Goal: Task Accomplishment & Management: Complete application form

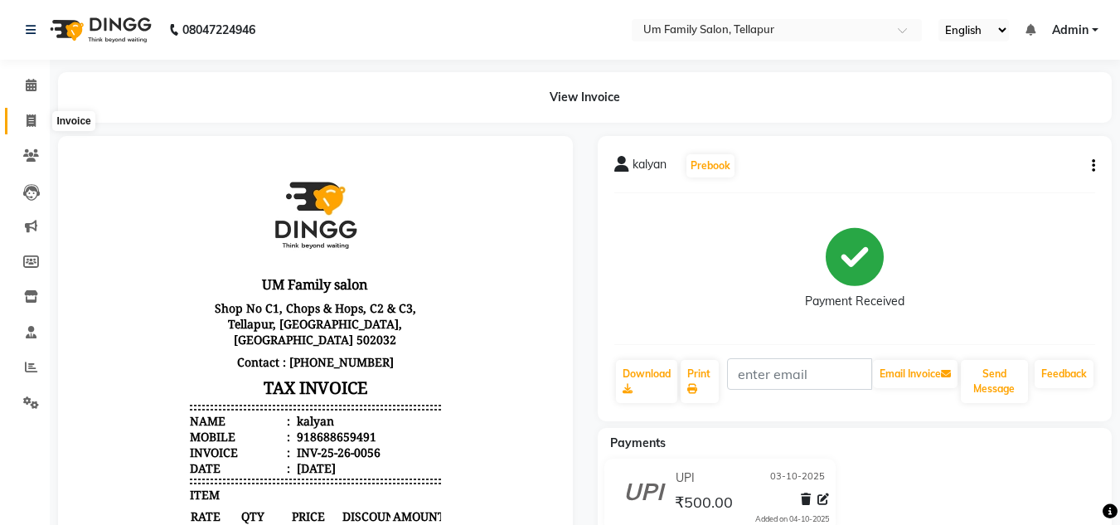
click at [27, 119] on icon at bounding box center [31, 120] width 9 height 12
select select "service"
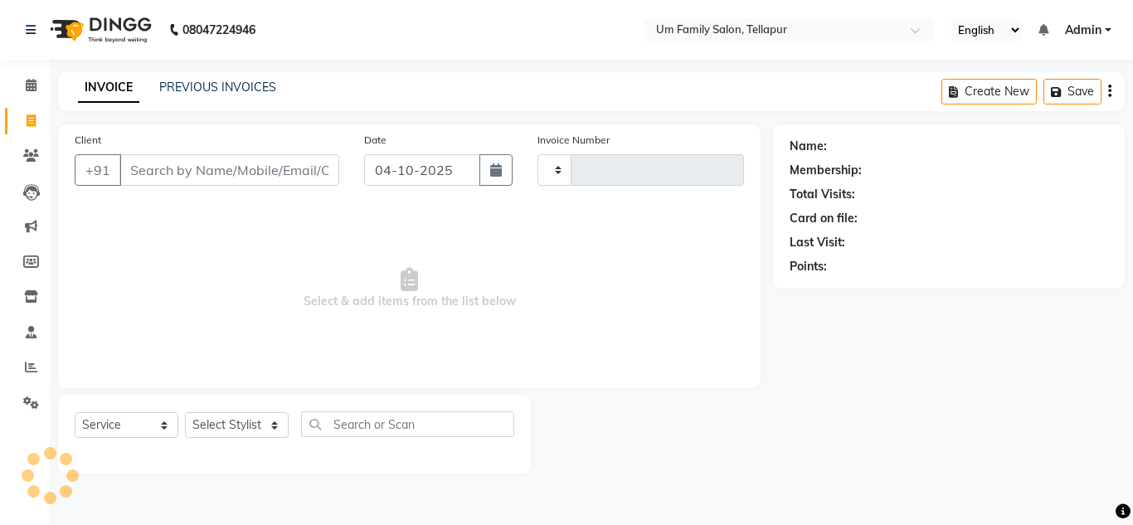
type input "0057"
select select "5102"
click at [181, 173] on input "Client" at bounding box center [229, 170] width 220 height 32
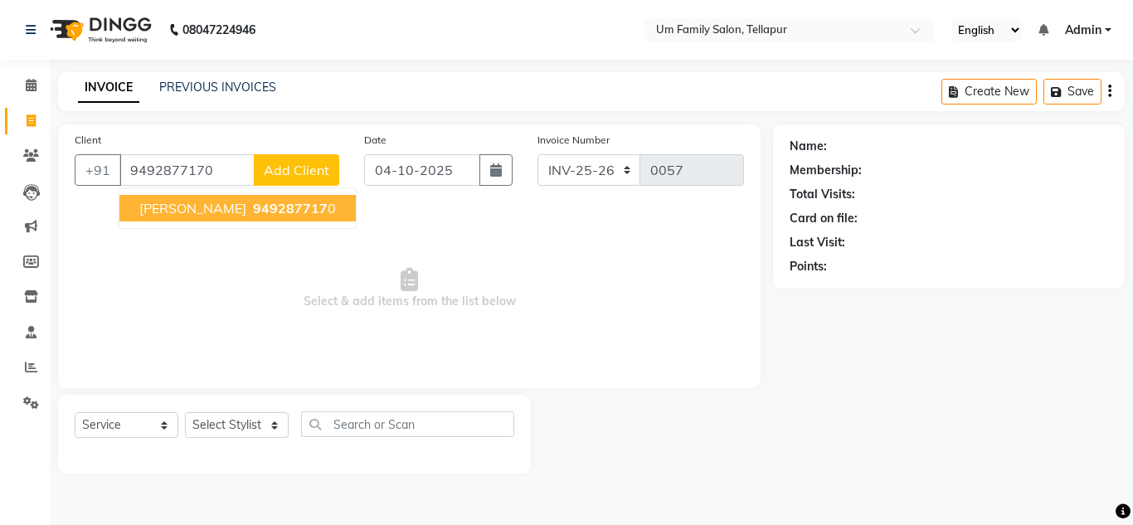
type input "9492877170"
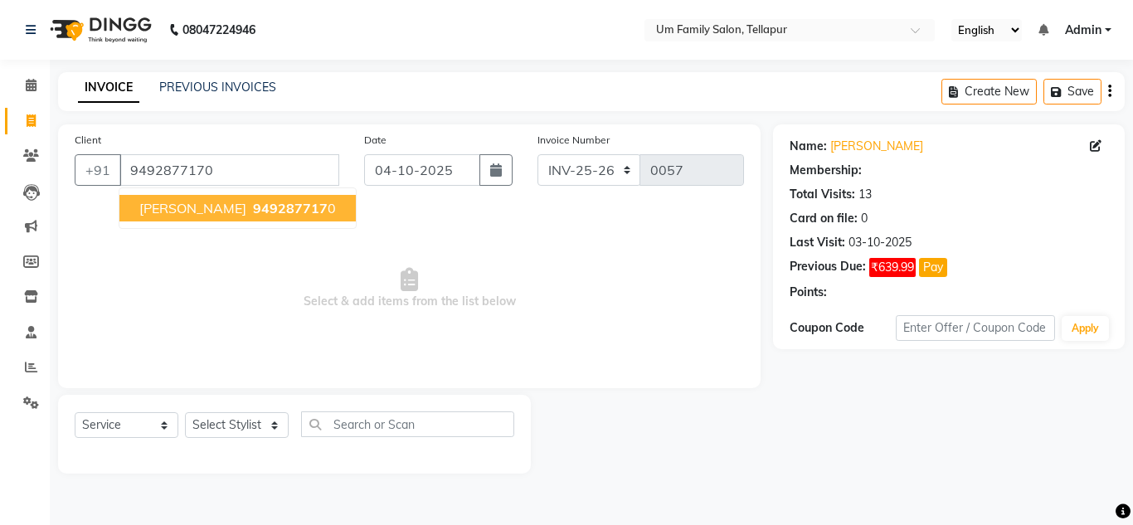
select select "1: Object"
click at [177, 206] on span "[PERSON_NAME]" at bounding box center [192, 208] width 107 height 17
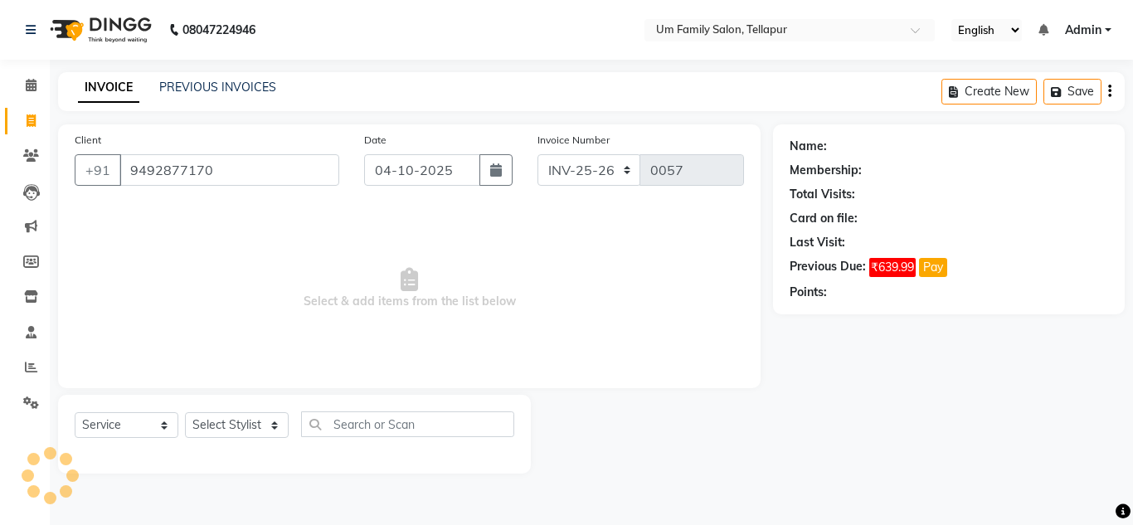
select select "1: Object"
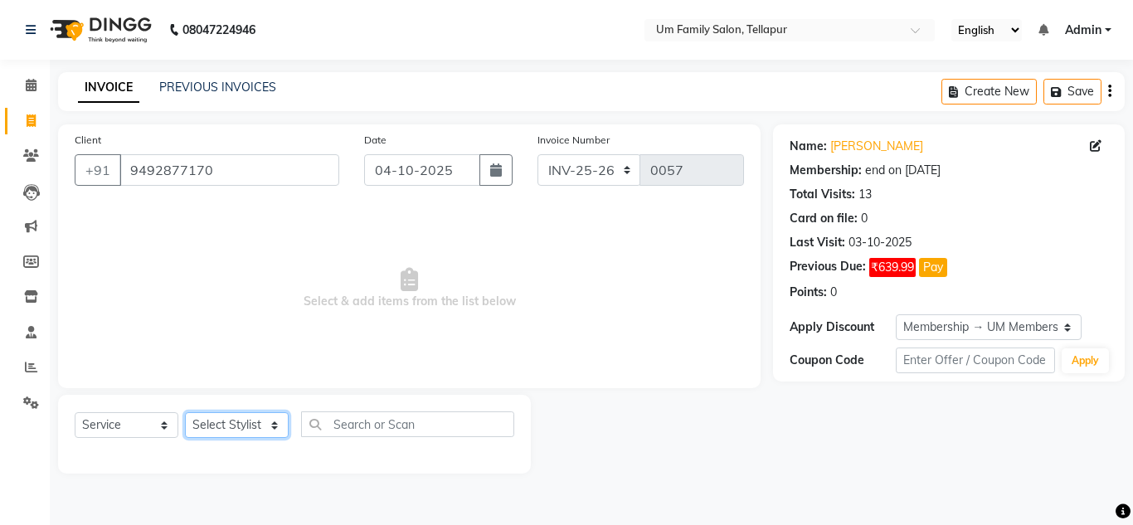
click at [224, 415] on select "Select Stylist Akash K. SAI pandu [PERSON_NAME]" at bounding box center [237, 425] width 104 height 26
select select "50956"
click at [185, 412] on select "Select Stylist Akash K. SAI pandu [PERSON_NAME]" at bounding box center [237, 425] width 104 height 26
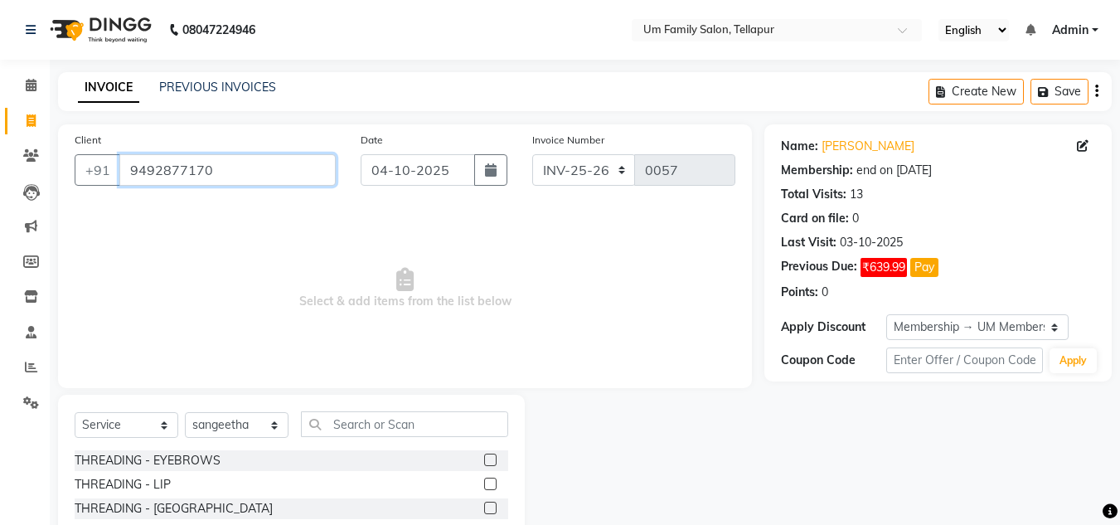
click at [214, 174] on input "9492877170" at bounding box center [227, 170] width 216 height 32
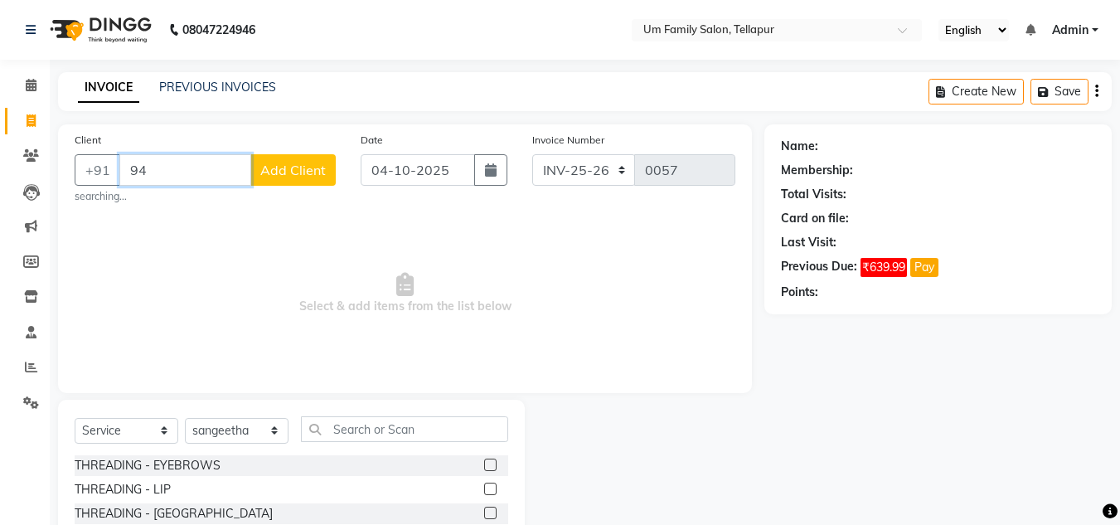
type input "9"
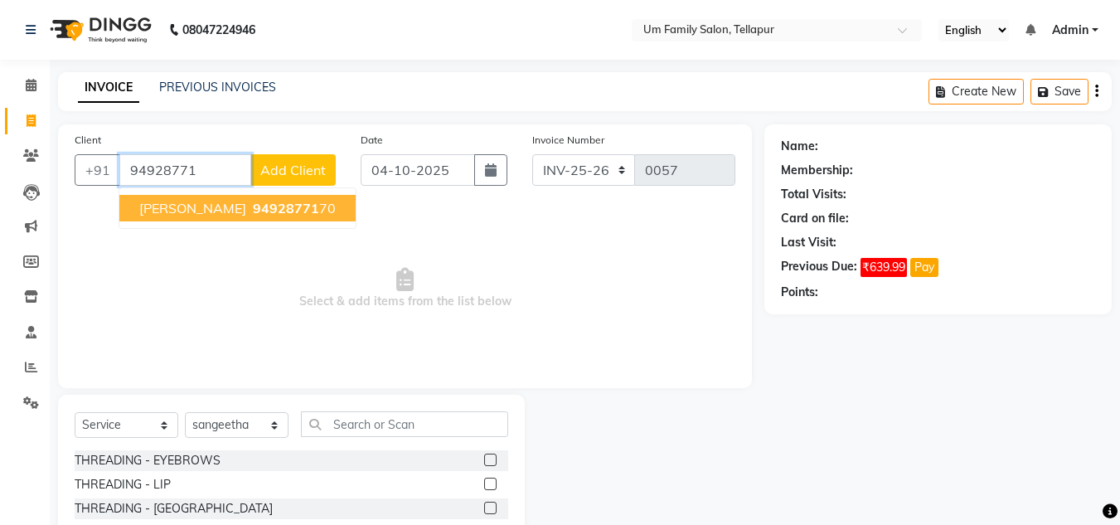
click at [220, 212] on span "[PERSON_NAME]" at bounding box center [192, 208] width 107 height 17
type input "9492877170"
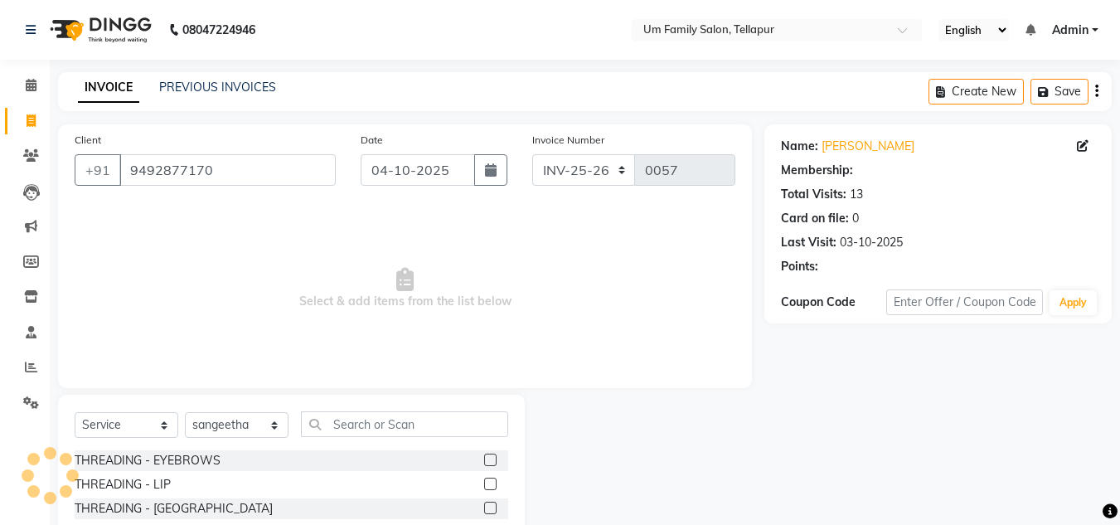
select select "1: Object"
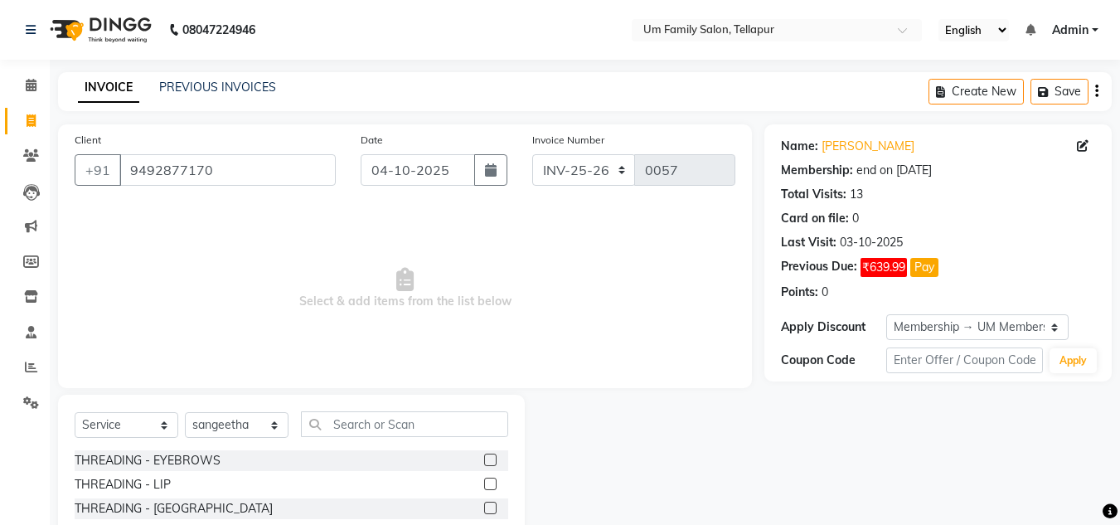
click at [484, 463] on label at bounding box center [490, 460] width 12 height 12
click at [484, 463] on input "checkbox" at bounding box center [489, 460] width 11 height 11
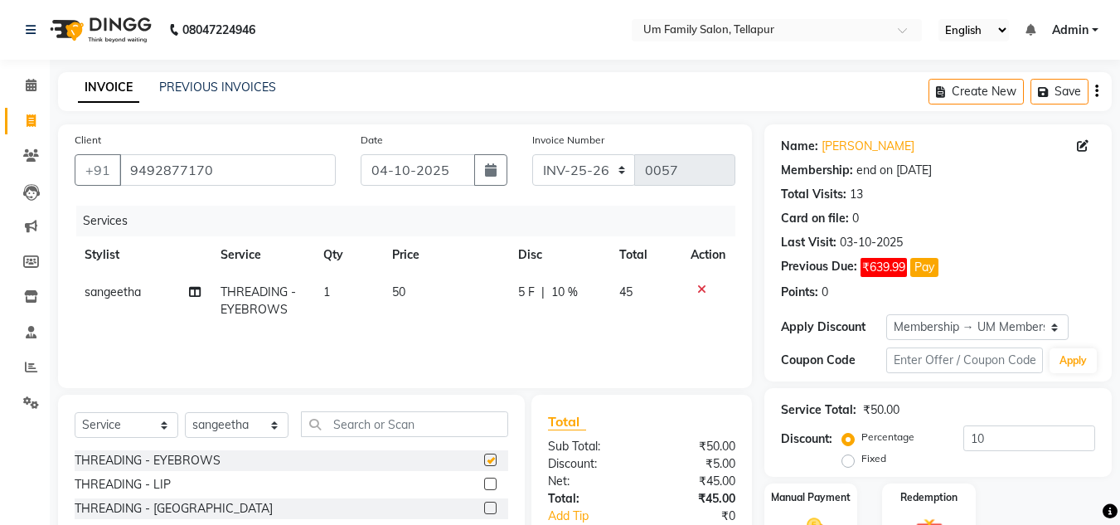
checkbox input "false"
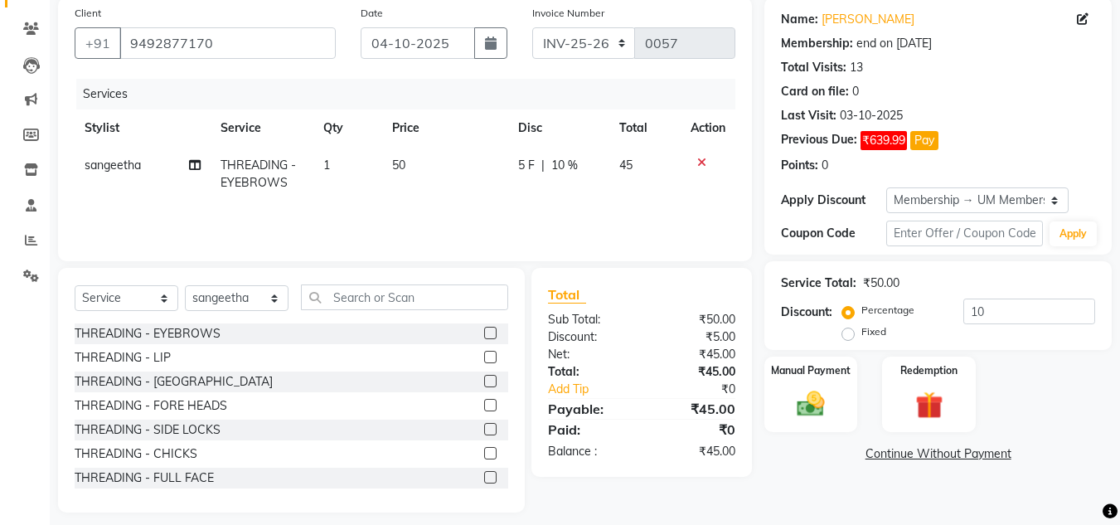
scroll to position [128, 0]
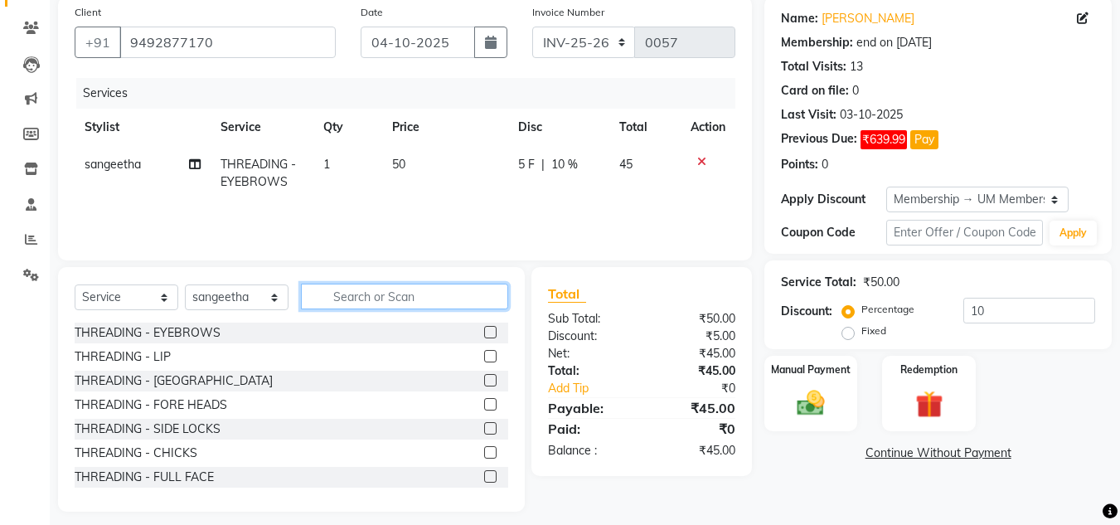
click at [353, 296] on input "text" at bounding box center [404, 297] width 207 height 26
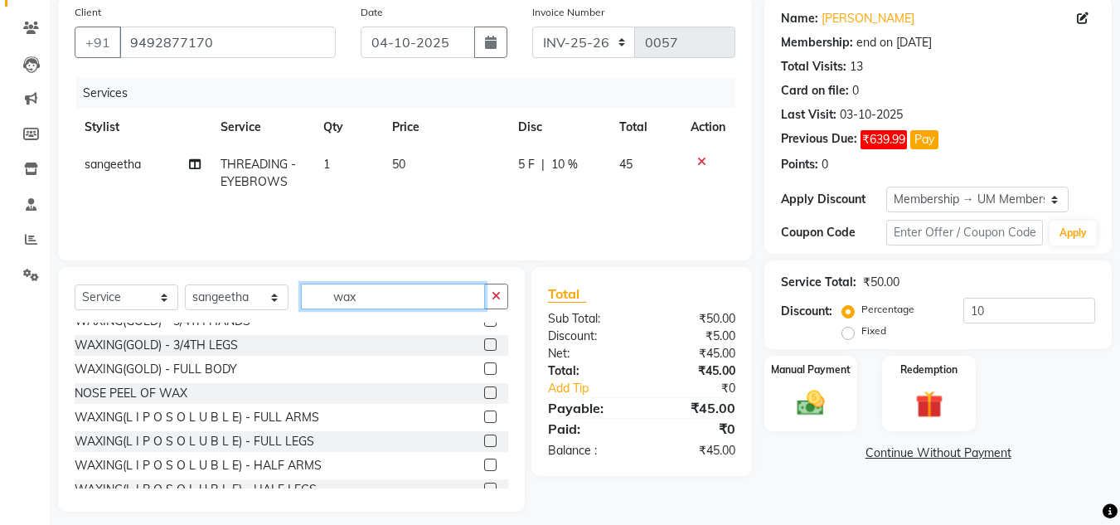
scroll to position [229, 0]
type input "wax"
click at [484, 415] on label at bounding box center [490, 416] width 12 height 12
click at [484, 415] on input "checkbox" at bounding box center [489, 416] width 11 height 11
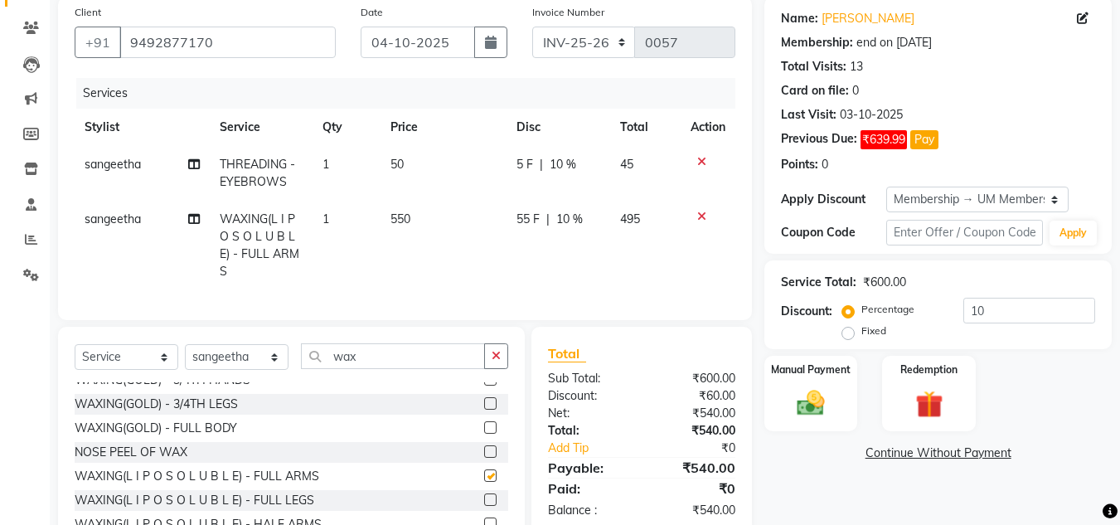
checkbox input "false"
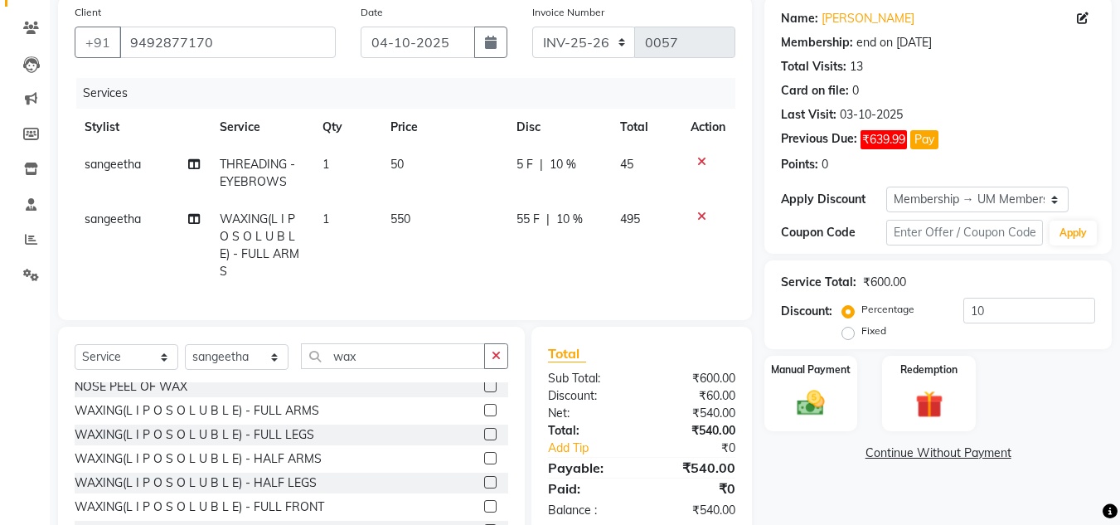
scroll to position [296, 0]
click at [484, 487] on label at bounding box center [490, 480] width 12 height 12
click at [484, 487] on input "checkbox" at bounding box center [489, 481] width 11 height 11
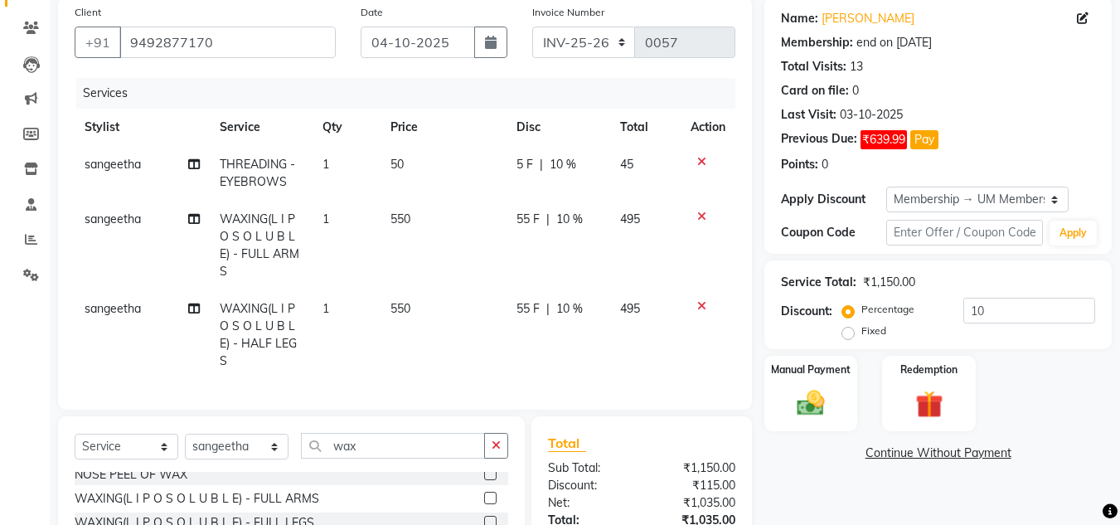
checkbox input "false"
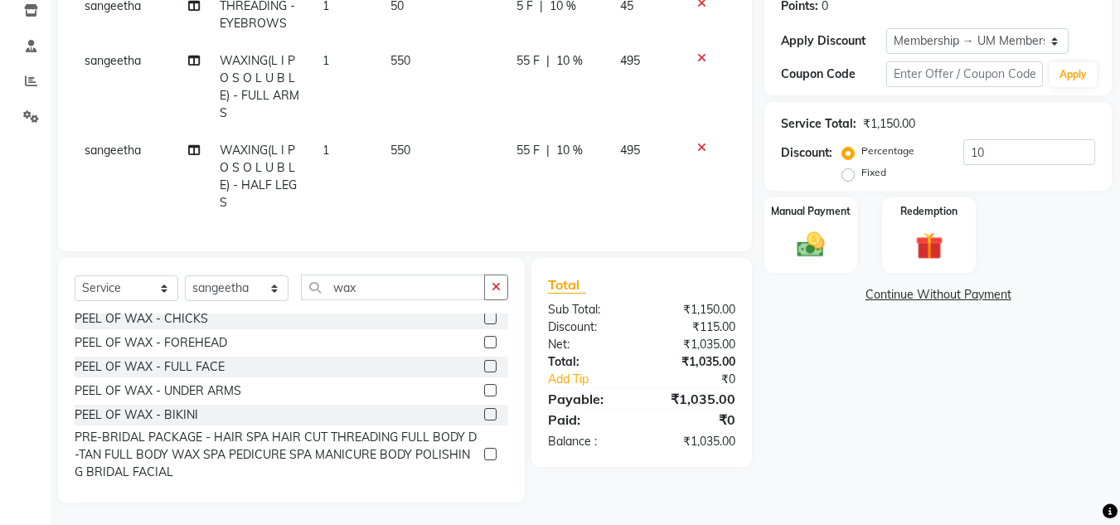
scroll to position [1015, 0]
click at [484, 396] on label at bounding box center [490, 390] width 12 height 12
click at [484, 396] on input "checkbox" at bounding box center [489, 391] width 11 height 11
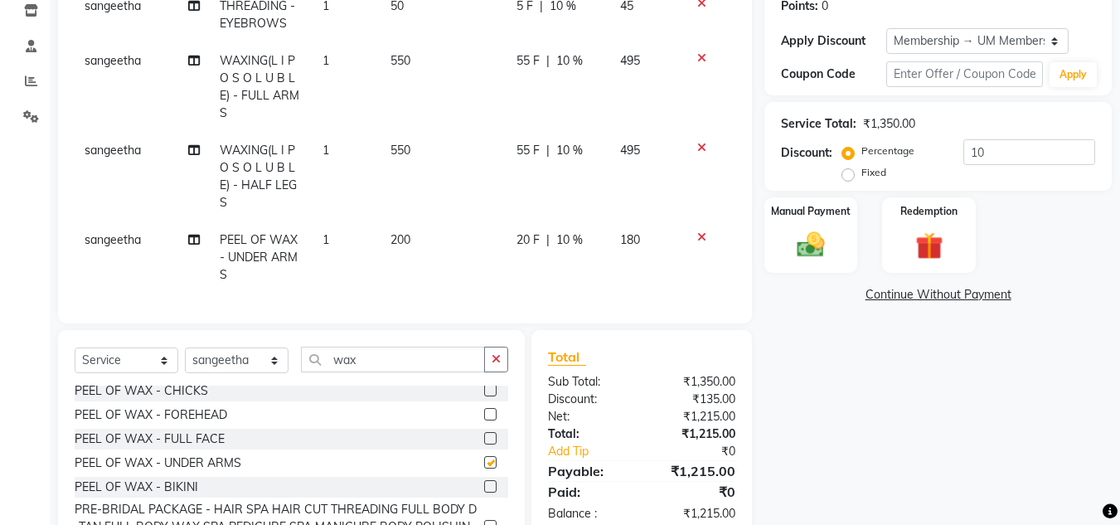
checkbox input "false"
click at [484, 444] on label at bounding box center [490, 438] width 12 height 12
click at [484, 444] on input "checkbox" at bounding box center [489, 439] width 11 height 11
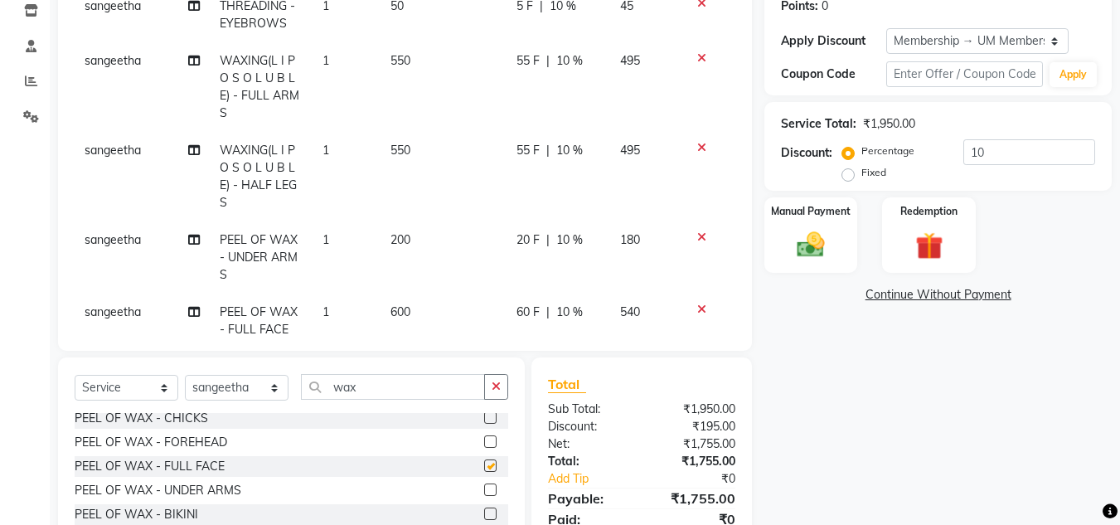
checkbox input "false"
click at [359, 386] on input "wax" at bounding box center [393, 387] width 184 height 26
type input "w"
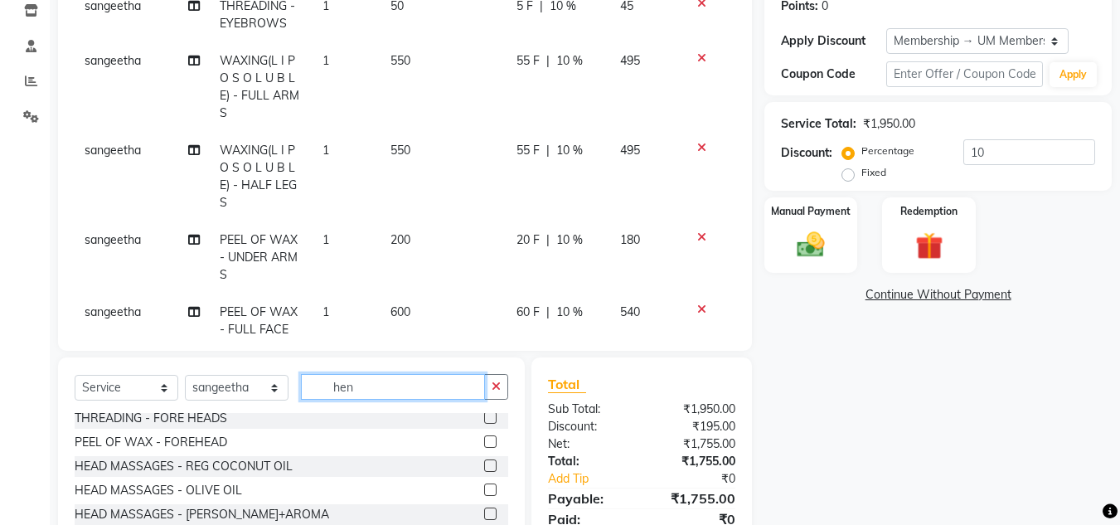
scroll to position [0, 0]
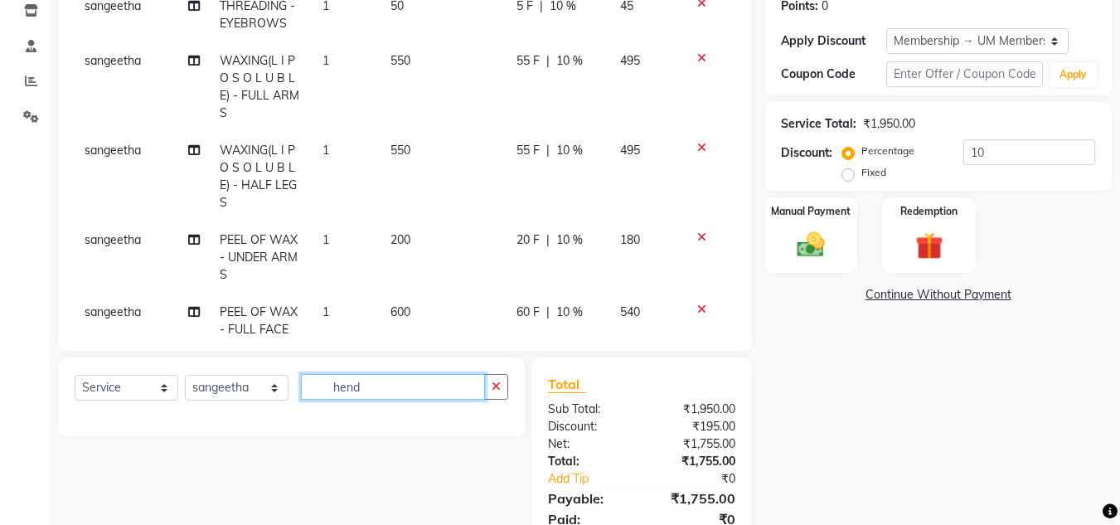
drag, startPoint x: 359, startPoint y: 386, endPoint x: 369, endPoint y: 383, distance: 10.5
click at [369, 383] on input "hend" at bounding box center [393, 387] width 184 height 26
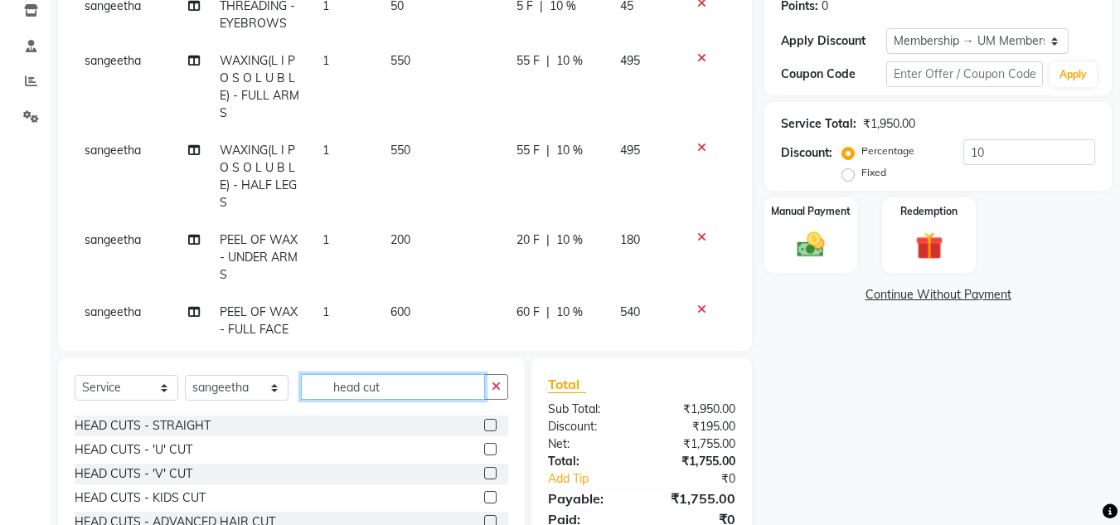
scroll to position [45, 0]
type input "head cut"
click at [484, 450] on label at bounding box center [490, 450] width 12 height 12
click at [484, 450] on input "checkbox" at bounding box center [489, 450] width 11 height 11
checkbox input "false"
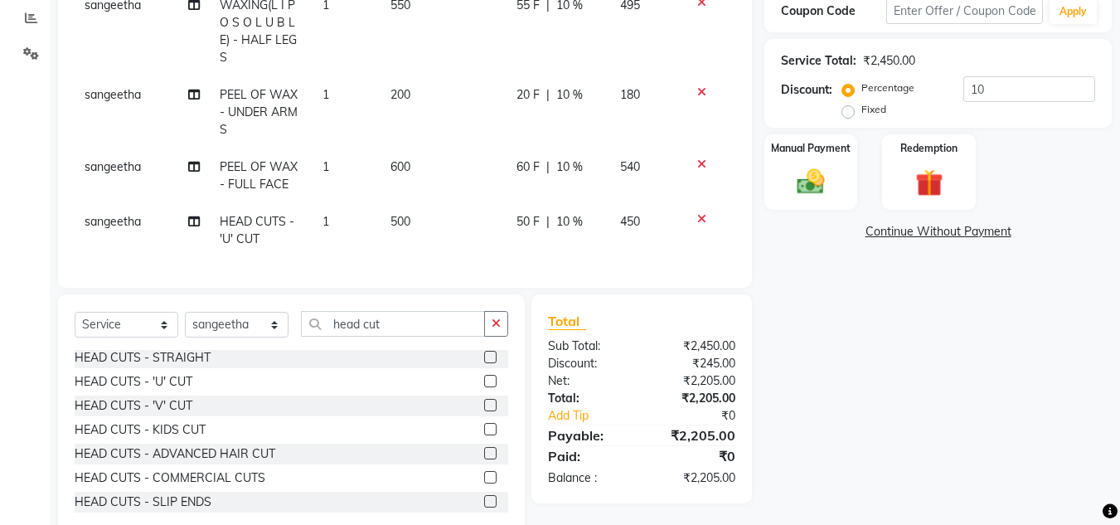
scroll to position [350, 0]
click at [484, 453] on label at bounding box center [490, 452] width 12 height 12
click at [484, 453] on input "checkbox" at bounding box center [489, 453] width 11 height 11
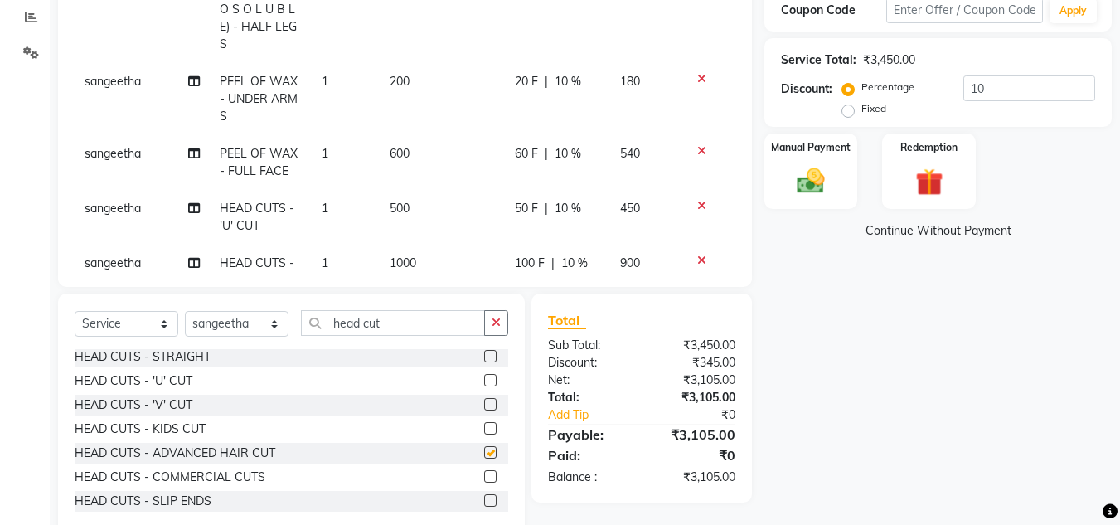
checkbox input "false"
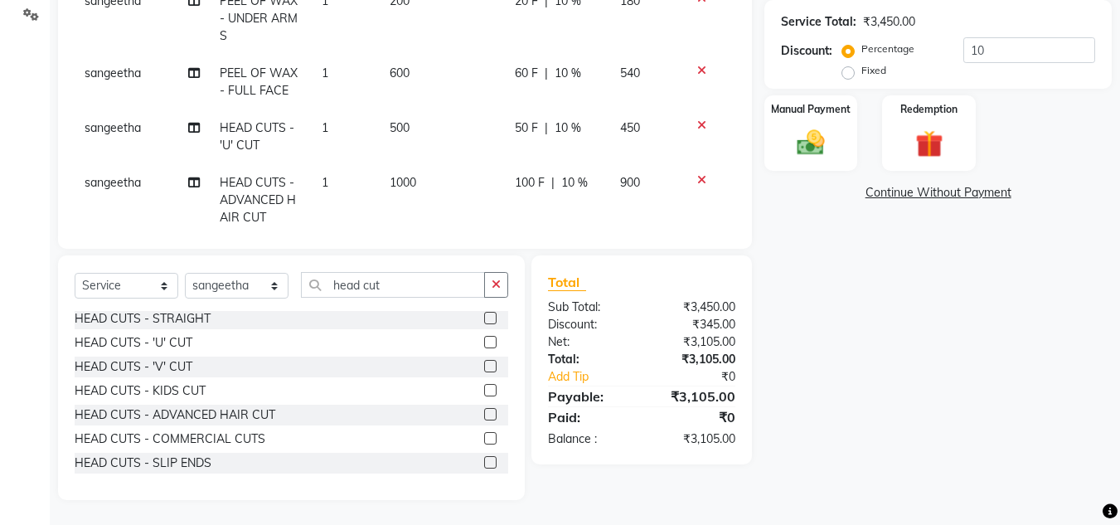
scroll to position [146, 0]
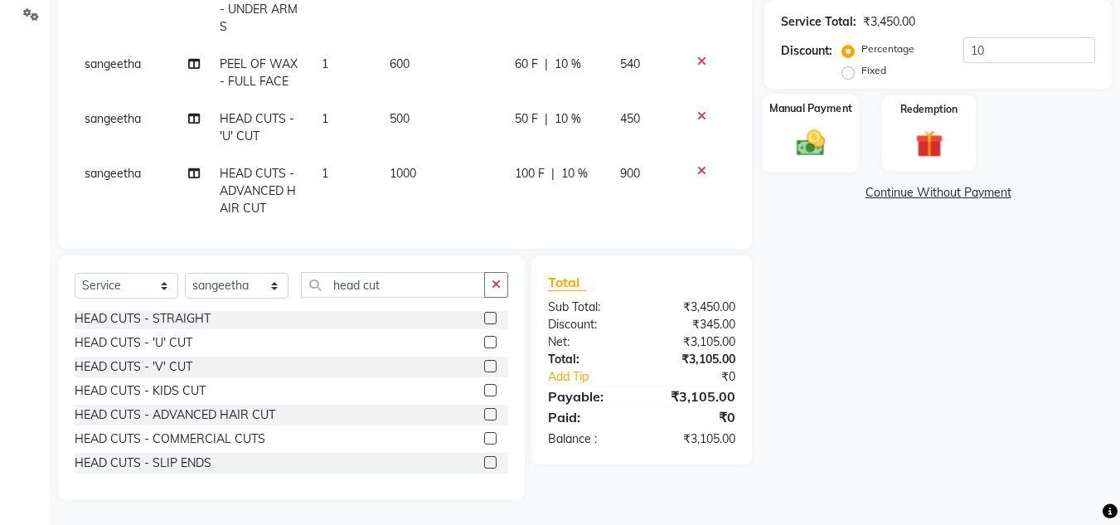
click at [813, 147] on img at bounding box center [811, 142] width 46 height 33
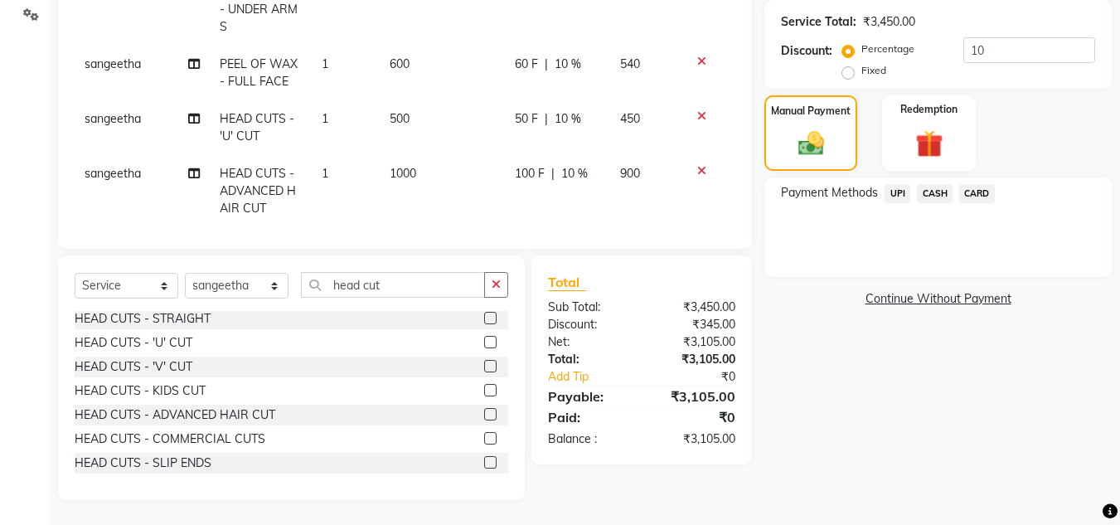
click at [896, 192] on span "UPI" at bounding box center [898, 193] width 26 height 19
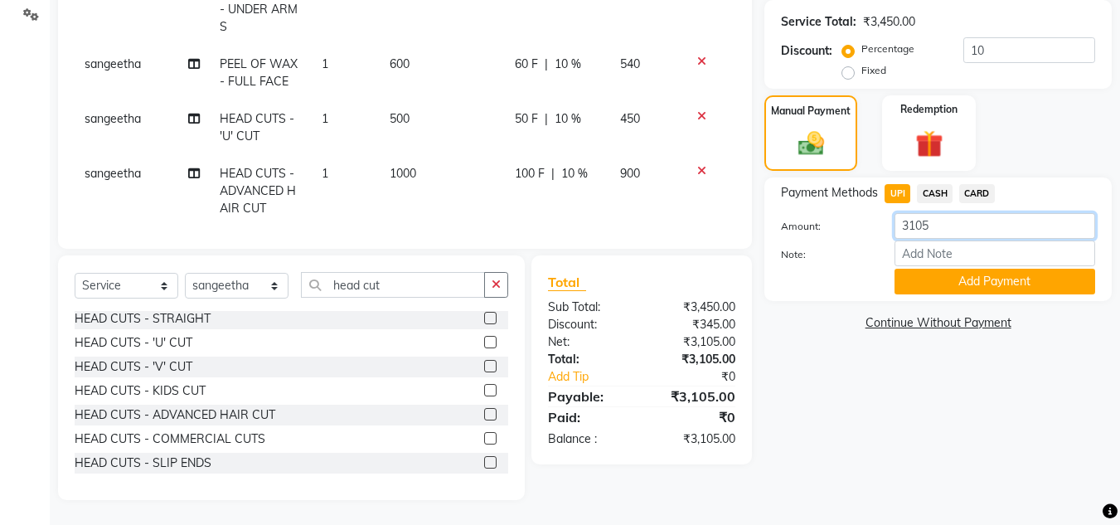
click at [943, 227] on input "3105" at bounding box center [995, 226] width 201 height 26
type input "3"
type input "2655"
click at [958, 277] on button "Add Payment" at bounding box center [995, 282] width 201 height 26
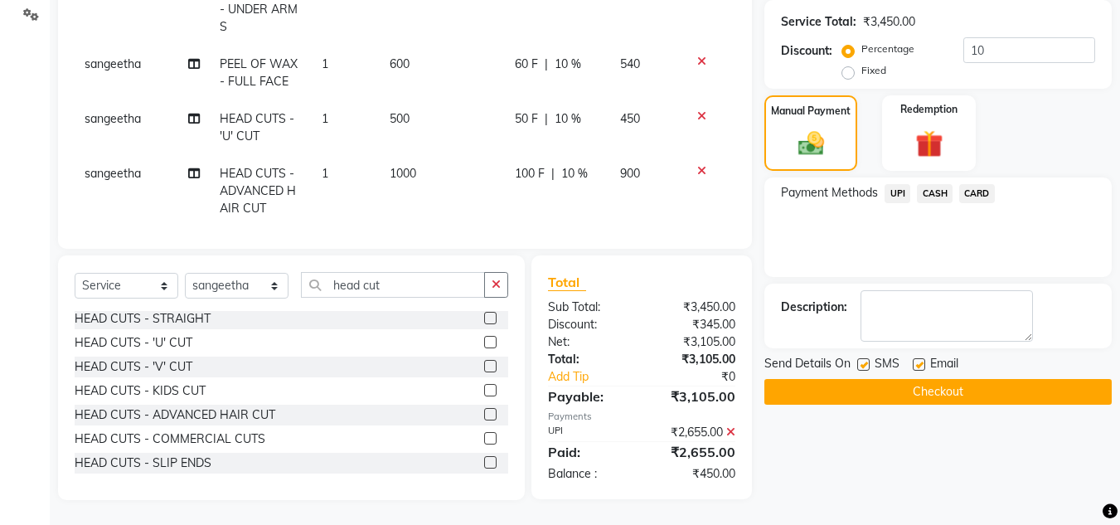
click at [929, 192] on span "CASH" at bounding box center [935, 193] width 36 height 19
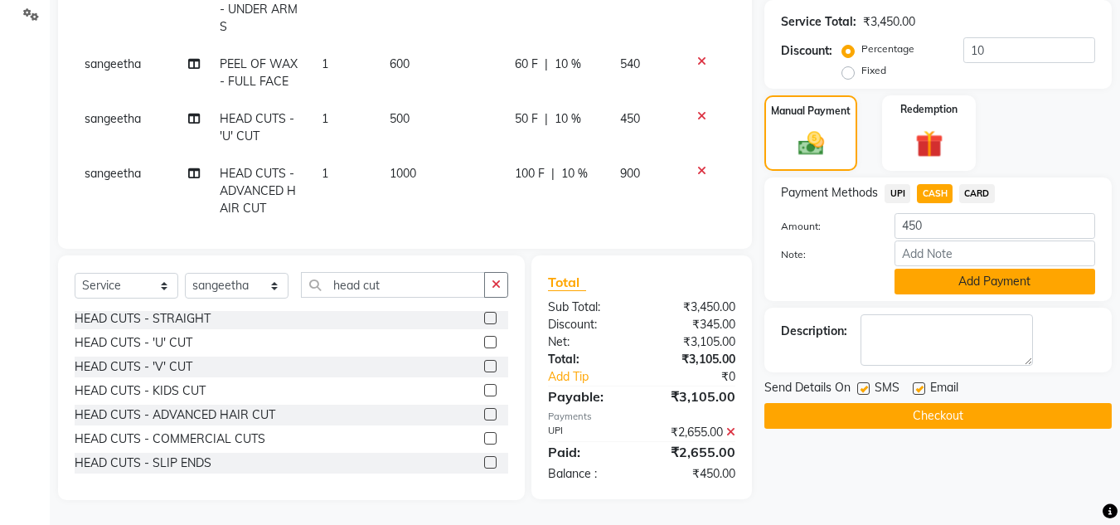
click at [947, 279] on button "Add Payment" at bounding box center [995, 282] width 201 height 26
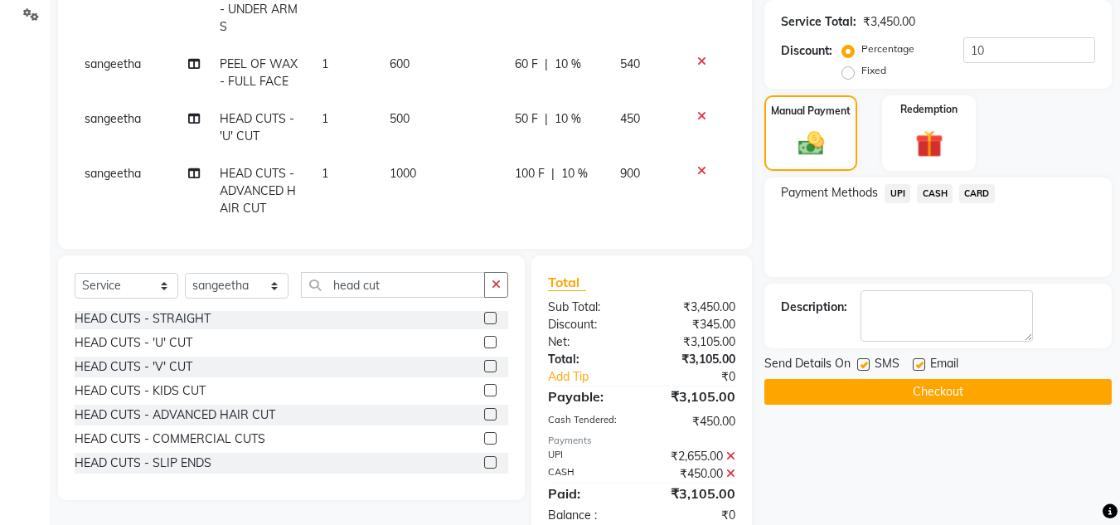
click at [860, 396] on button "Checkout" at bounding box center [937, 392] width 347 height 26
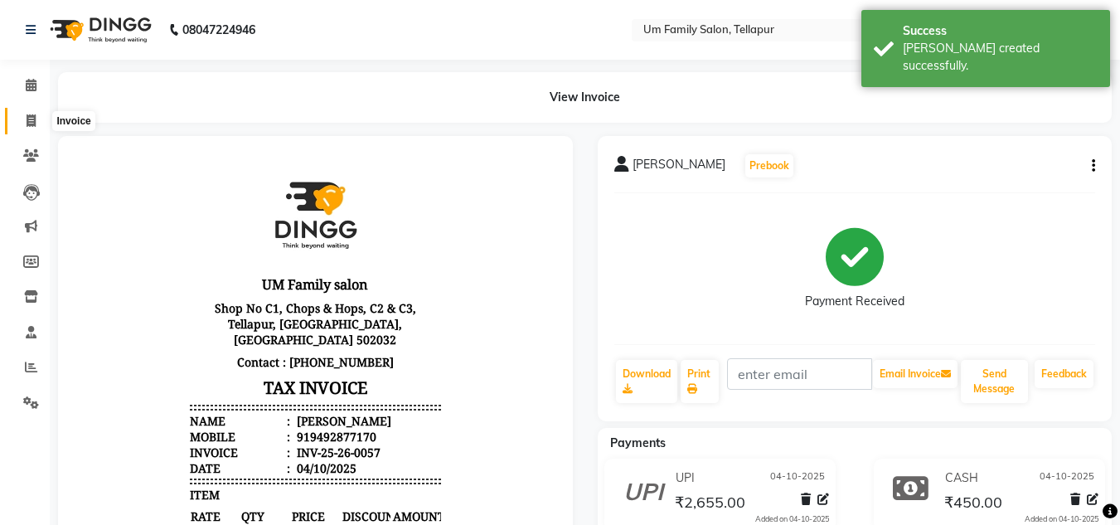
click at [29, 119] on icon at bounding box center [31, 120] width 9 height 12
select select "service"
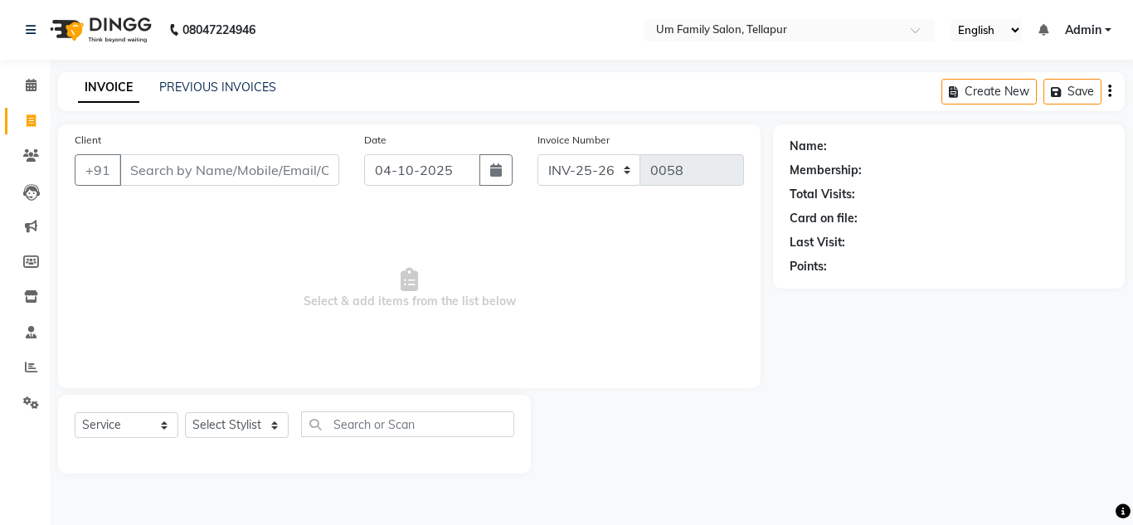
click at [235, 174] on input "Client" at bounding box center [229, 170] width 220 height 32
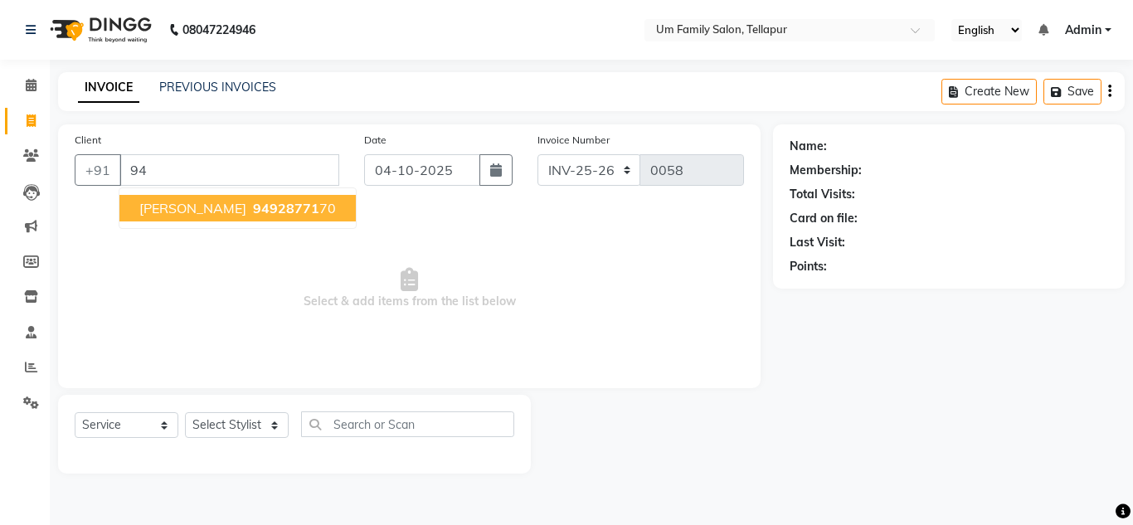
type input "9"
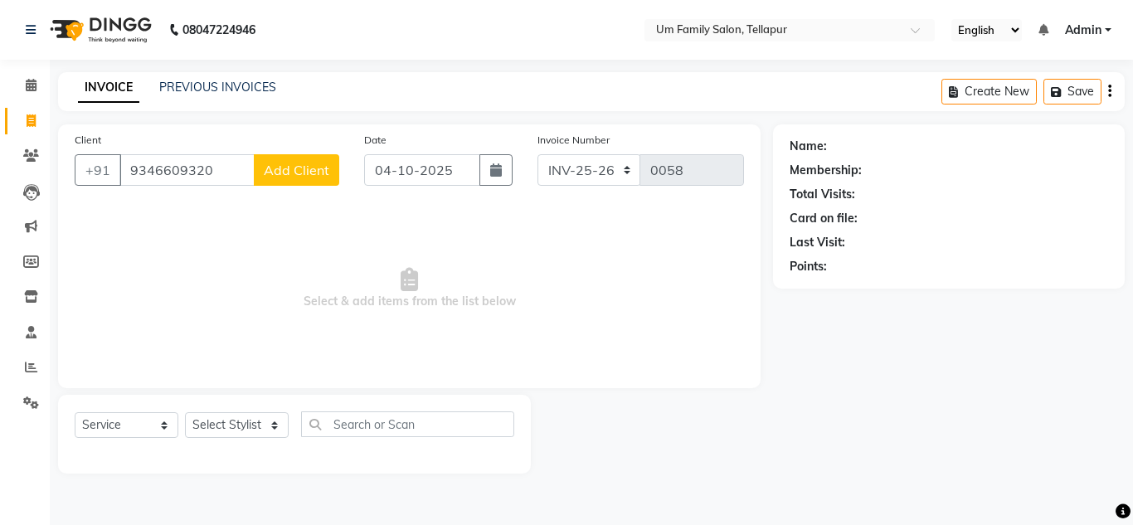
type input "9346609320"
click at [295, 163] on span "Add Client" at bounding box center [297, 170] width 66 height 17
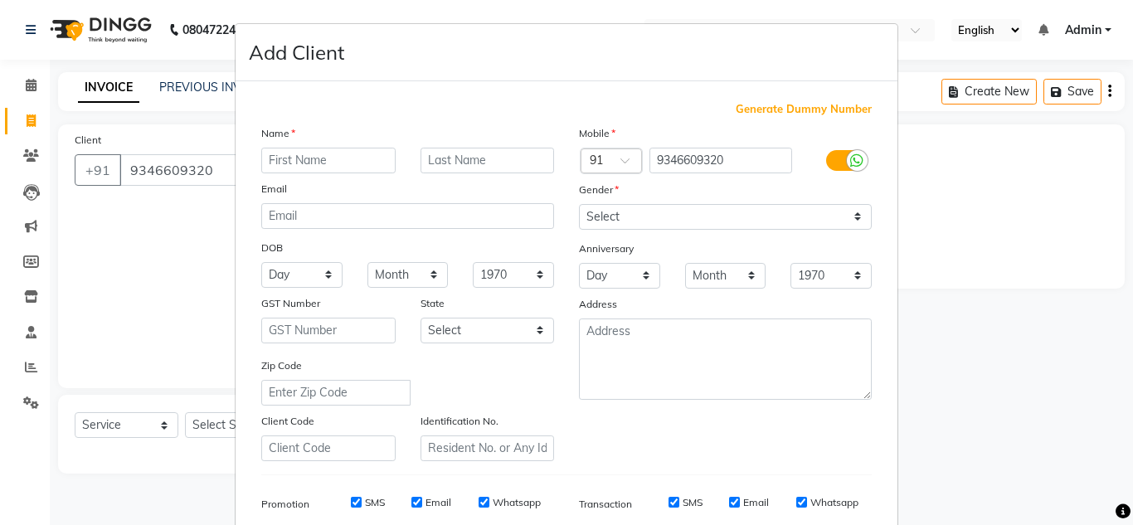
click at [312, 161] on input "text" at bounding box center [328, 161] width 134 height 26
type input "raju"
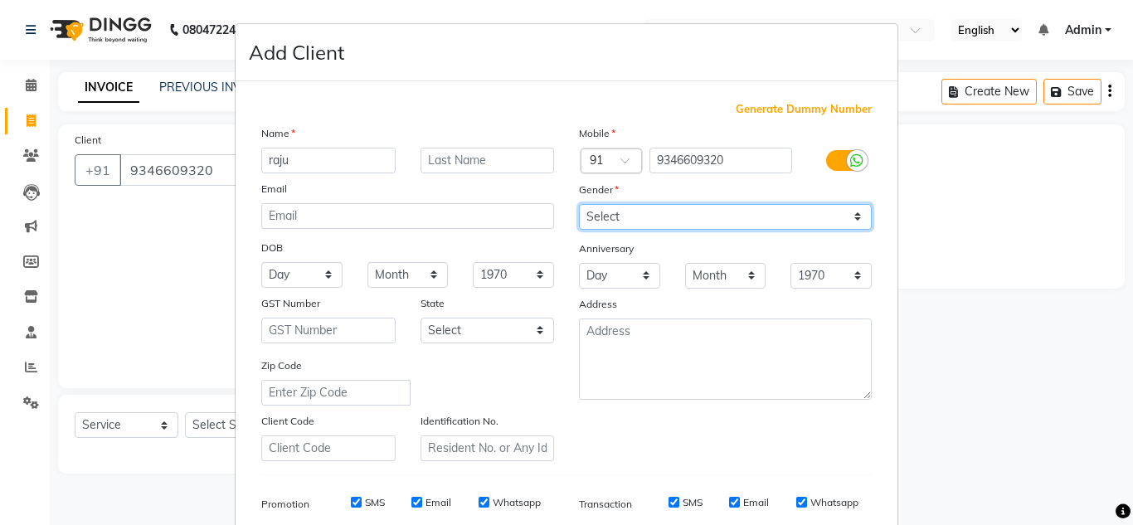
click at [662, 219] on select "Select [DEMOGRAPHIC_DATA] [DEMOGRAPHIC_DATA] Other Prefer Not To Say" at bounding box center [725, 217] width 293 height 26
select select "[DEMOGRAPHIC_DATA]"
click at [579, 204] on select "Select [DEMOGRAPHIC_DATA] [DEMOGRAPHIC_DATA] Other Prefer Not To Say" at bounding box center [725, 217] width 293 height 26
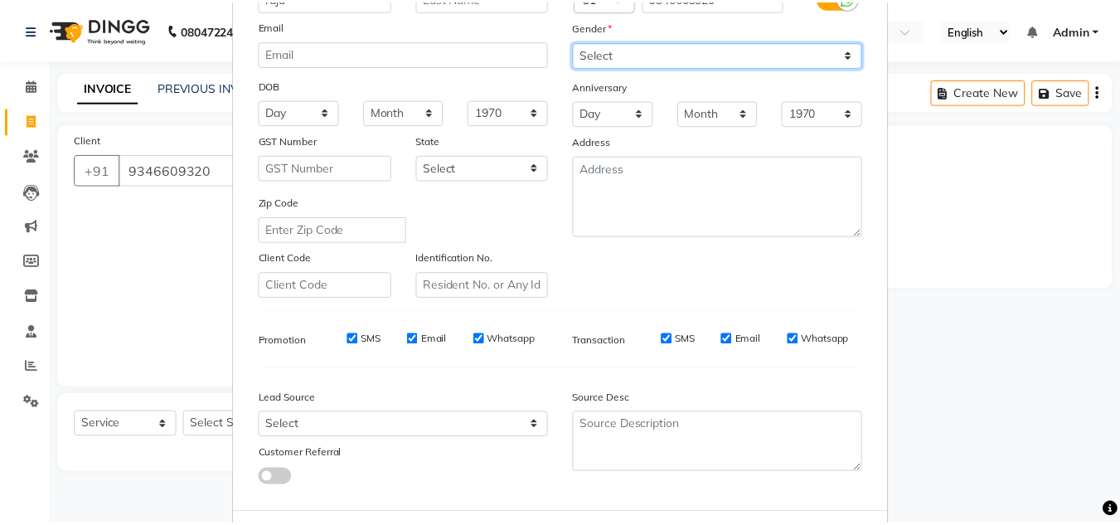
scroll to position [240, 0]
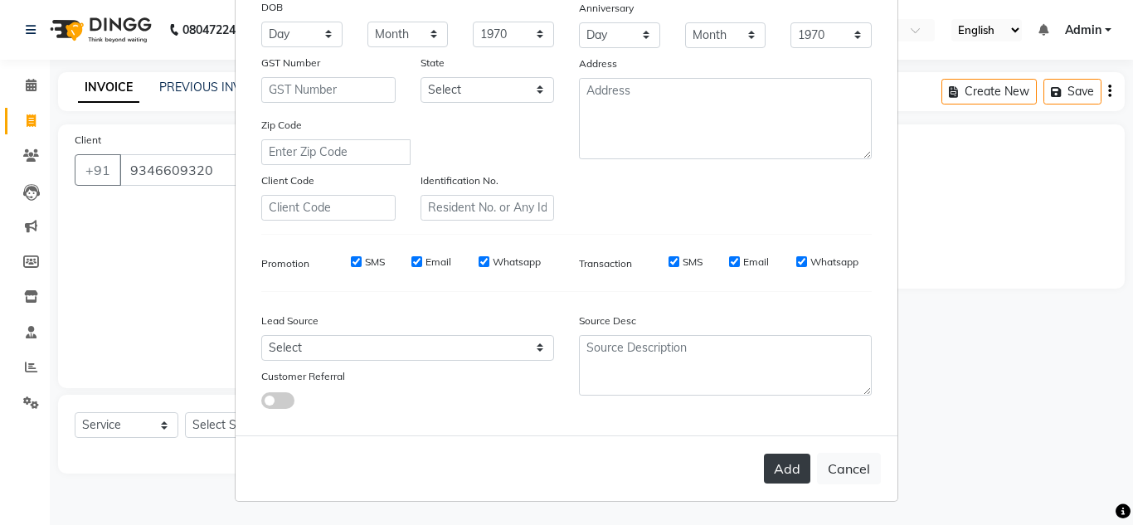
click at [779, 464] on button "Add" at bounding box center [787, 469] width 46 height 30
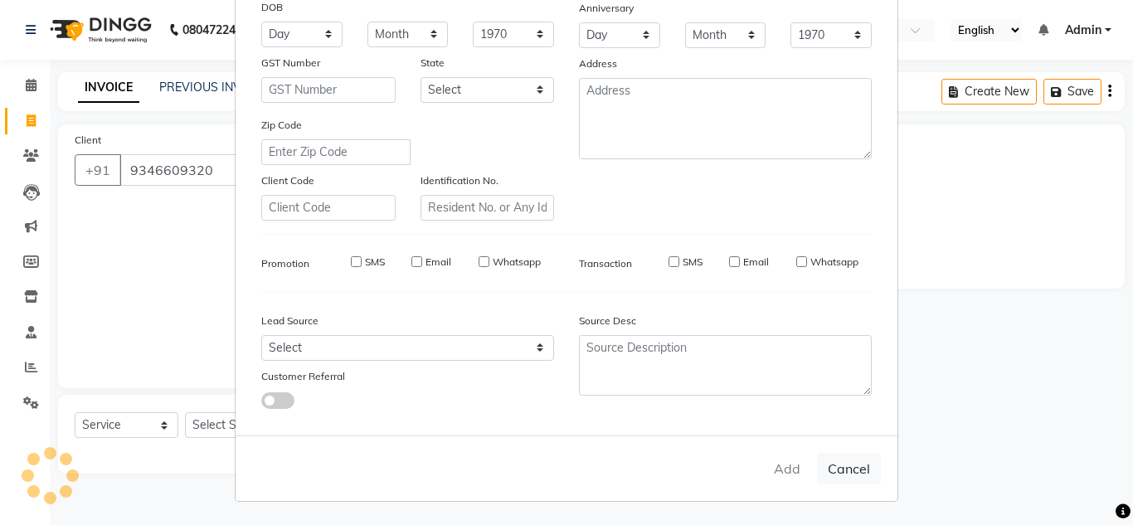
select select
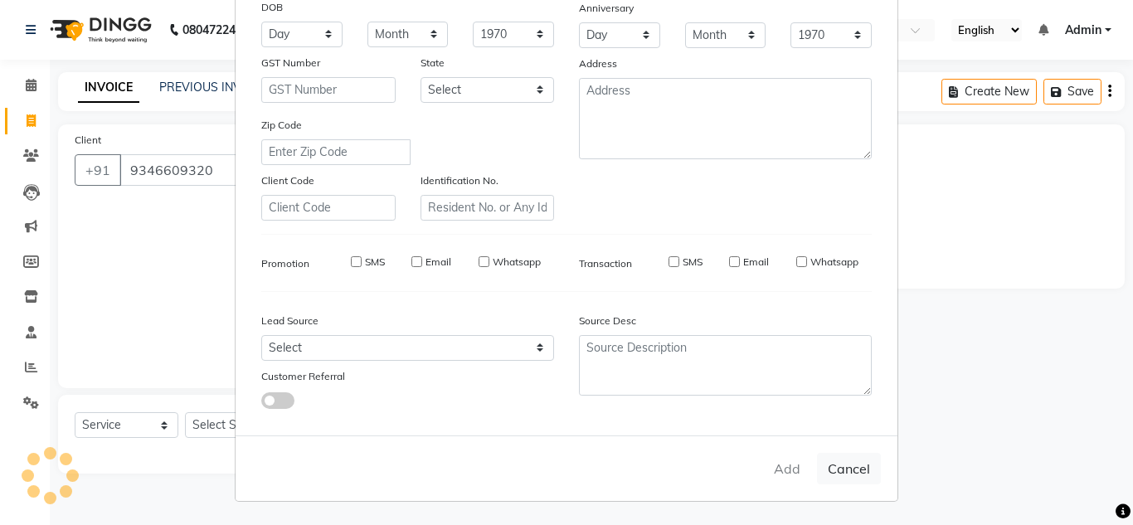
select select
checkbox input "false"
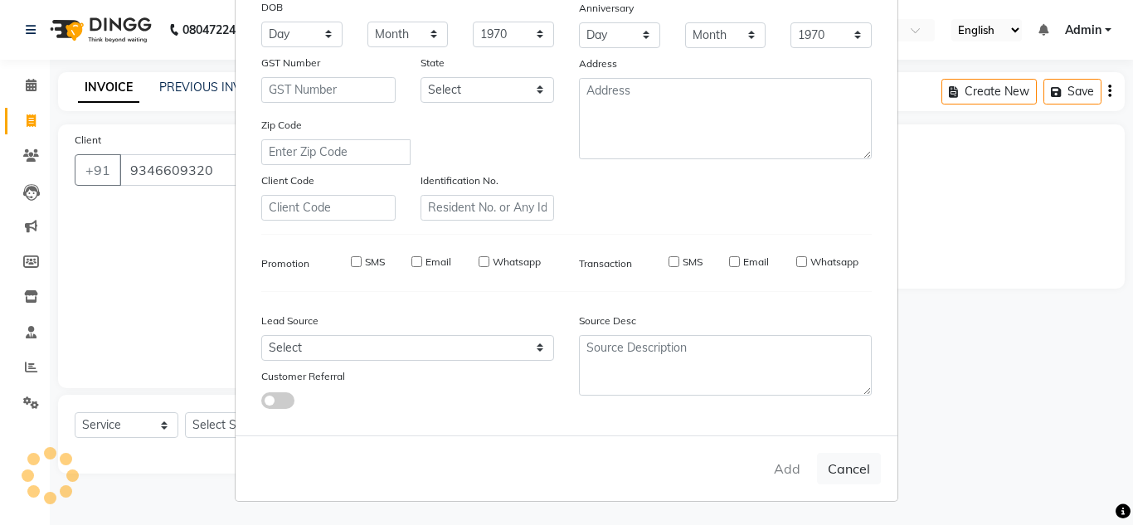
checkbox input "false"
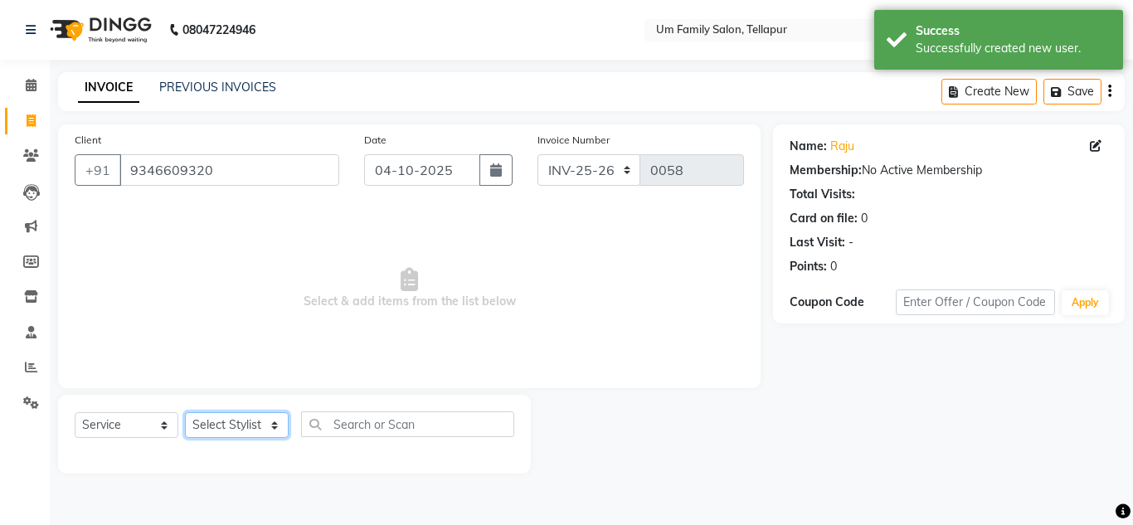
click at [274, 423] on select "Select Stylist Akash K. SAI pandu [PERSON_NAME]" at bounding box center [237, 425] width 104 height 26
select select "63063"
click at [185, 412] on select "Select Stylist Akash K. SAI pandu [PERSON_NAME]" at bounding box center [237, 425] width 104 height 26
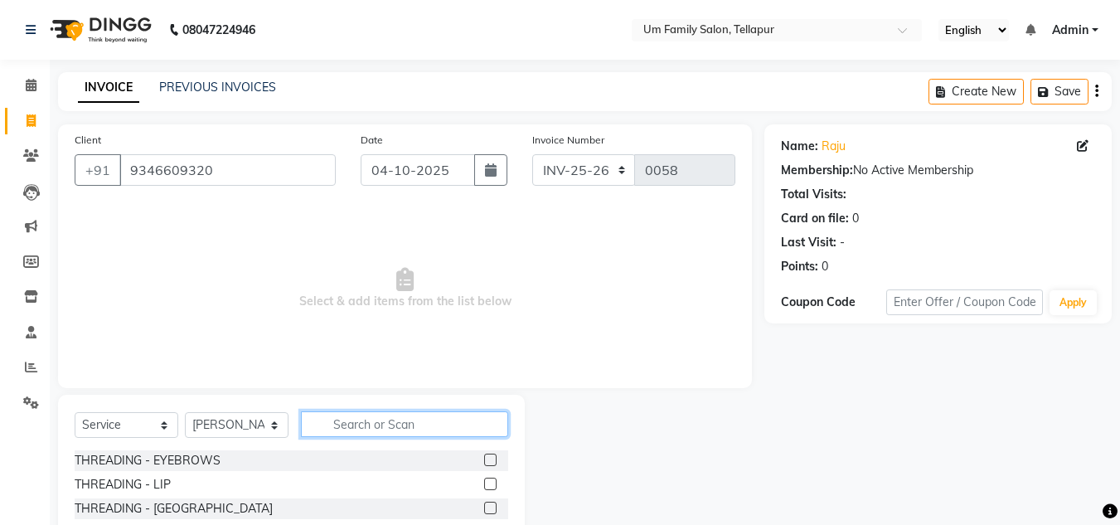
click at [341, 424] on input "text" at bounding box center [404, 424] width 207 height 26
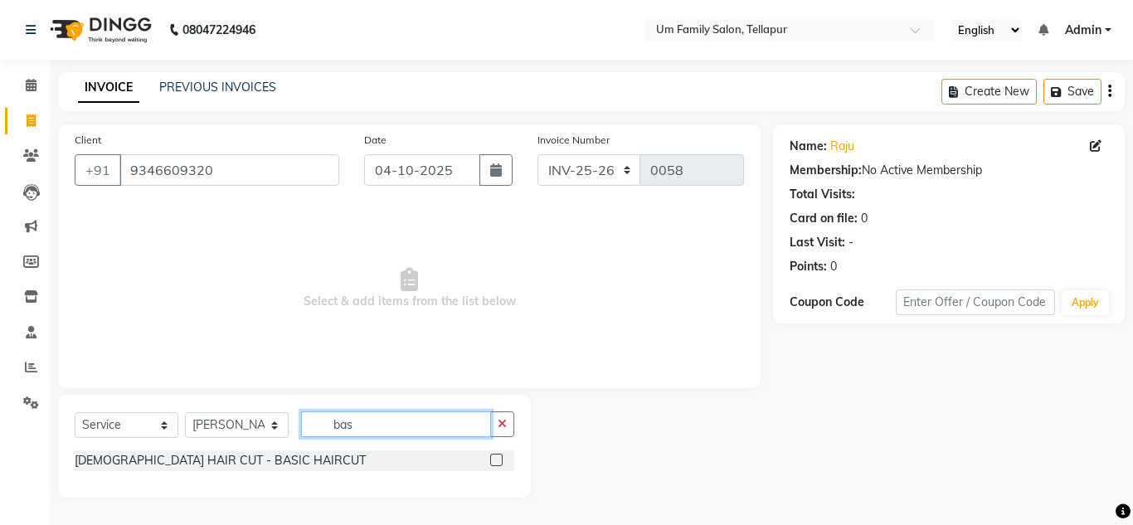
type input "bas"
click at [493, 460] on label at bounding box center [496, 460] width 12 height 12
click at [493, 460] on input "checkbox" at bounding box center [495, 460] width 11 height 11
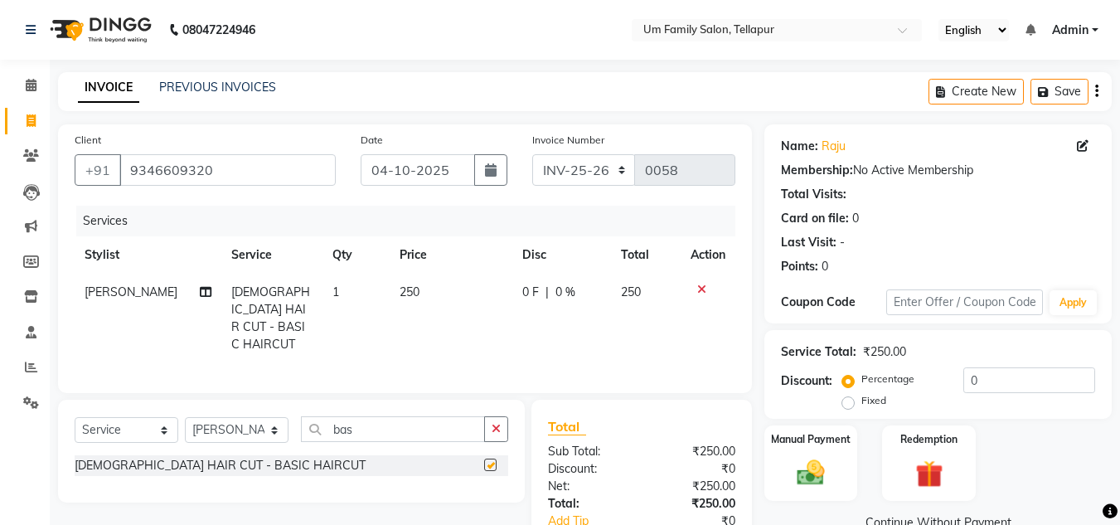
checkbox input "false"
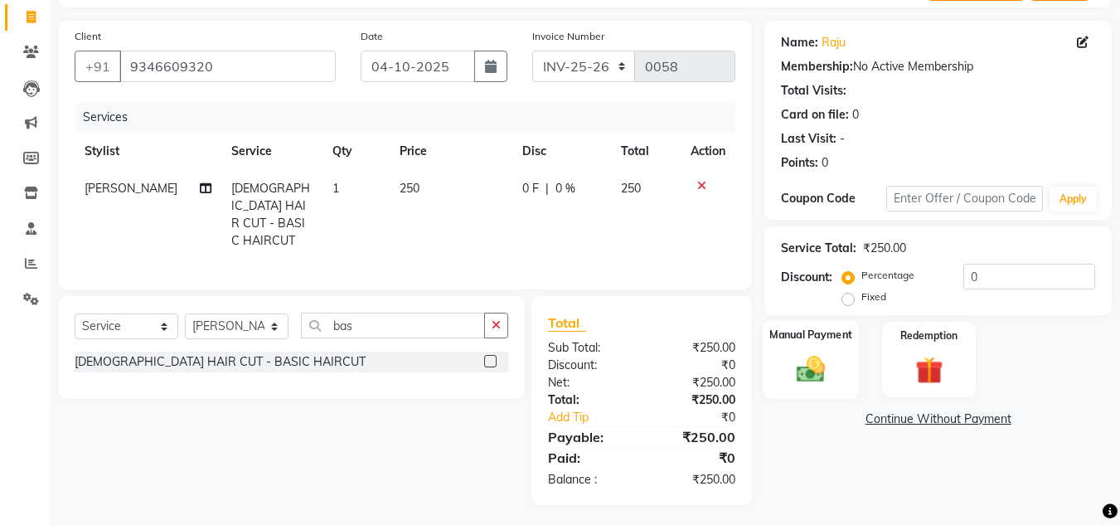
click at [837, 375] on div "Manual Payment" at bounding box center [811, 359] width 97 height 79
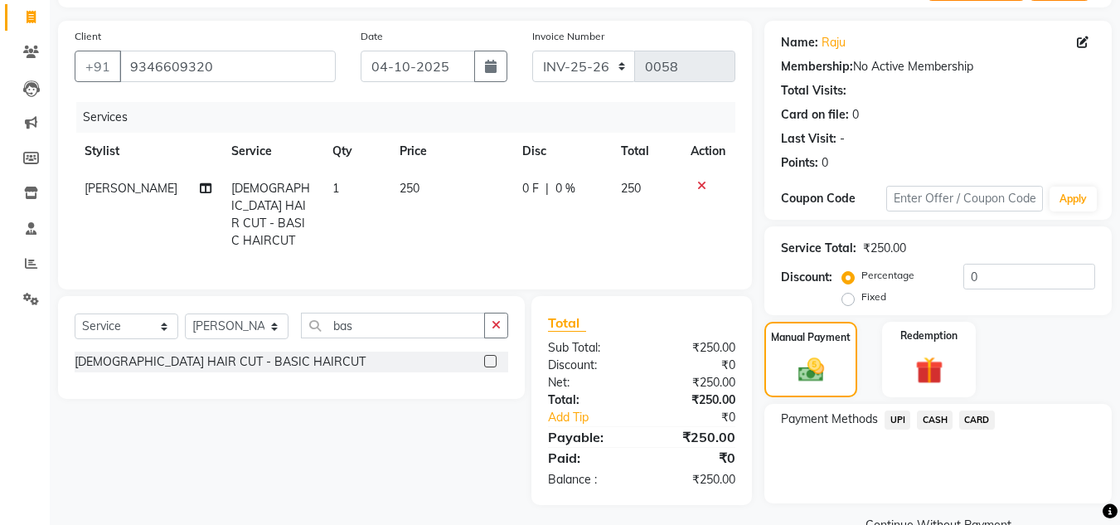
click at [895, 421] on span "UPI" at bounding box center [898, 419] width 26 height 19
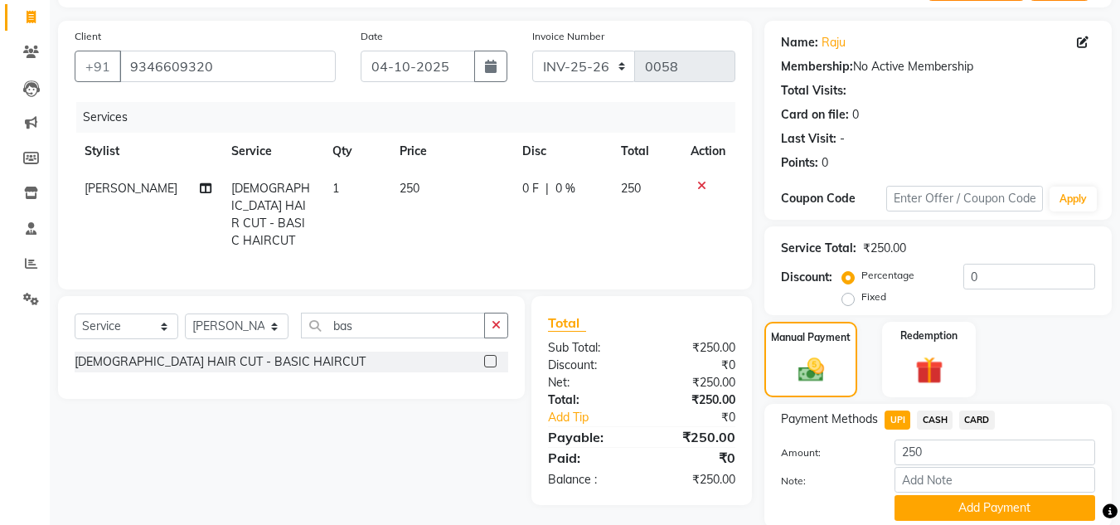
scroll to position [165, 0]
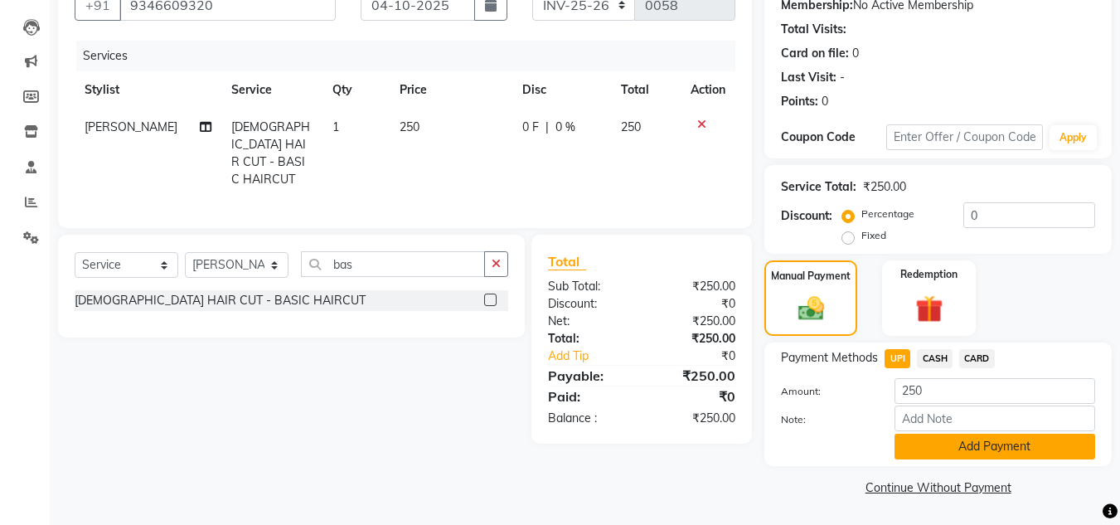
click at [958, 444] on button "Add Payment" at bounding box center [995, 447] width 201 height 26
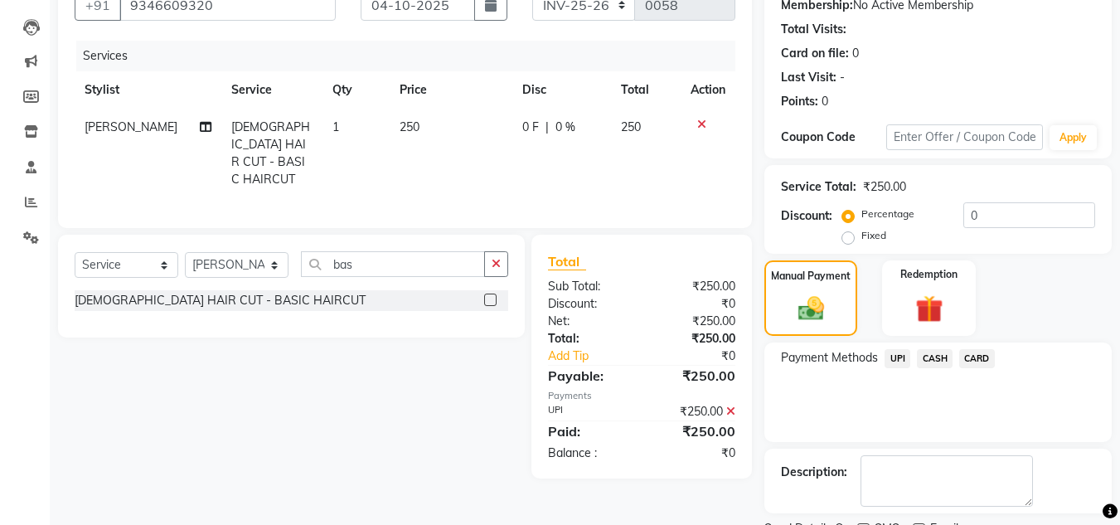
scroll to position [235, 0]
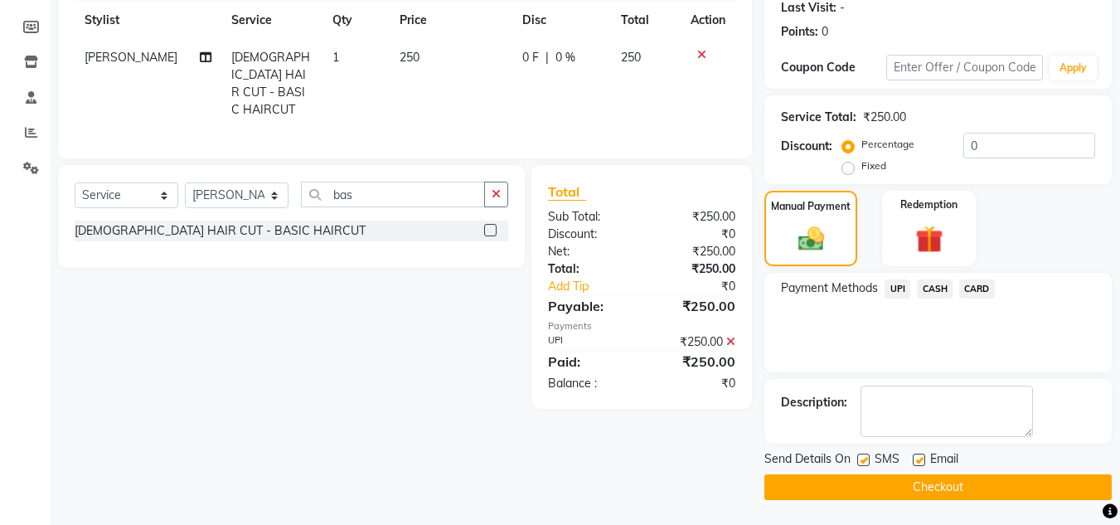
click at [962, 485] on button "Checkout" at bounding box center [937, 487] width 347 height 26
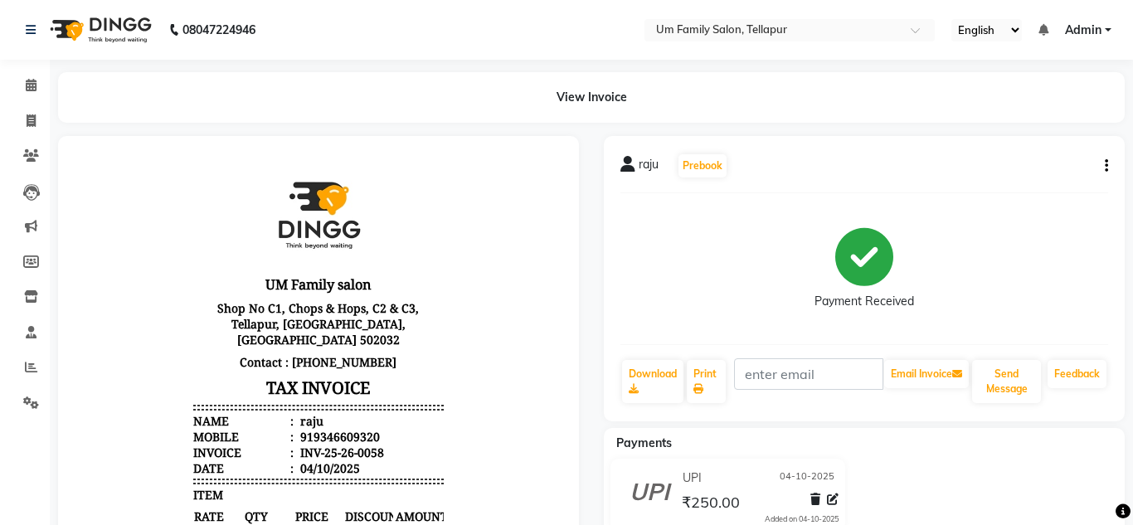
select select "service"
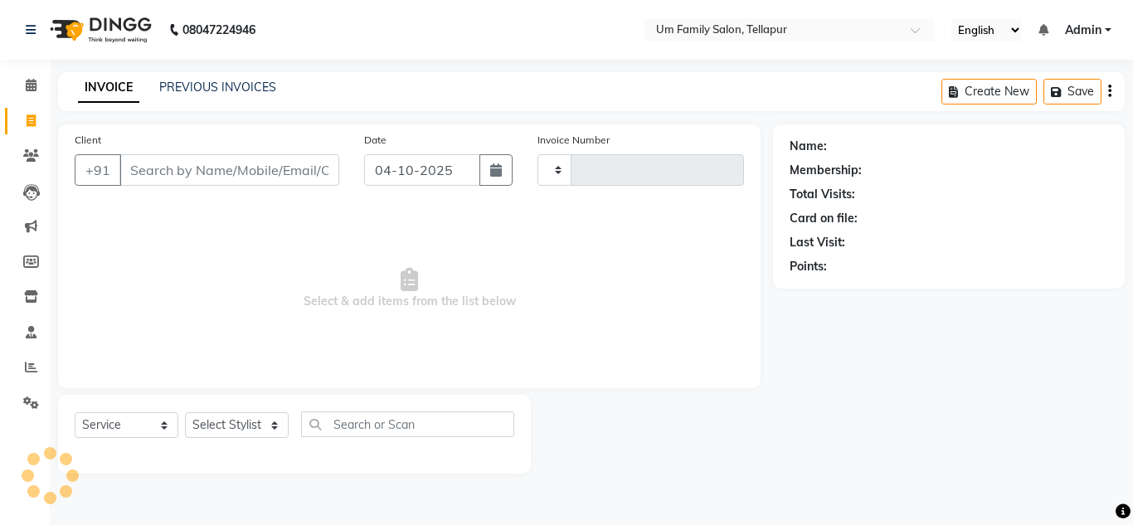
type input "0059"
select select "5102"
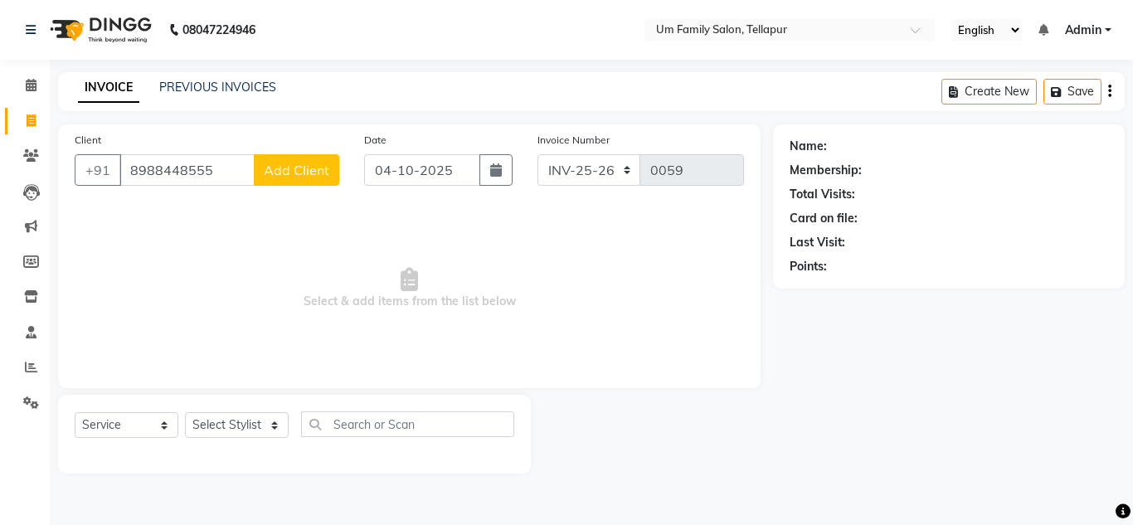
type input "8988448555"
click at [296, 171] on span "Add Client" at bounding box center [297, 170] width 66 height 17
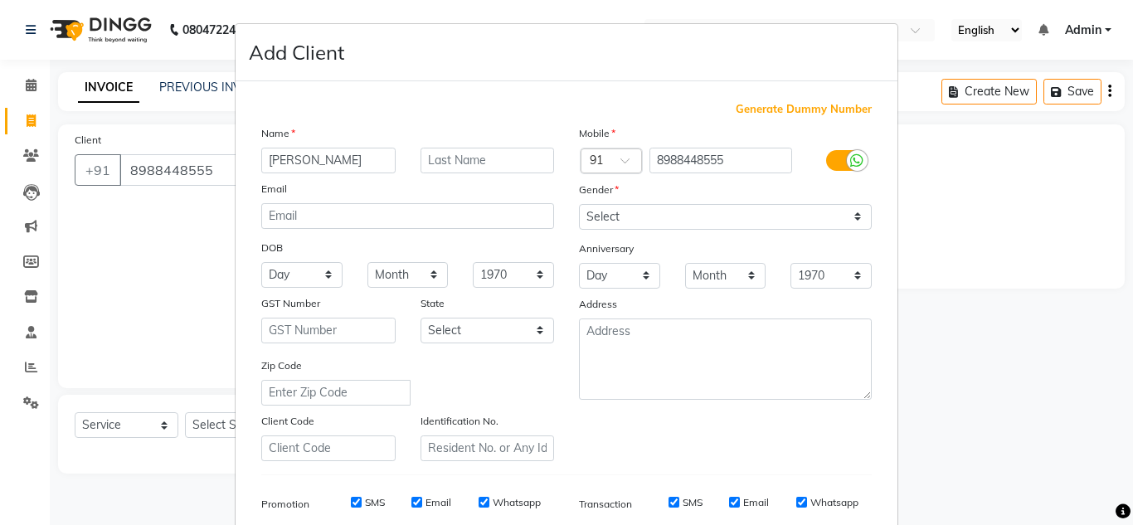
type input "[PERSON_NAME]"
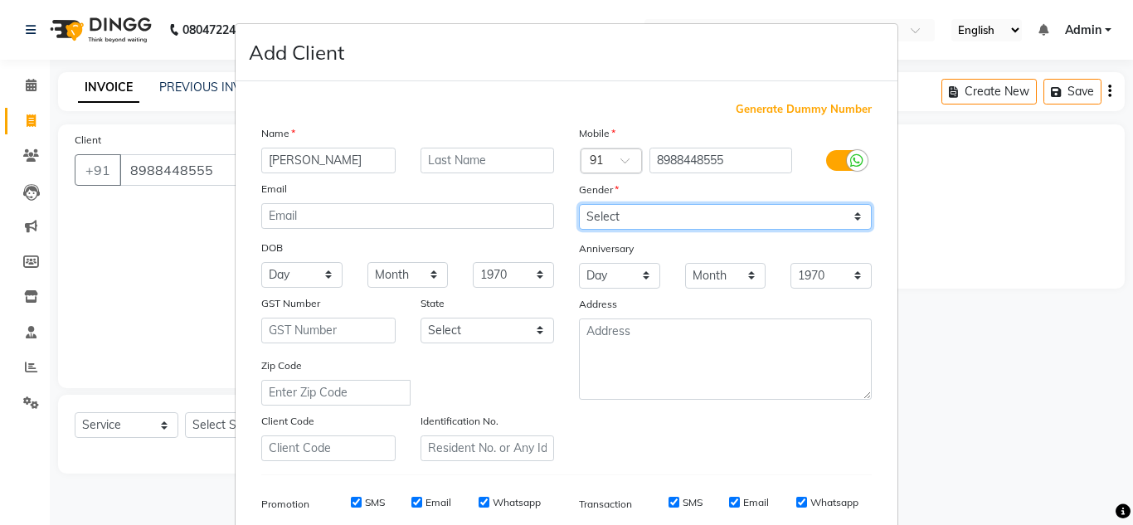
click at [643, 221] on select "Select [DEMOGRAPHIC_DATA] [DEMOGRAPHIC_DATA] Other Prefer Not To Say" at bounding box center [725, 217] width 293 height 26
select select "[DEMOGRAPHIC_DATA]"
click at [579, 204] on select "Select [DEMOGRAPHIC_DATA] [DEMOGRAPHIC_DATA] Other Prefer Not To Say" at bounding box center [725, 217] width 293 height 26
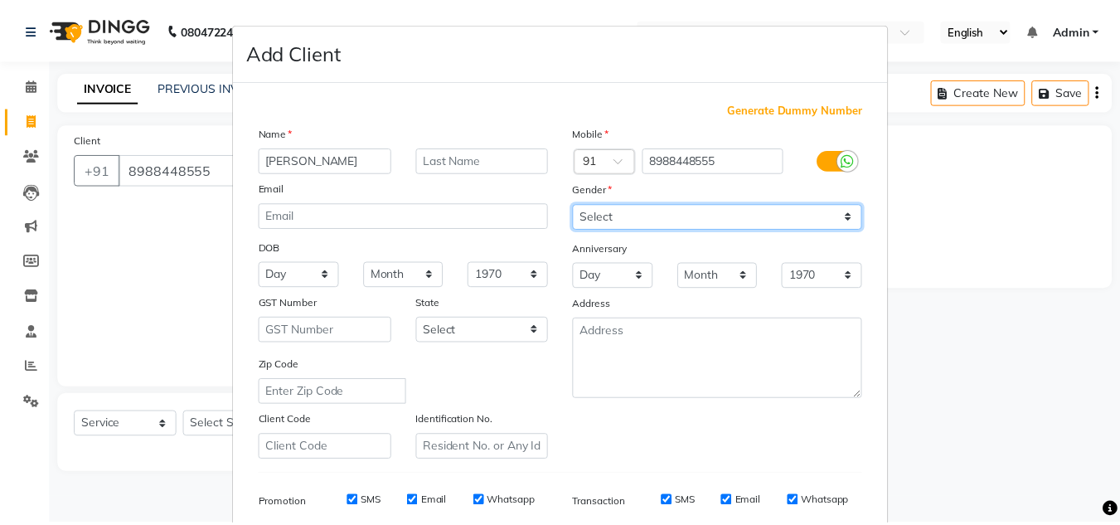
scroll to position [240, 0]
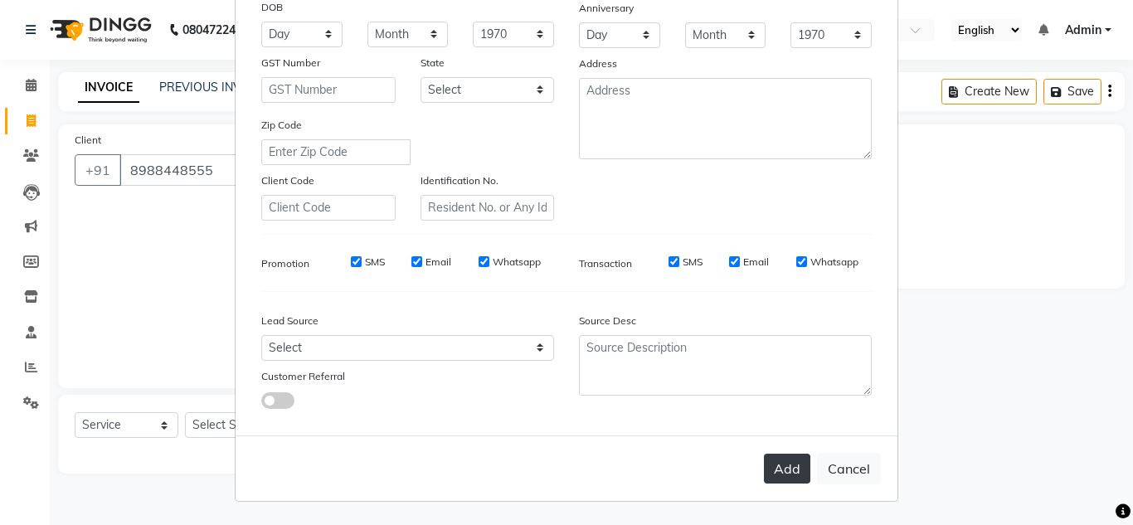
click at [770, 459] on button "Add" at bounding box center [787, 469] width 46 height 30
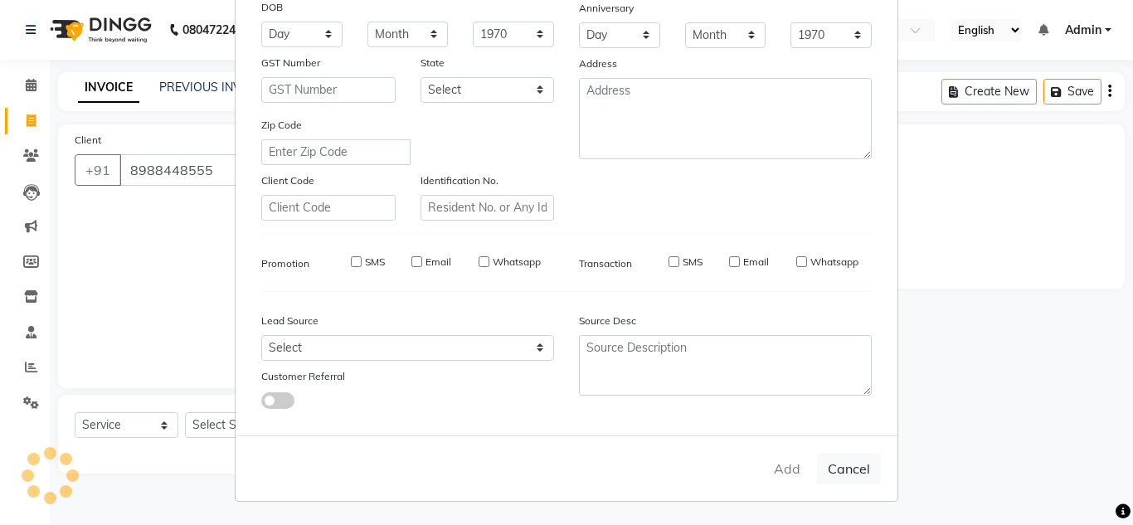
select select
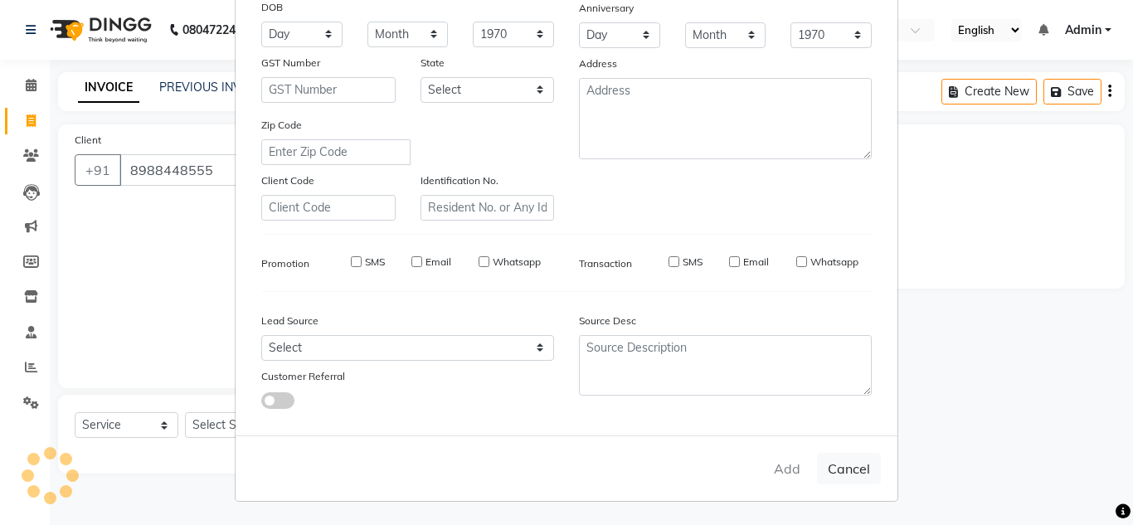
select select
checkbox input "false"
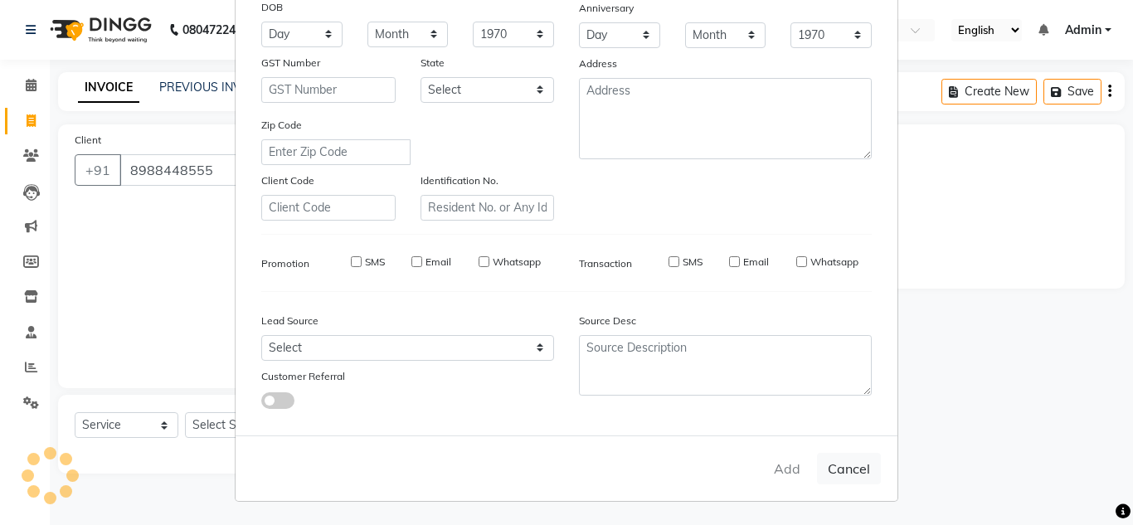
checkbox input "false"
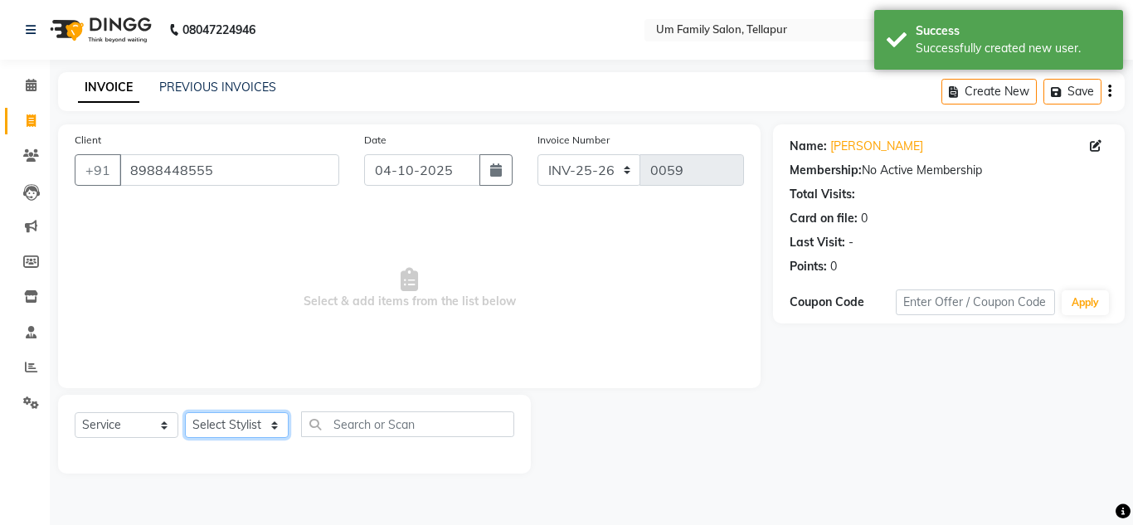
click at [264, 421] on select "Select Stylist Akash K. SAI pandu [PERSON_NAME]" at bounding box center [237, 425] width 104 height 26
select select "63063"
click at [185, 412] on select "Select Stylist Akash K. SAI pandu [PERSON_NAME]" at bounding box center [237, 425] width 104 height 26
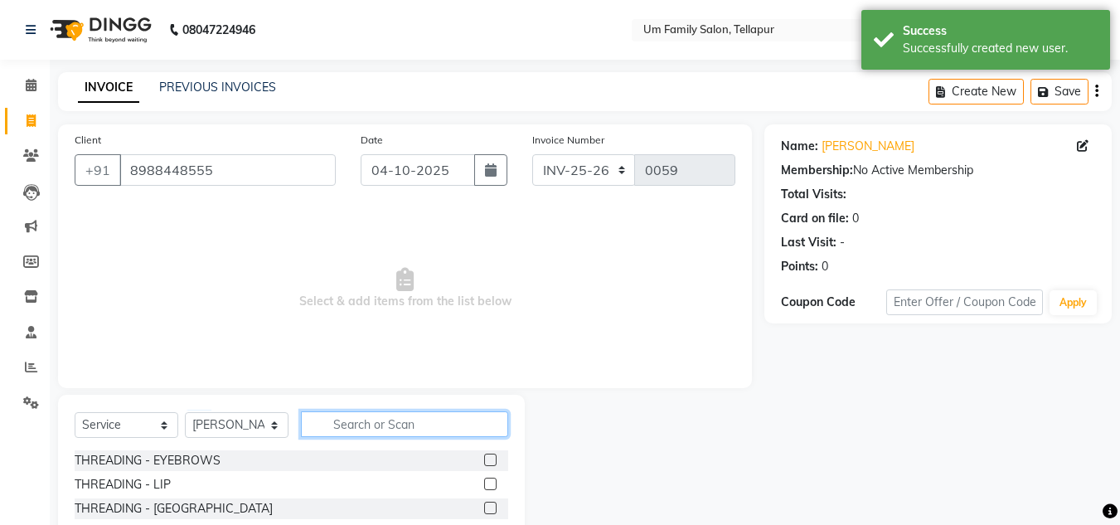
click at [394, 420] on input "text" at bounding box center [404, 424] width 207 height 26
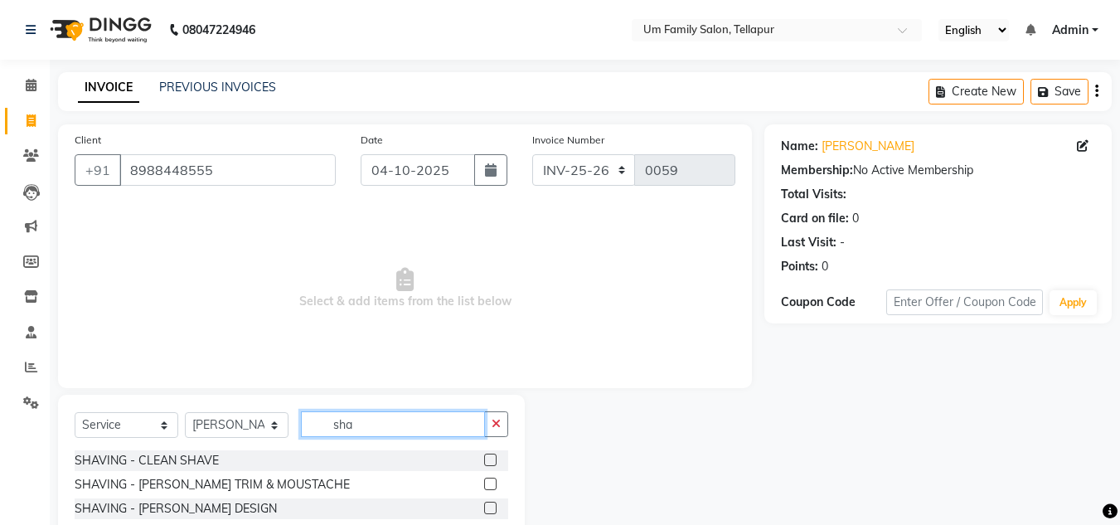
type input "sha"
click at [490, 483] on label at bounding box center [490, 484] width 12 height 12
click at [490, 483] on input "checkbox" at bounding box center [489, 484] width 11 height 11
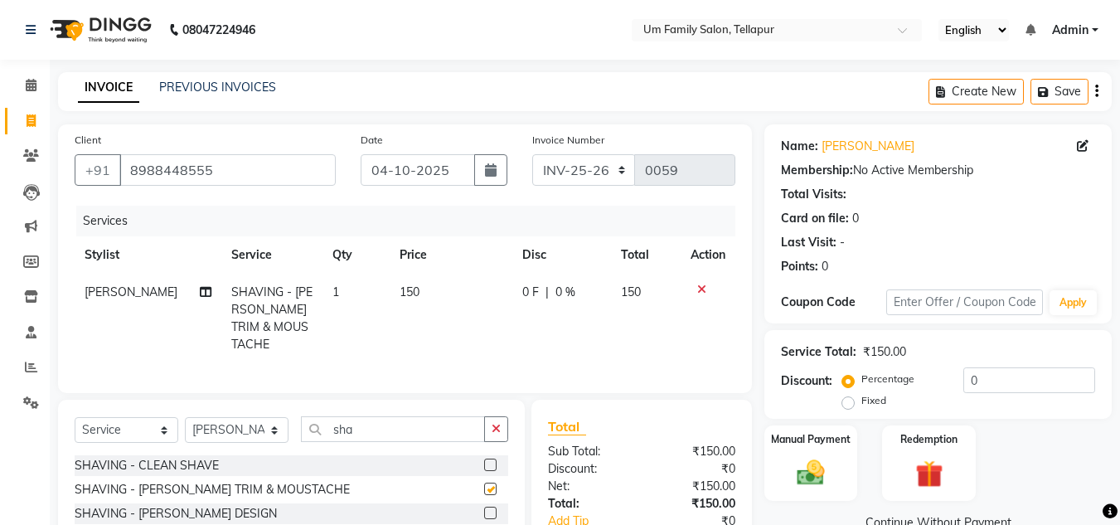
checkbox input "false"
click at [363, 423] on input "sha" at bounding box center [393, 428] width 184 height 26
type input "s"
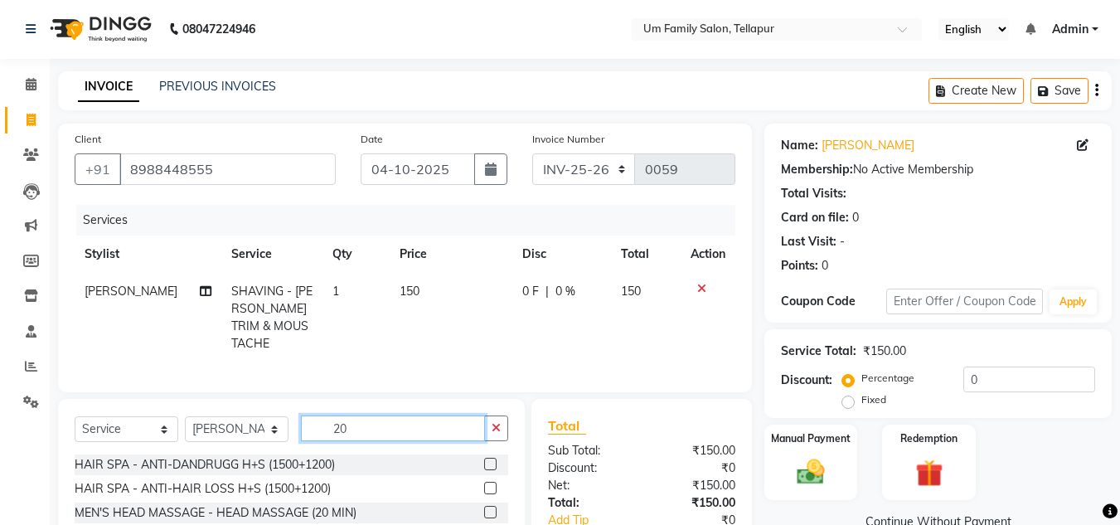
type input "20"
click at [492, 509] on label at bounding box center [490, 512] width 12 height 12
click at [492, 509] on input "checkbox" at bounding box center [489, 512] width 11 height 11
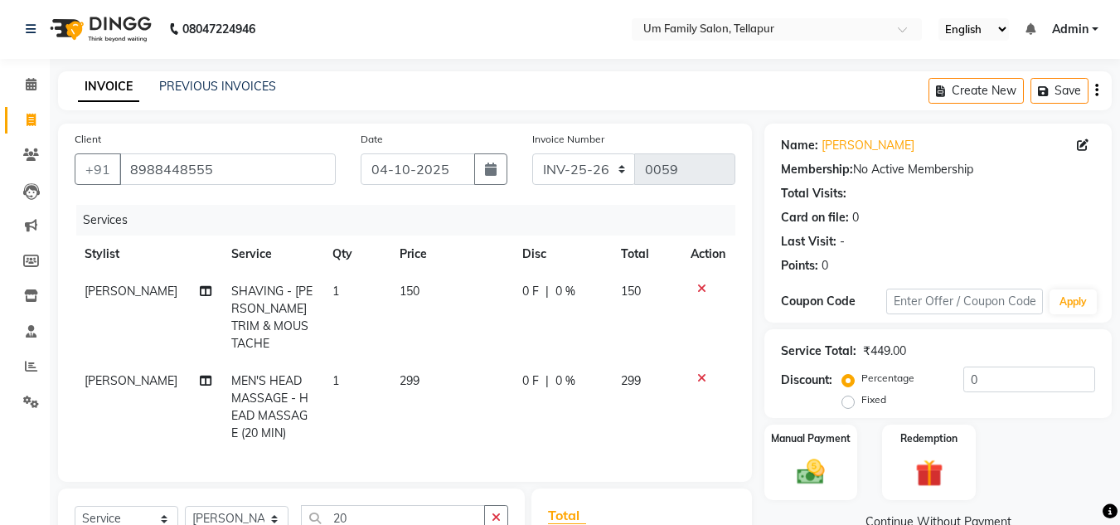
checkbox input "false"
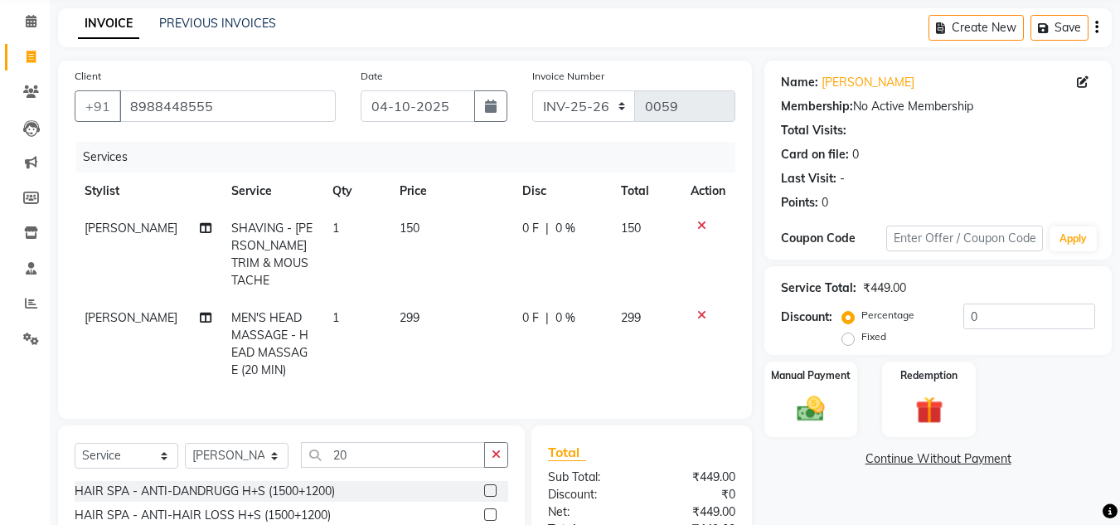
scroll to position [0, 0]
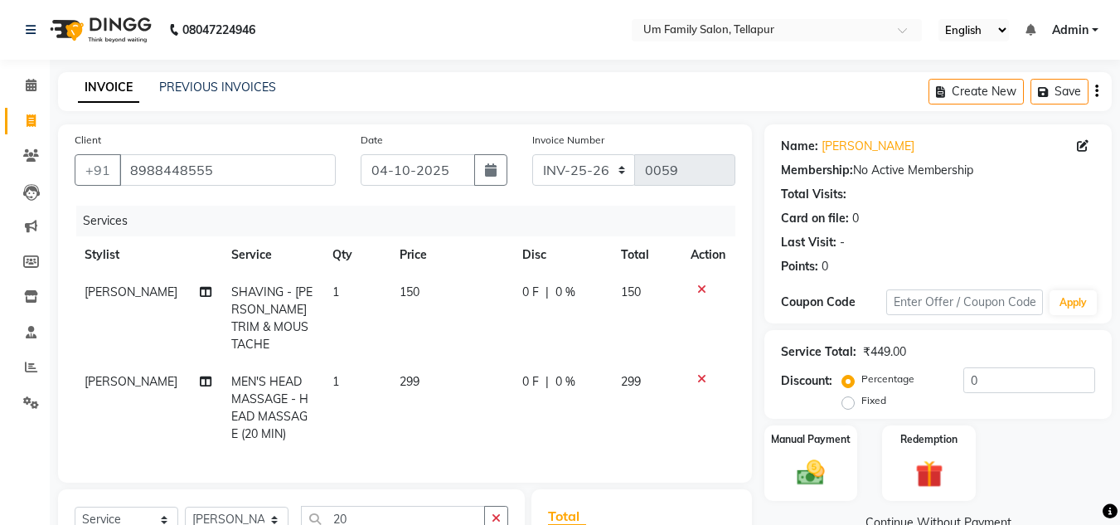
click at [703, 289] on icon at bounding box center [701, 290] width 9 height 12
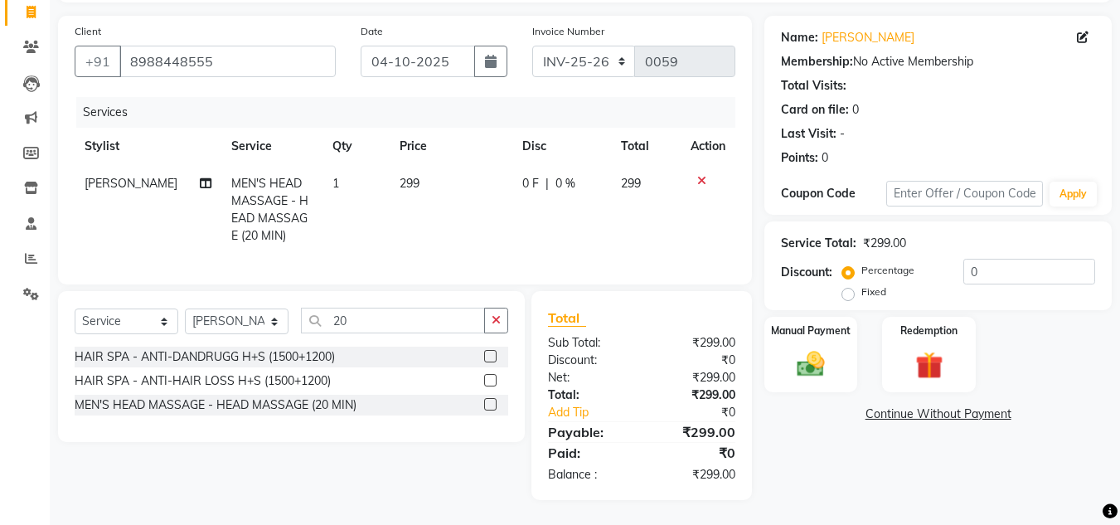
scroll to position [120, 0]
click at [465, 317] on input "20" at bounding box center [393, 321] width 184 height 26
type input "2"
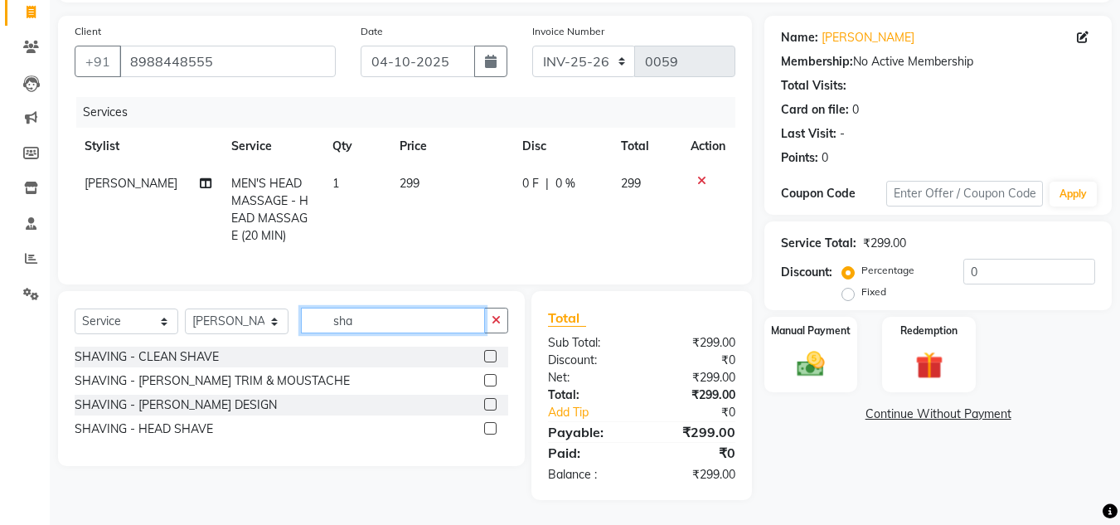
type input "sha"
click at [493, 405] on label at bounding box center [490, 404] width 12 height 12
click at [493, 405] on input "checkbox" at bounding box center [489, 405] width 11 height 11
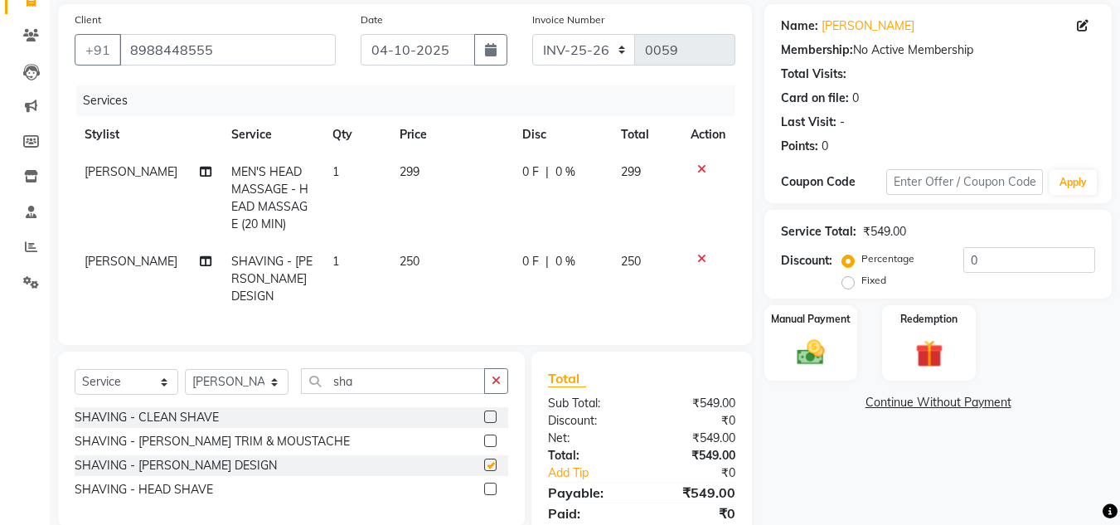
checkbox input "false"
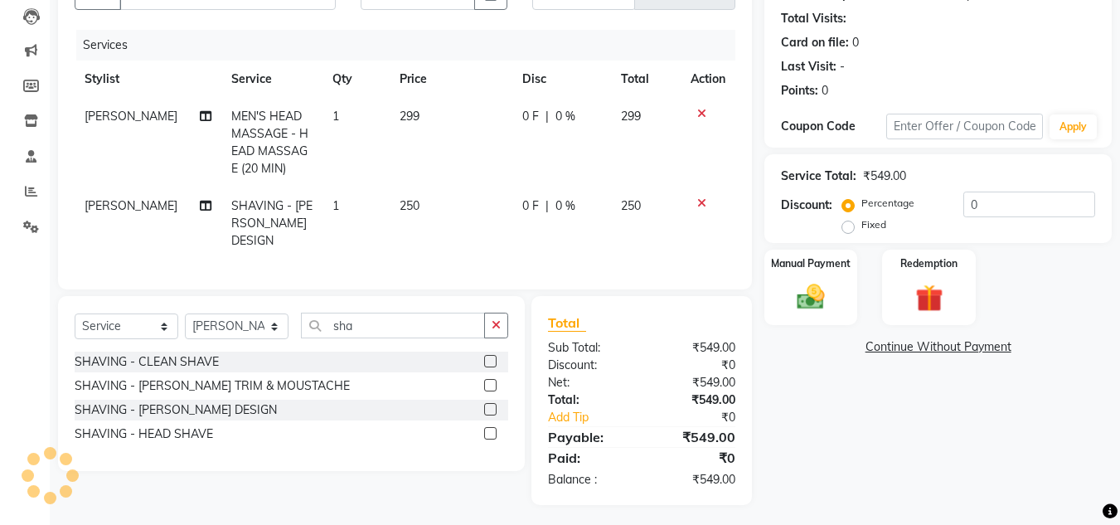
scroll to position [174, 0]
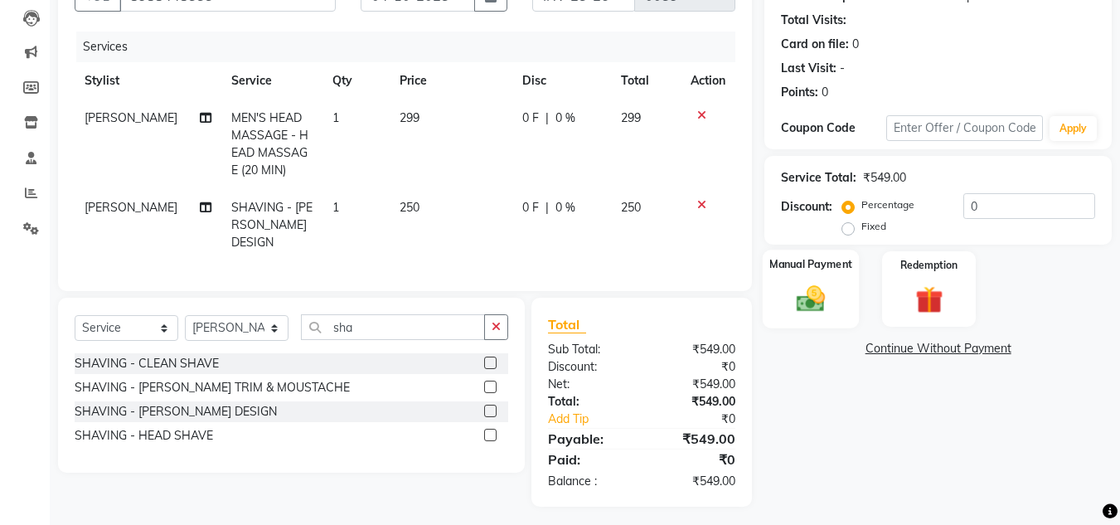
click at [805, 268] on label "Manual Payment" at bounding box center [810, 264] width 83 height 16
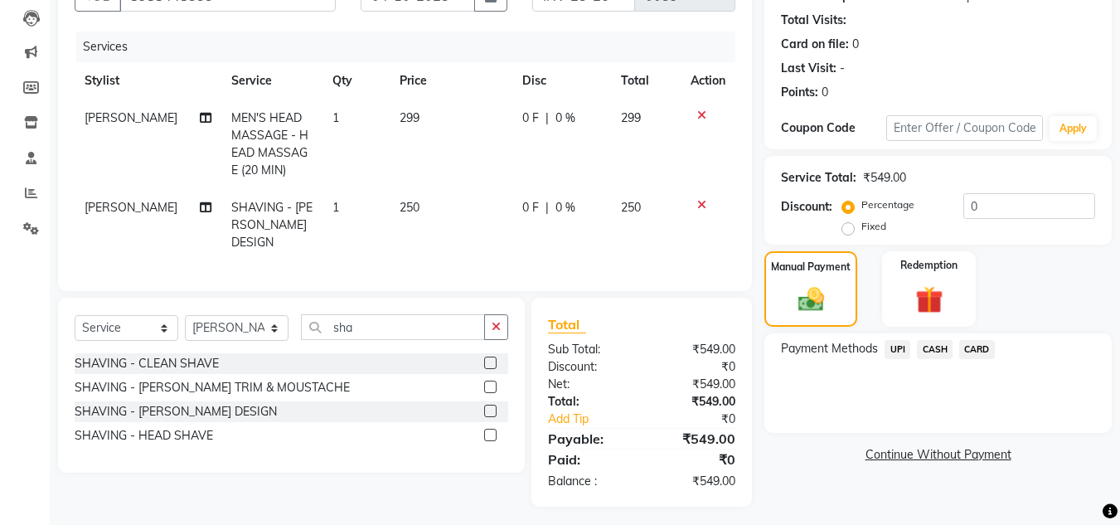
click at [938, 349] on span "CASH" at bounding box center [935, 349] width 36 height 19
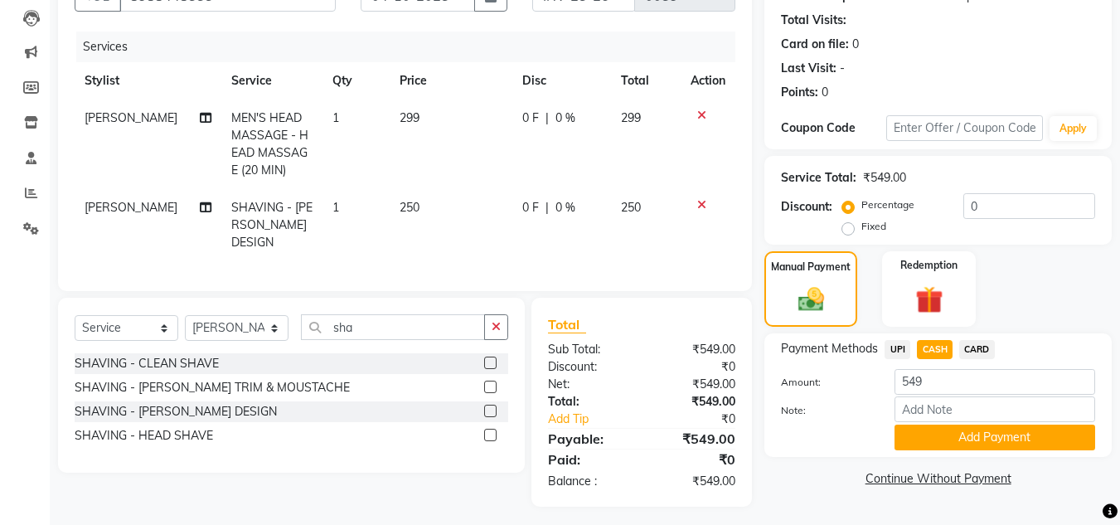
scroll to position [176, 0]
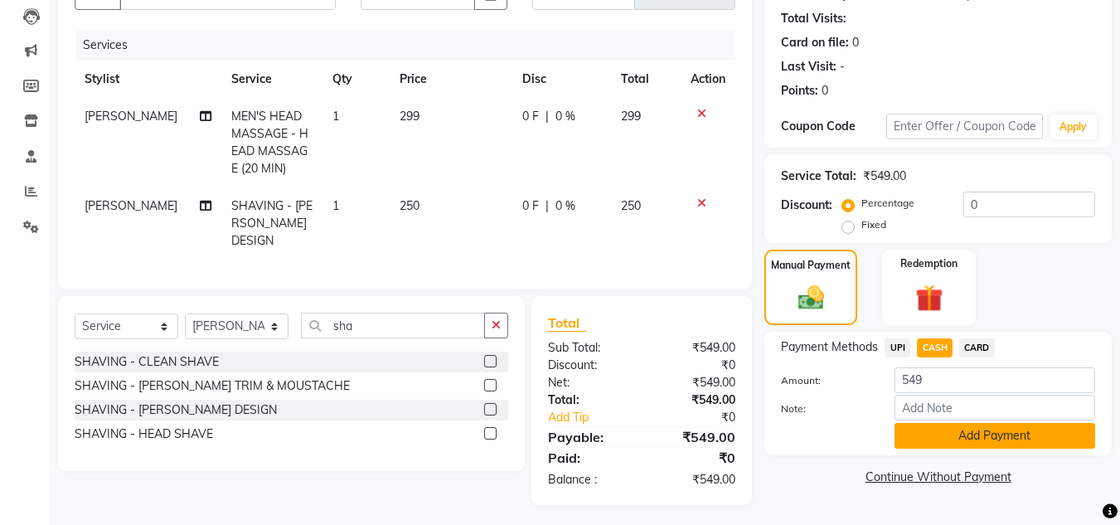
click at [964, 445] on button "Add Payment" at bounding box center [995, 436] width 201 height 26
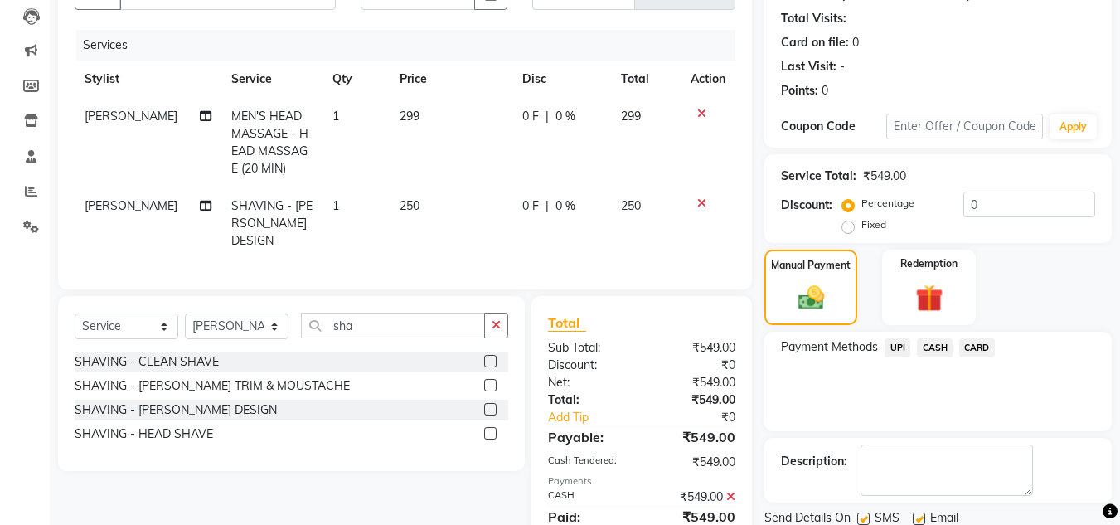
scroll to position [235, 0]
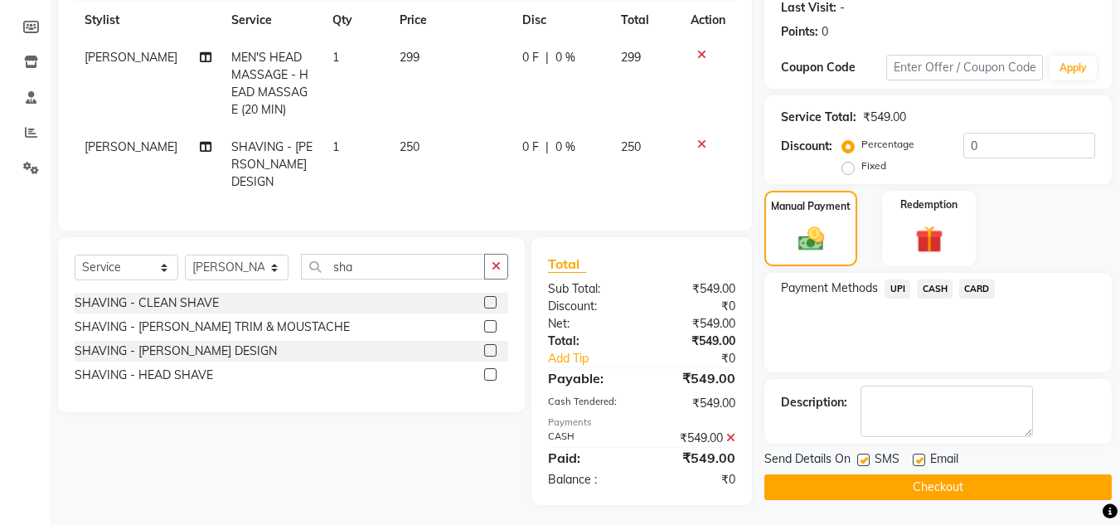
click at [968, 499] on button "Checkout" at bounding box center [937, 487] width 347 height 26
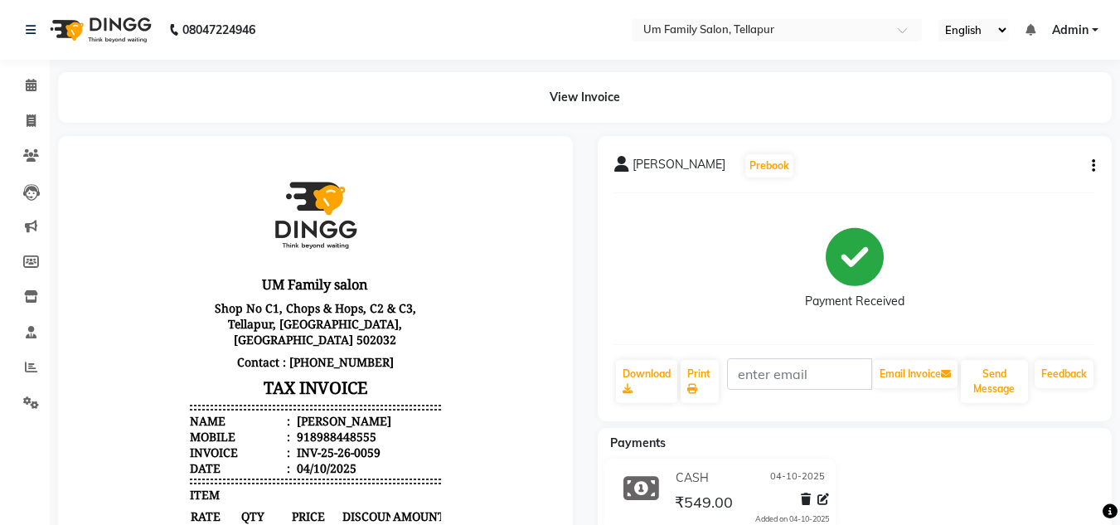
select select "service"
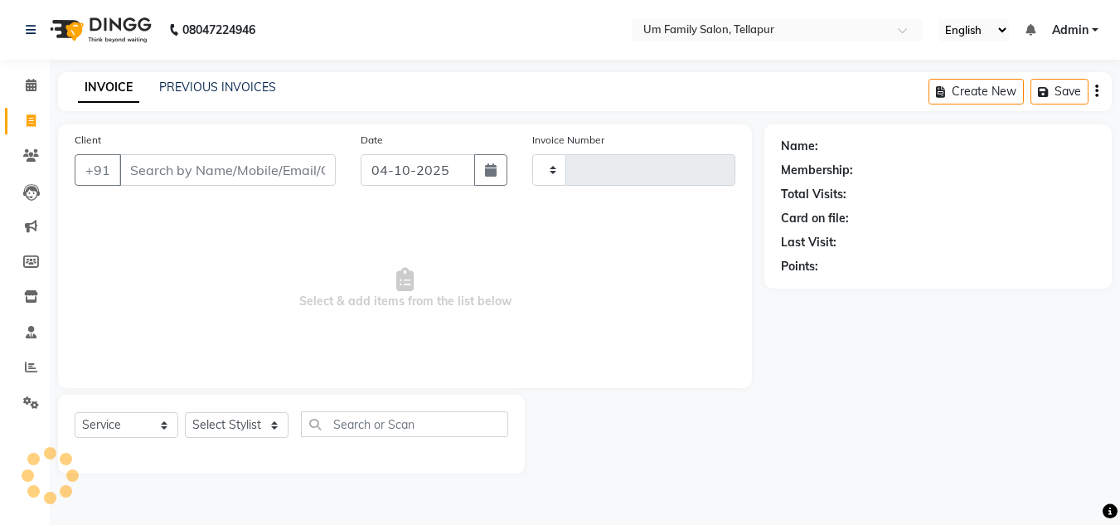
type input "0060"
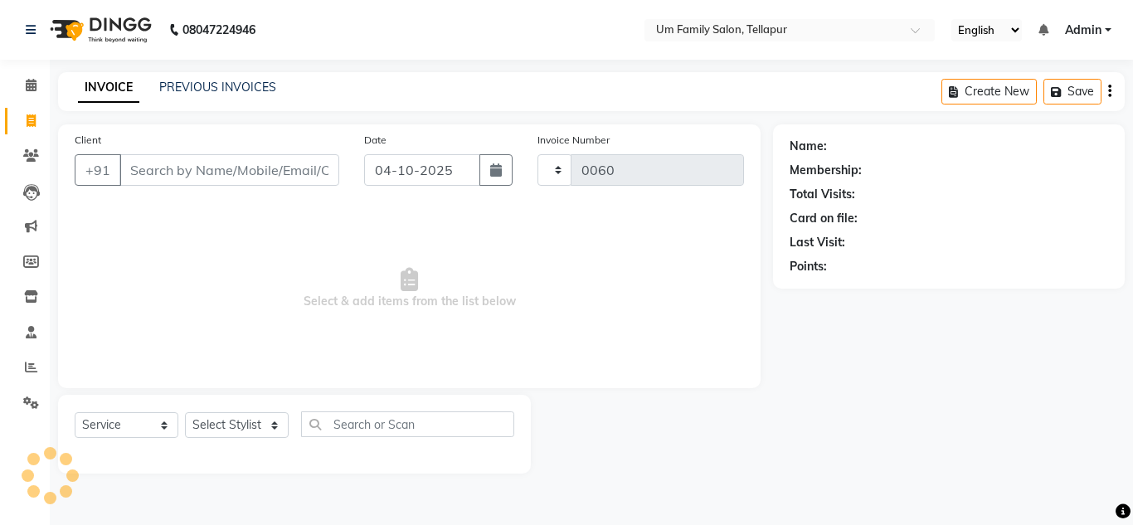
select select "5102"
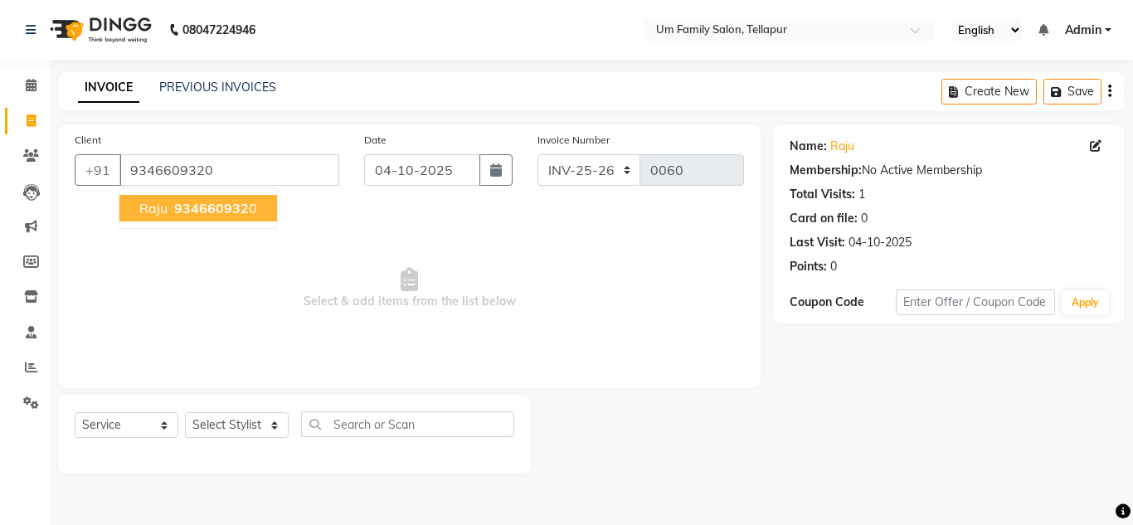
click at [198, 206] on span "934660932" at bounding box center [211, 208] width 75 height 17
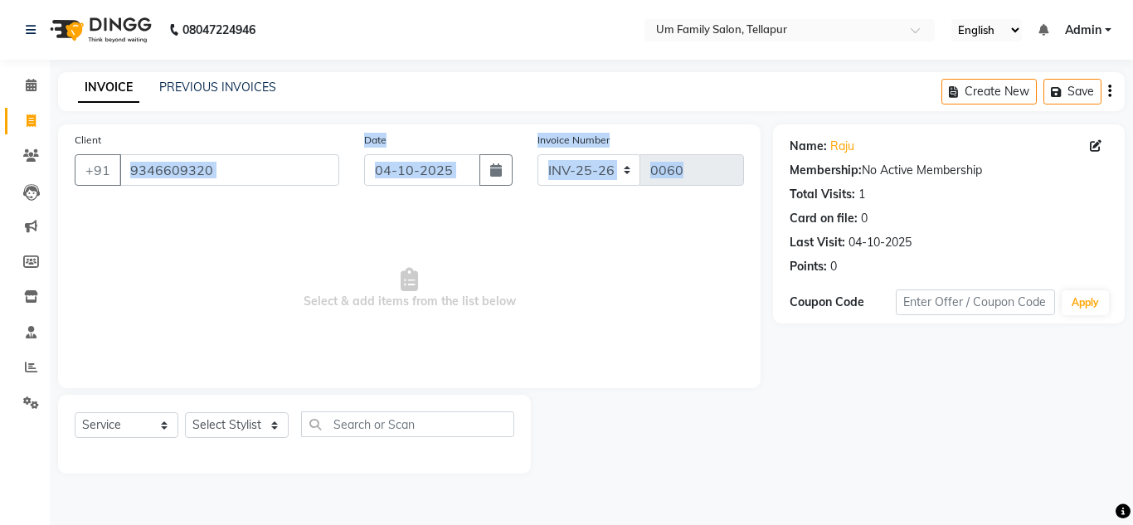
drag, startPoint x: 198, startPoint y: 206, endPoint x: 226, endPoint y: 163, distance: 51.5
click at [226, 163] on div "Client [PHONE_NUMBER] Date [DATE] Invoice Number INV-25-26 V/2025 V/[PHONE_NUMB…" at bounding box center [409, 256] width 702 height 264
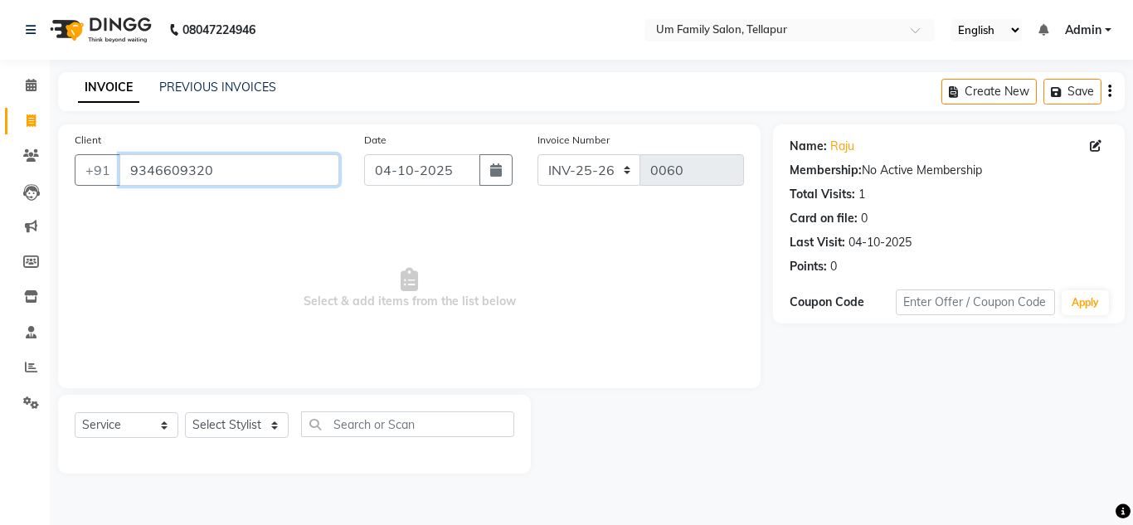
click at [226, 163] on input "9346609320" at bounding box center [229, 170] width 220 height 32
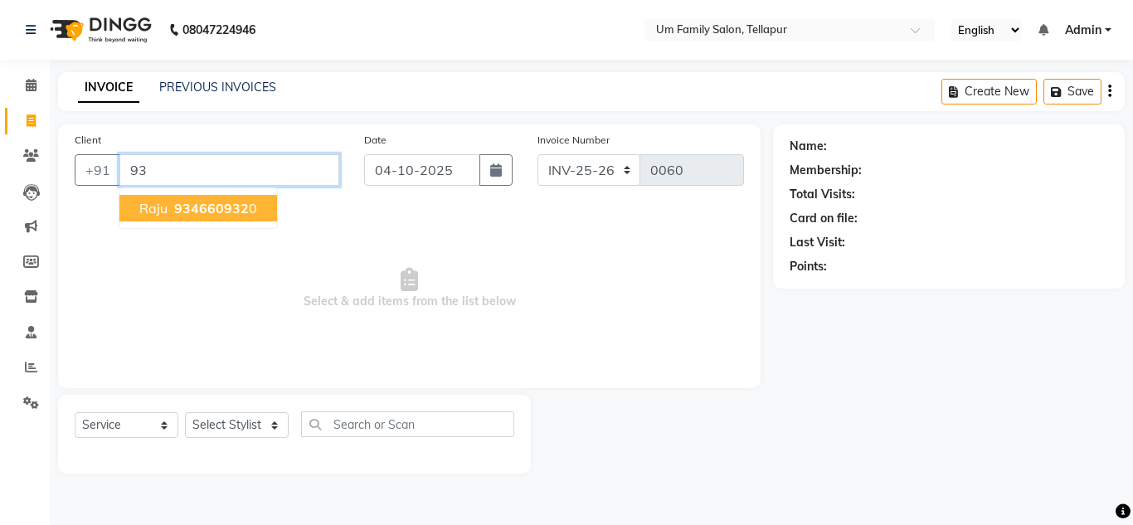
type input "9"
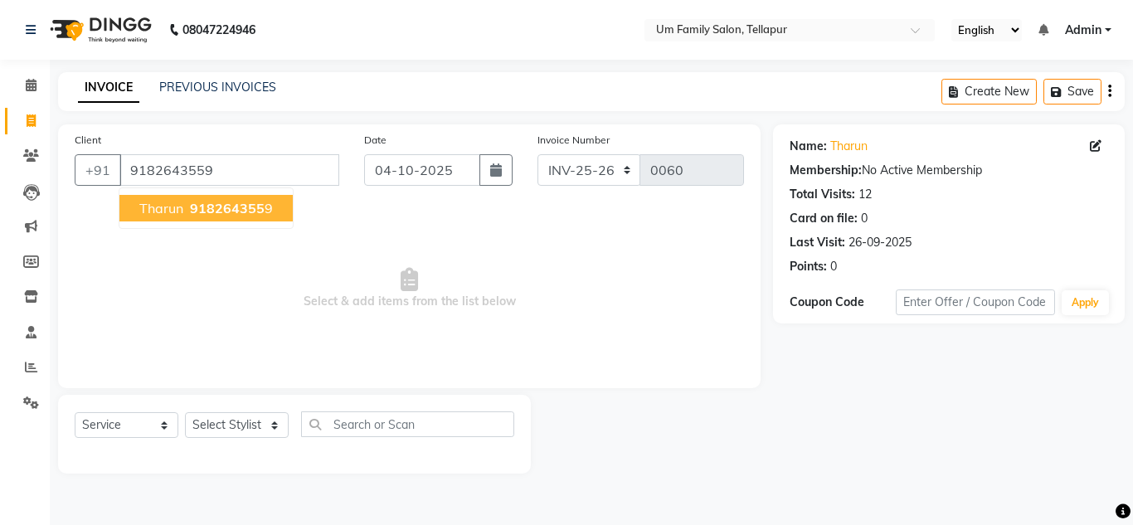
click at [242, 209] on span "918264355" at bounding box center [227, 208] width 75 height 17
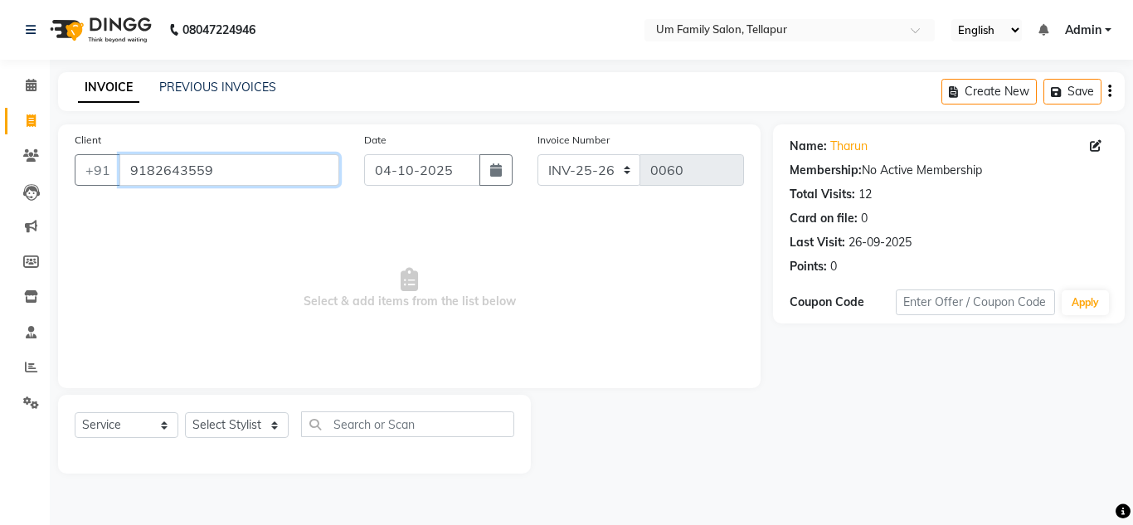
click at [245, 170] on input "9182643559" at bounding box center [229, 170] width 220 height 32
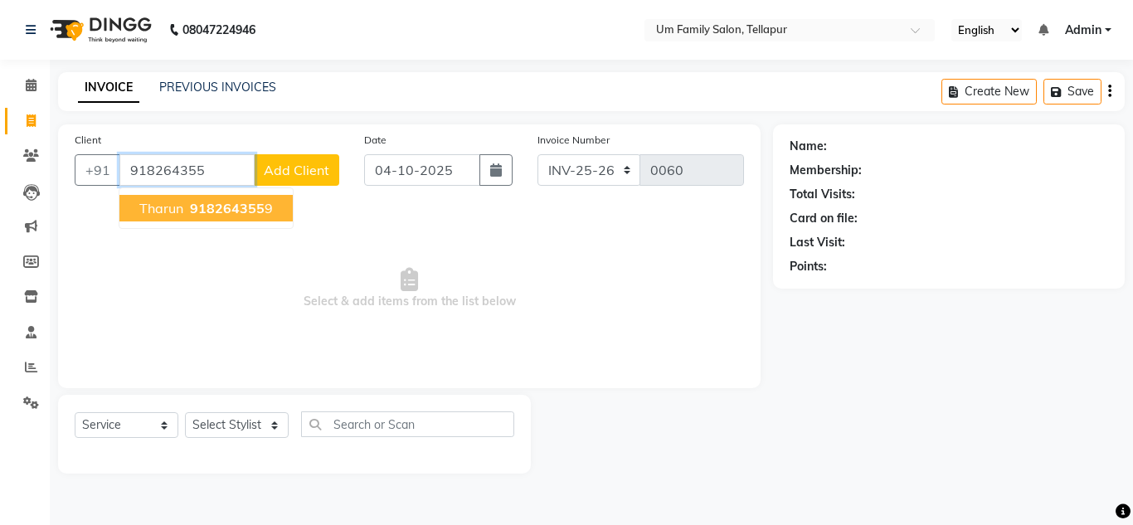
click at [243, 207] on span "918264355" at bounding box center [227, 208] width 75 height 17
type input "9182643559"
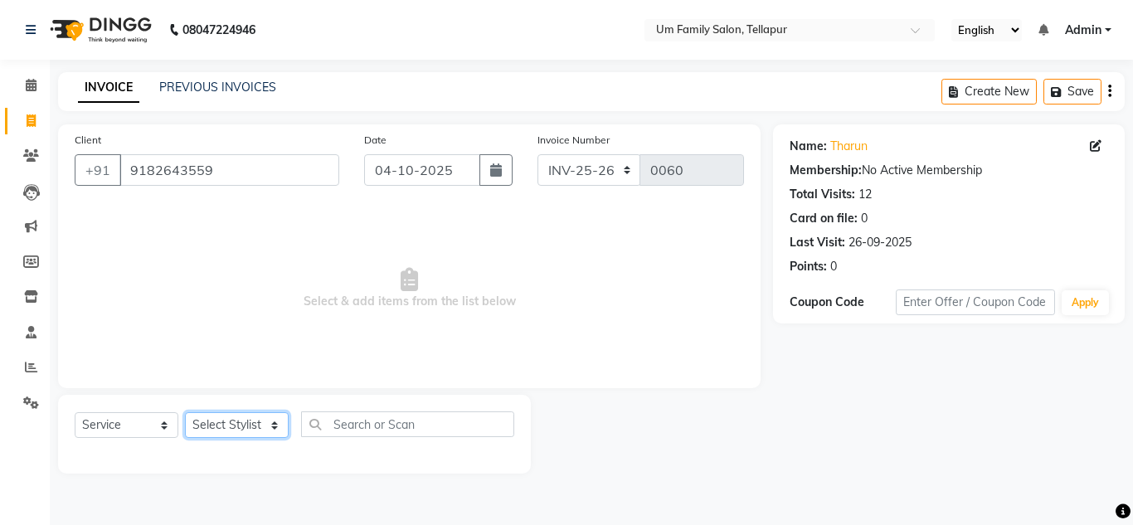
click at [254, 421] on select "Select Stylist Akash K. SAI pandu [PERSON_NAME]" at bounding box center [237, 425] width 104 height 26
select select "63063"
click at [185, 412] on select "Select Stylist Akash K. SAI pandu [PERSON_NAME]" at bounding box center [237, 425] width 104 height 26
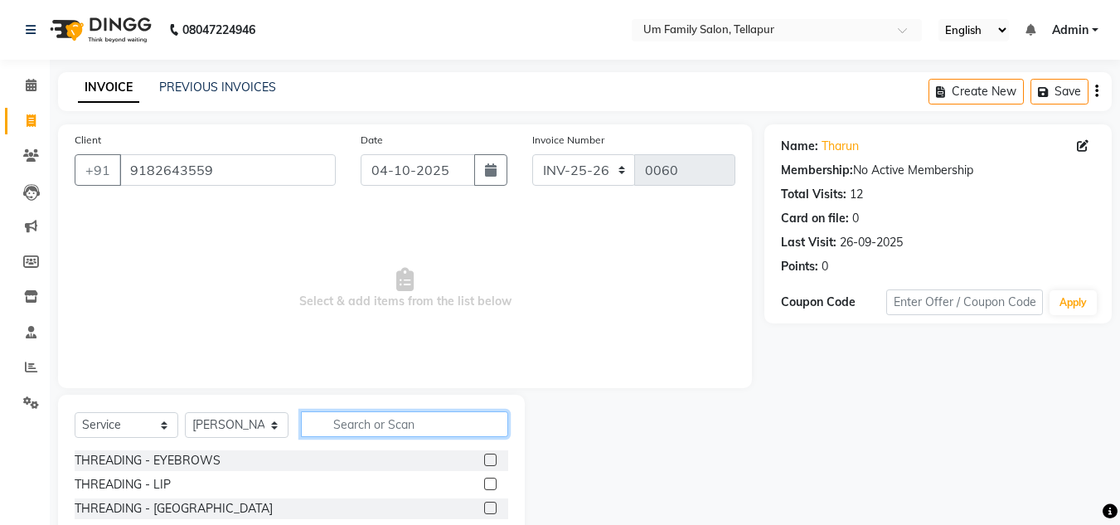
click at [346, 424] on input "text" at bounding box center [404, 424] width 207 height 26
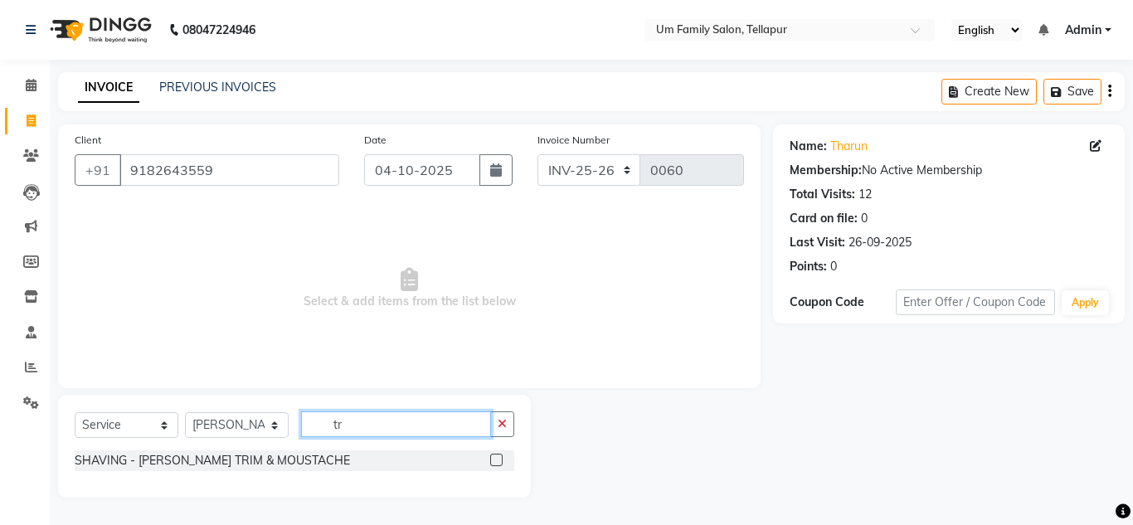
type input "t"
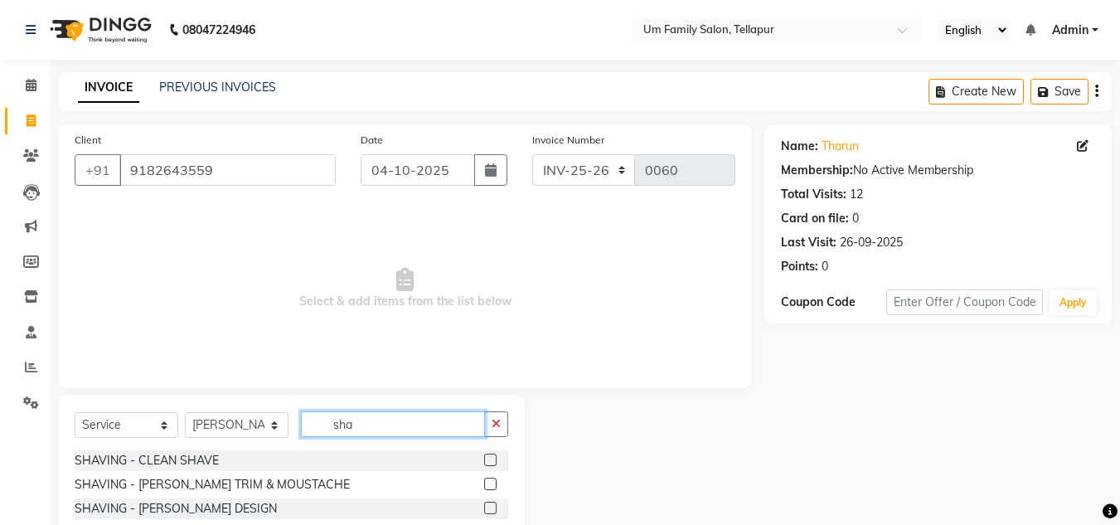
type input "sha"
click at [493, 478] on label at bounding box center [490, 484] width 12 height 12
click at [493, 479] on input "checkbox" at bounding box center [489, 484] width 11 height 11
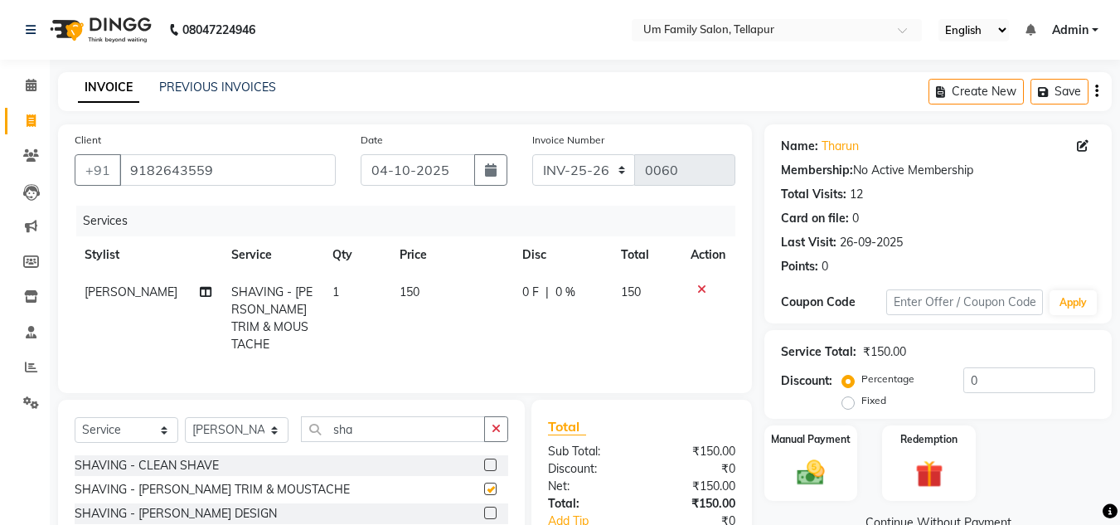
checkbox input "false"
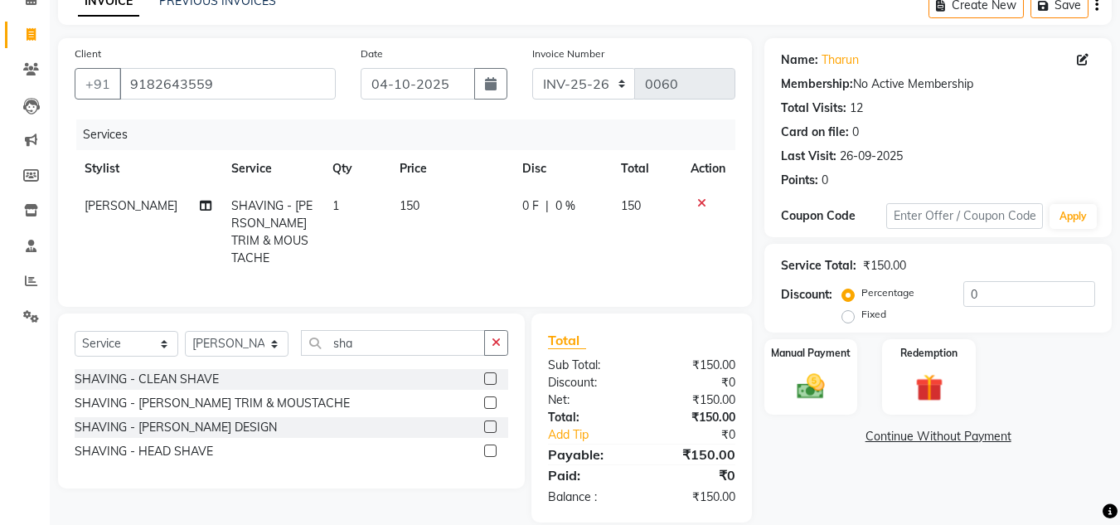
scroll to position [104, 0]
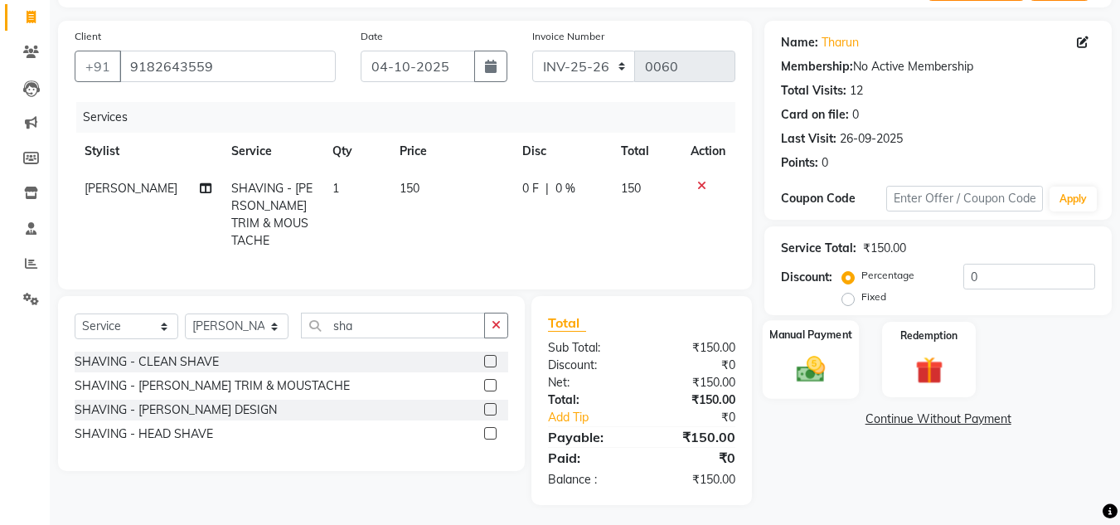
click at [824, 332] on label "Manual Payment" at bounding box center [810, 335] width 83 height 16
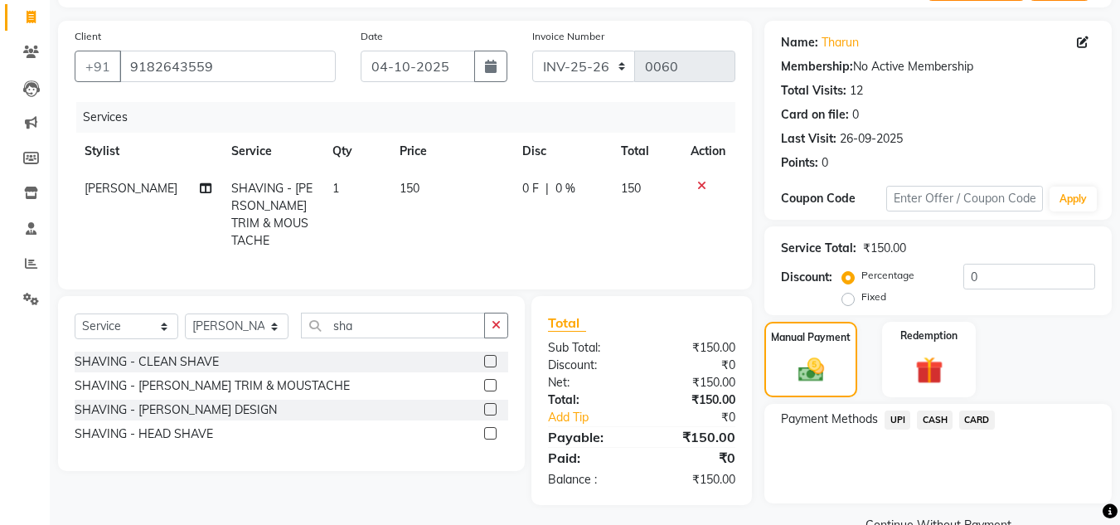
click at [901, 419] on span "UPI" at bounding box center [898, 419] width 26 height 19
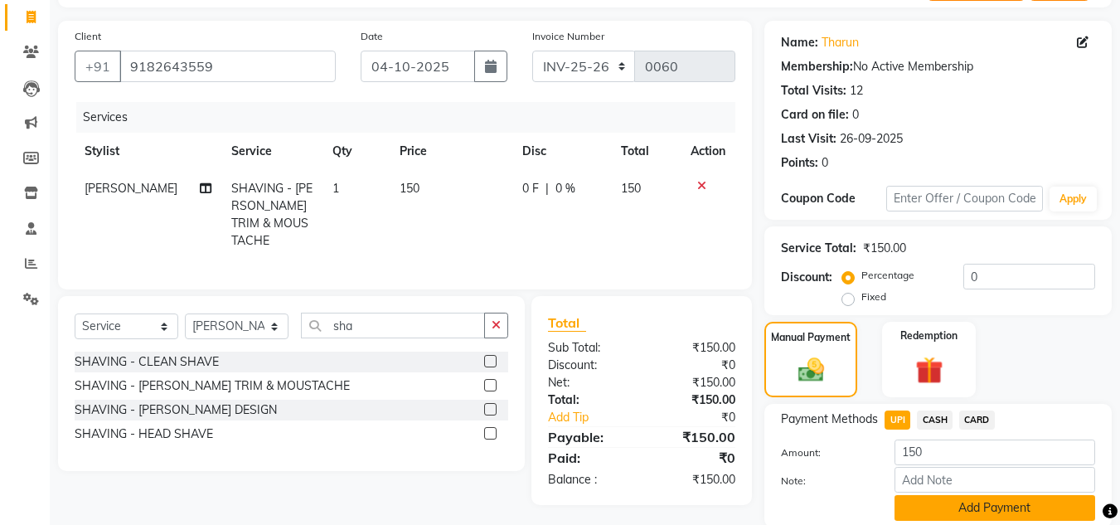
click at [929, 512] on button "Add Payment" at bounding box center [995, 508] width 201 height 26
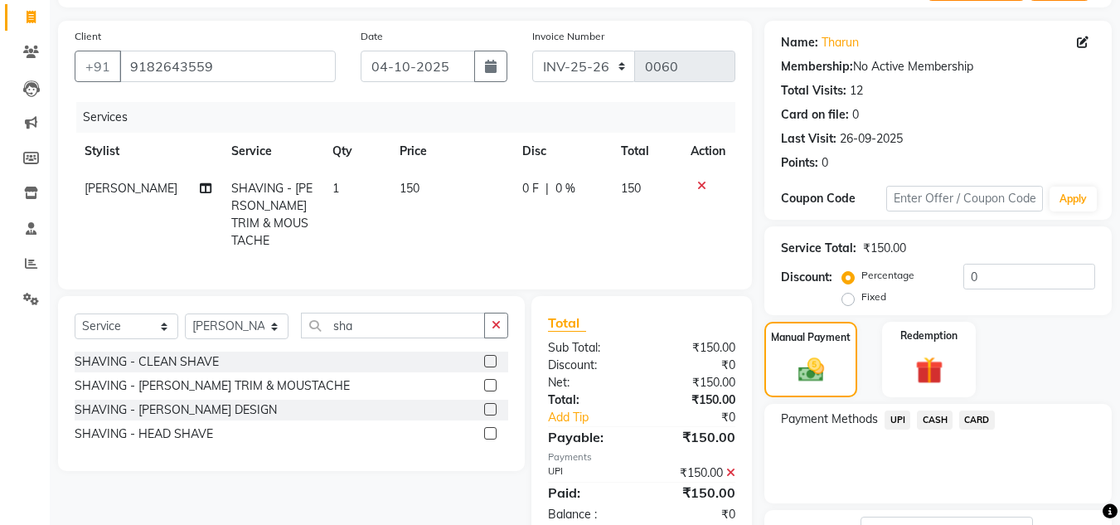
scroll to position [235, 0]
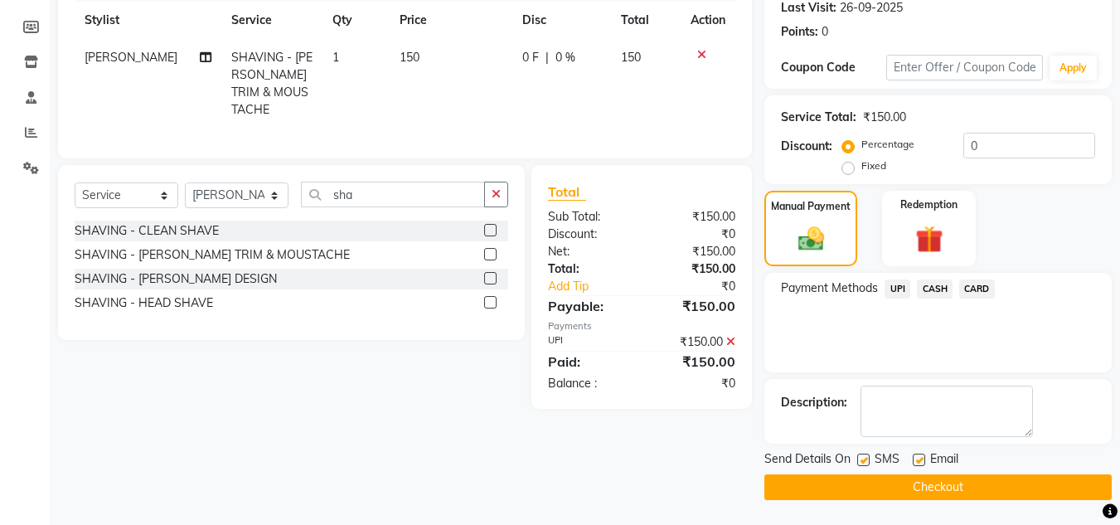
click at [916, 492] on button "Checkout" at bounding box center [937, 487] width 347 height 26
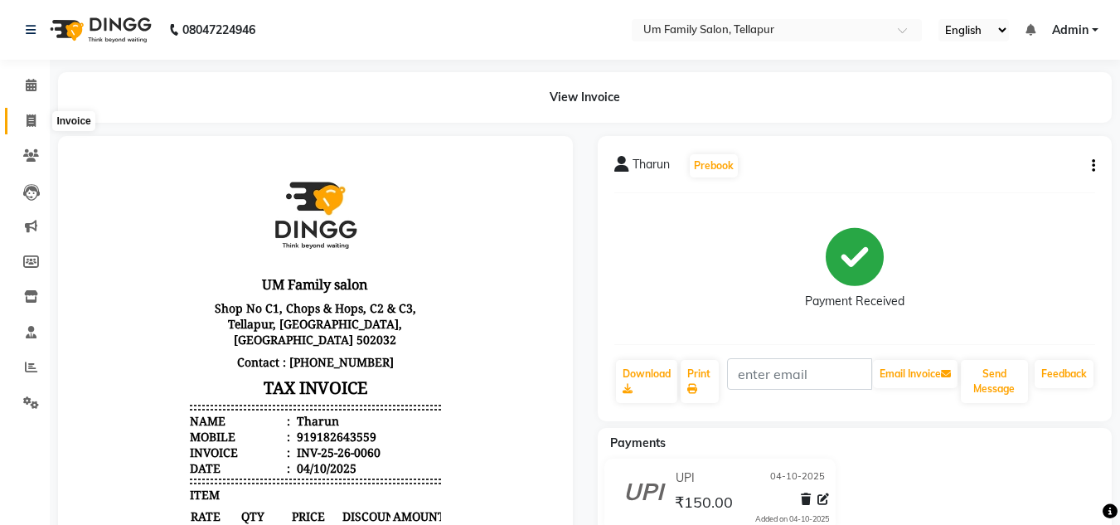
click at [29, 119] on icon at bounding box center [31, 120] width 9 height 12
select select "service"
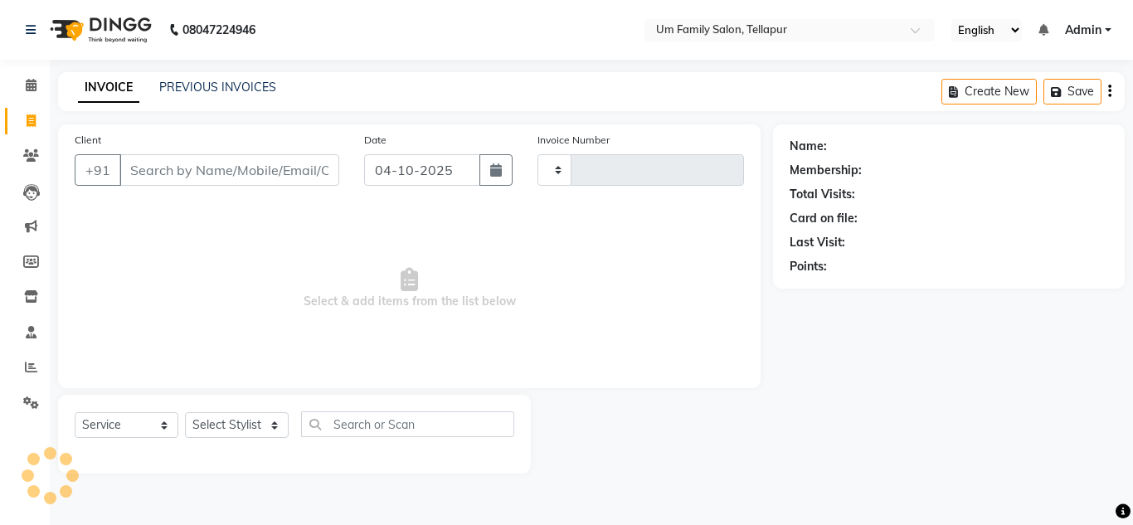
type input "0061"
select select "5102"
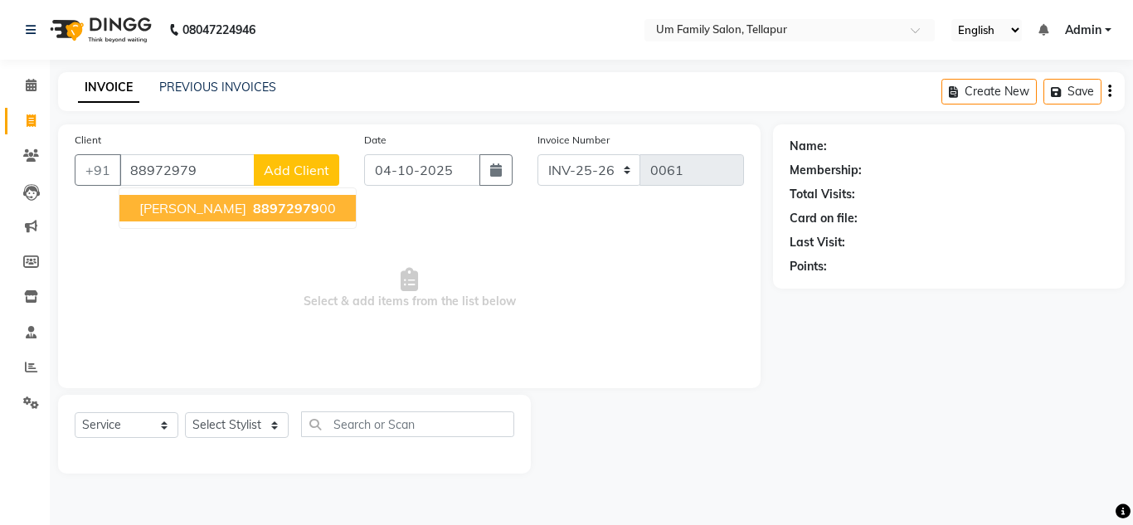
click at [253, 204] on span "88972979" at bounding box center [286, 208] width 66 height 17
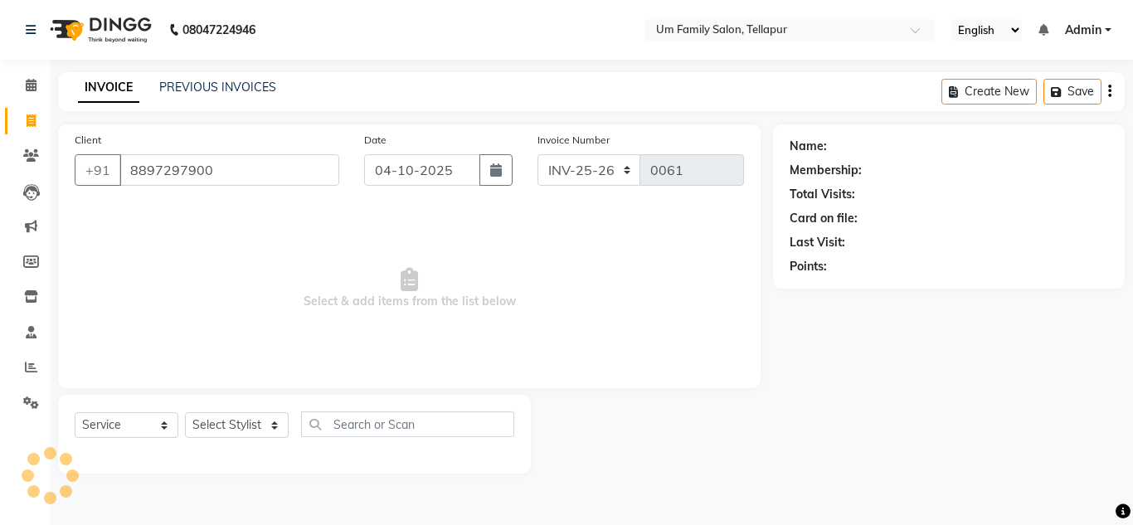
type input "8897297900"
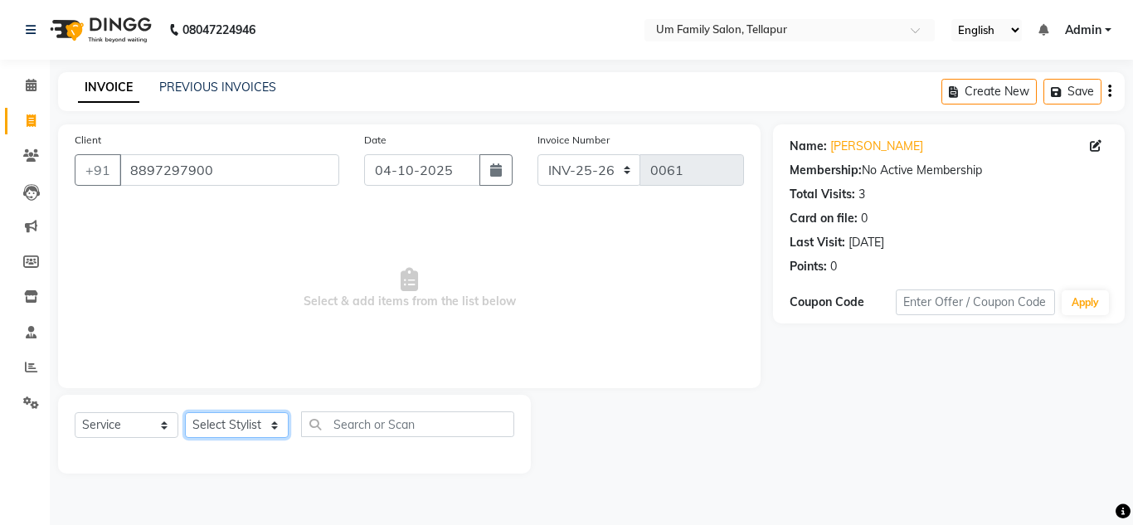
click at [248, 423] on select "Select Stylist Akash K. SAI pandu [PERSON_NAME]" at bounding box center [237, 425] width 104 height 26
select select "63063"
click at [185, 412] on select "Select Stylist Akash K. SAI pandu [PERSON_NAME]" at bounding box center [237, 425] width 104 height 26
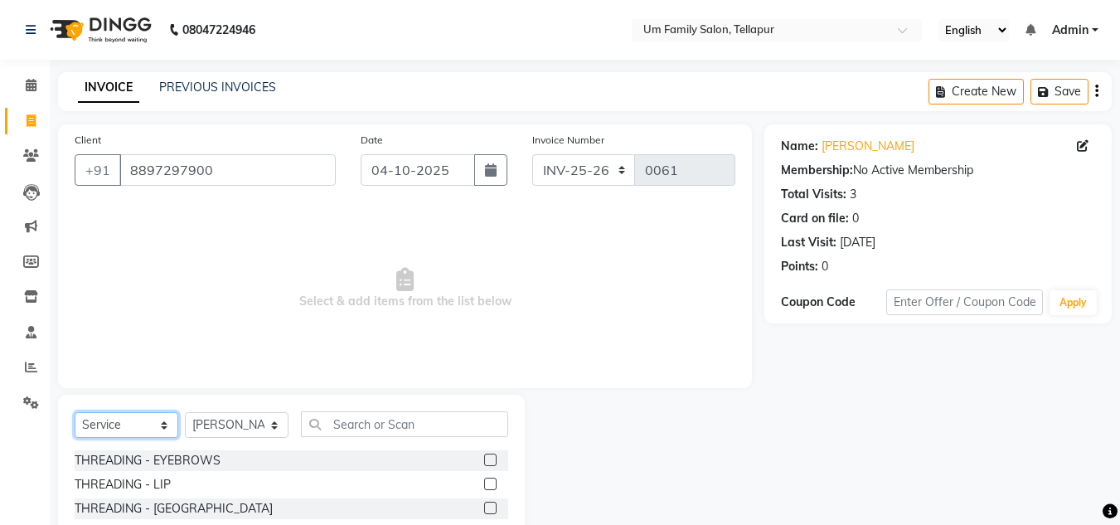
click at [161, 425] on select "Select Service Product Membership Package Voucher Prepaid Gift Card" at bounding box center [127, 425] width 104 height 26
click at [342, 422] on input "text" at bounding box center [404, 424] width 207 height 26
type input "h"
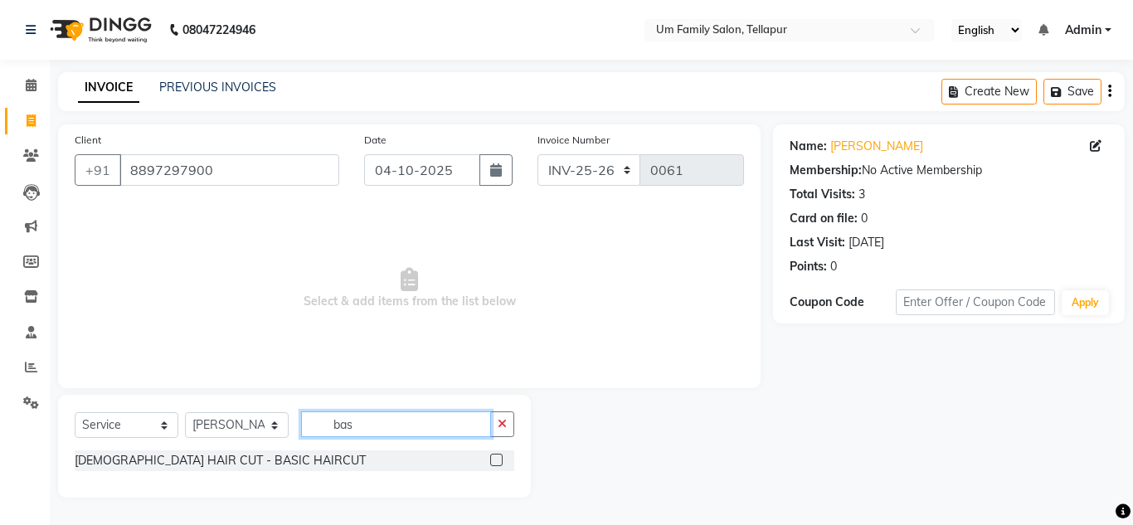
type input "bas"
click at [493, 459] on label at bounding box center [496, 460] width 12 height 12
click at [493, 459] on input "checkbox" at bounding box center [495, 460] width 11 height 11
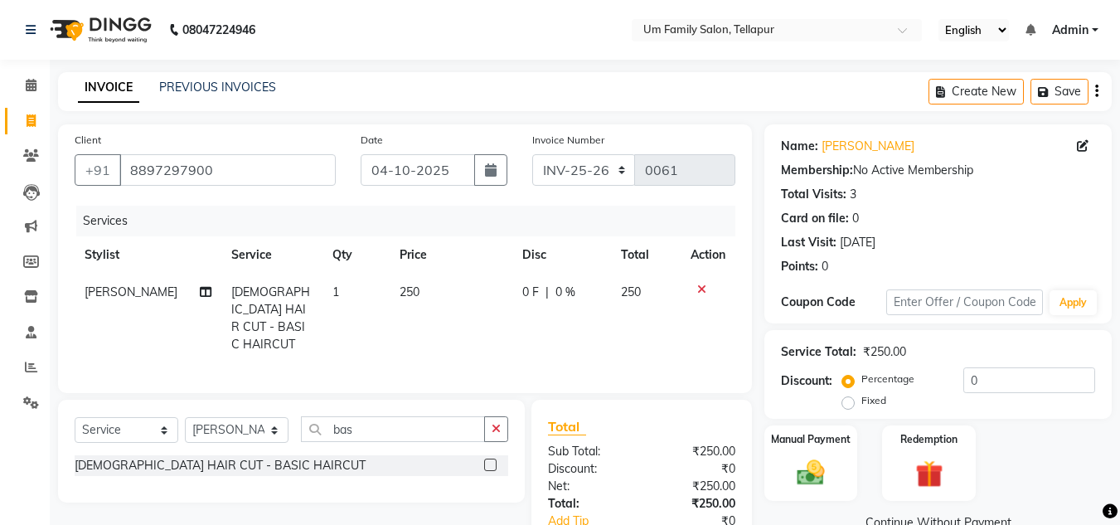
click at [490, 459] on label at bounding box center [490, 465] width 12 height 12
click at [490, 460] on input "checkbox" at bounding box center [489, 465] width 11 height 11
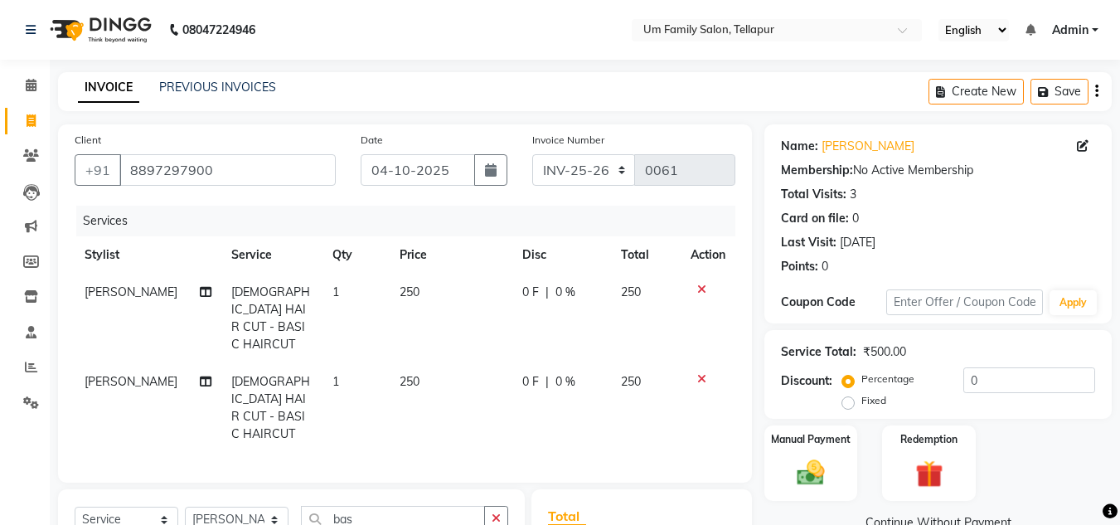
checkbox input "false"
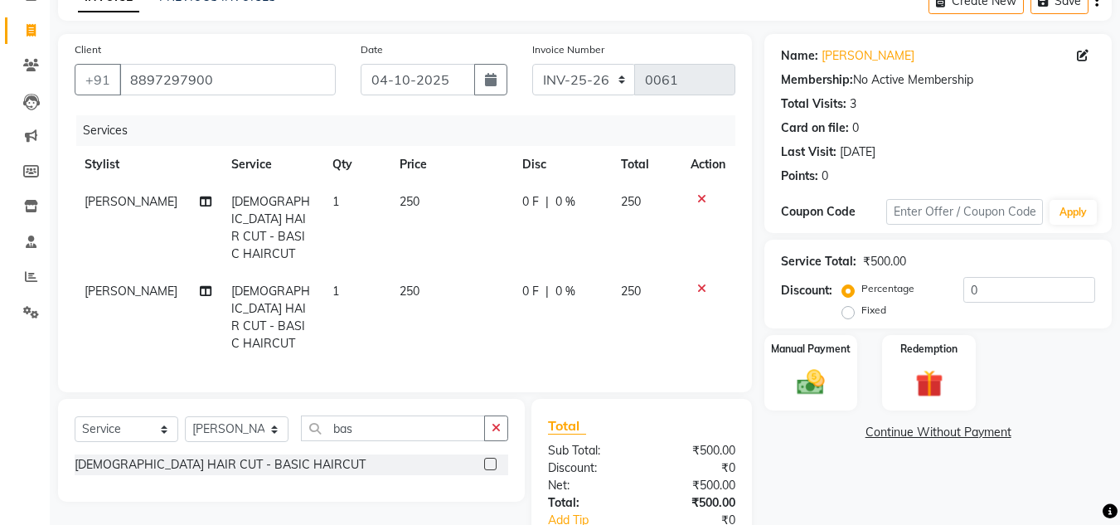
scroll to position [88, 0]
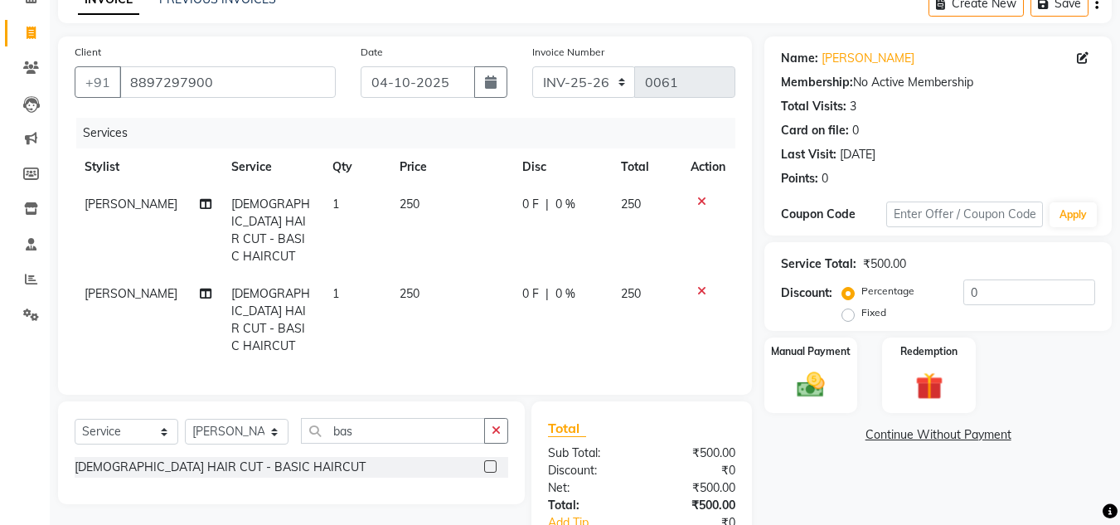
click at [701, 285] on icon at bounding box center [701, 291] width 9 height 12
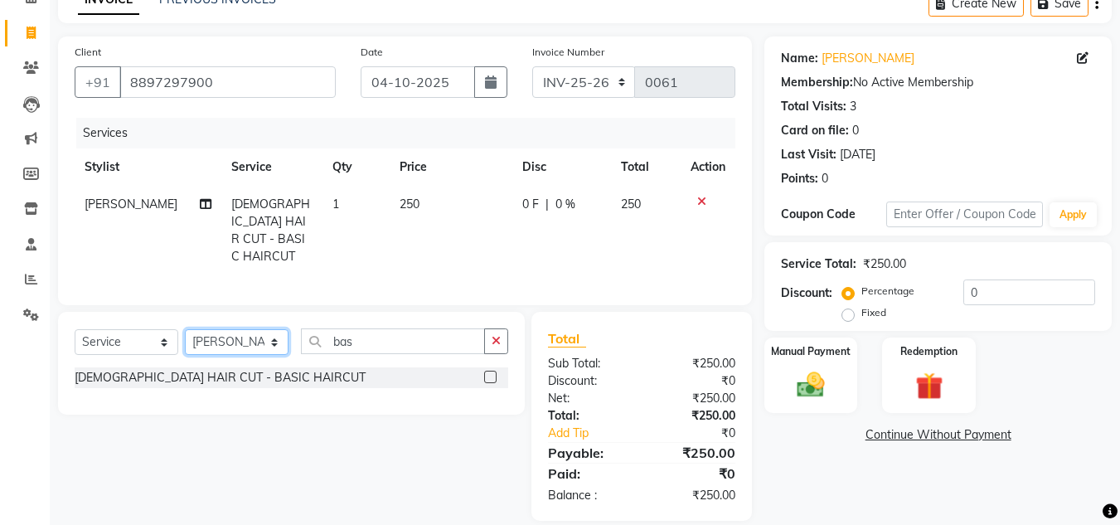
click at [252, 337] on select "Select Stylist Akash K. SAI pandu [PERSON_NAME]" at bounding box center [237, 342] width 104 height 26
select select "82738"
click at [185, 329] on select "Select Stylist Akash K. SAI pandu [PERSON_NAME]" at bounding box center [237, 342] width 104 height 26
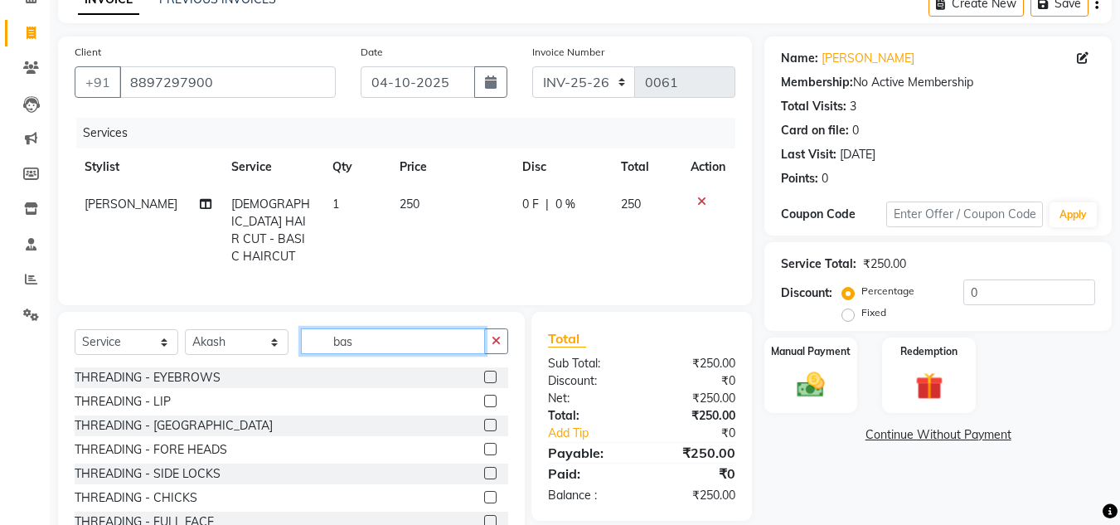
click at [410, 339] on input "bas" at bounding box center [393, 341] width 184 height 26
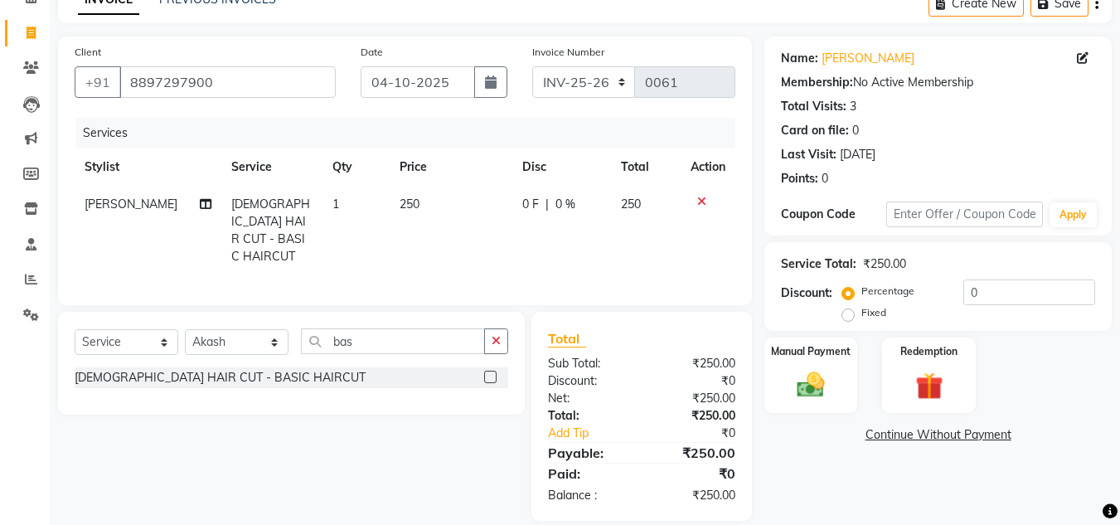
click at [489, 371] on label at bounding box center [490, 377] width 12 height 12
click at [489, 372] on input "checkbox" at bounding box center [489, 377] width 11 height 11
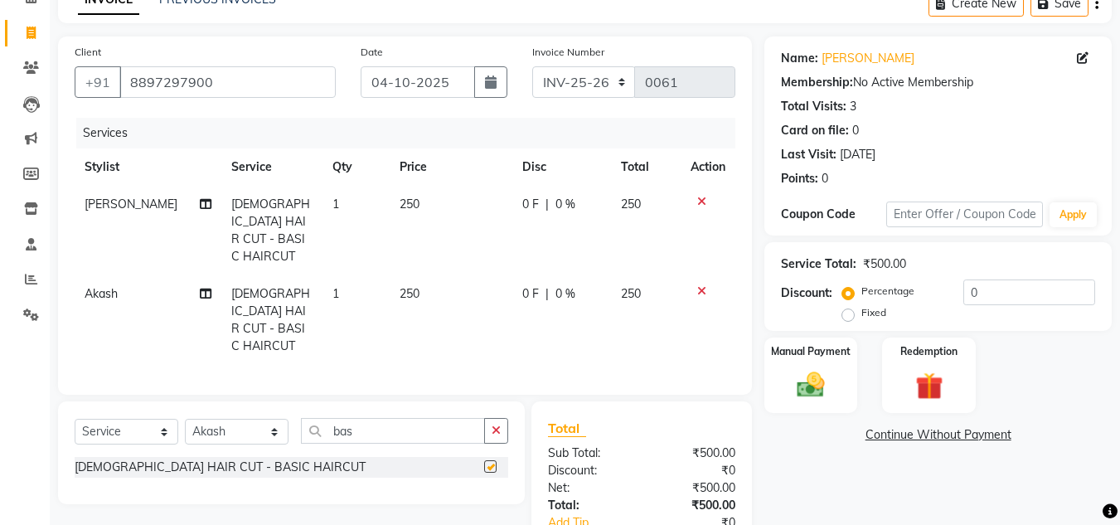
checkbox input "false"
click at [818, 368] on img at bounding box center [811, 384] width 46 height 33
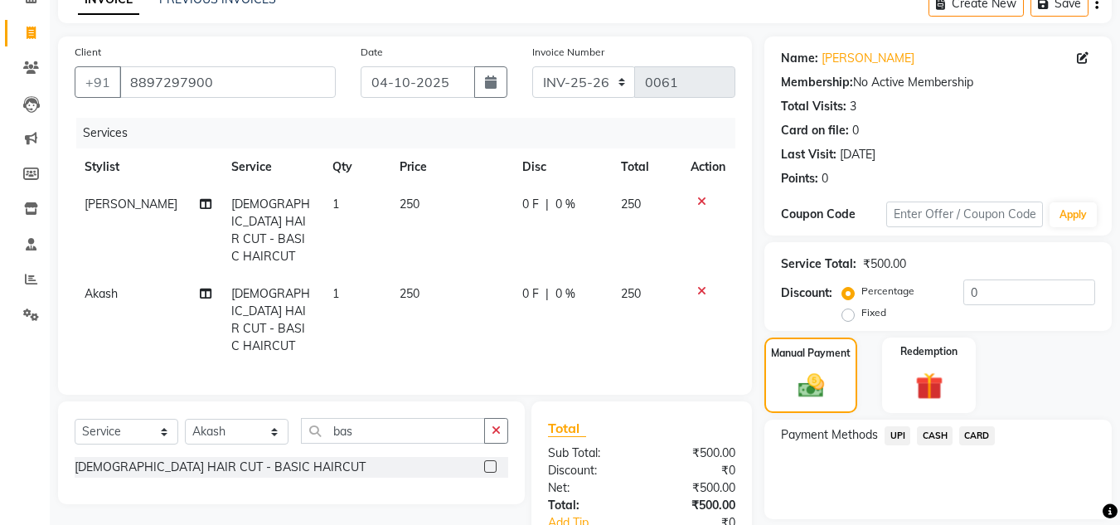
click at [901, 435] on span "UPI" at bounding box center [898, 435] width 26 height 19
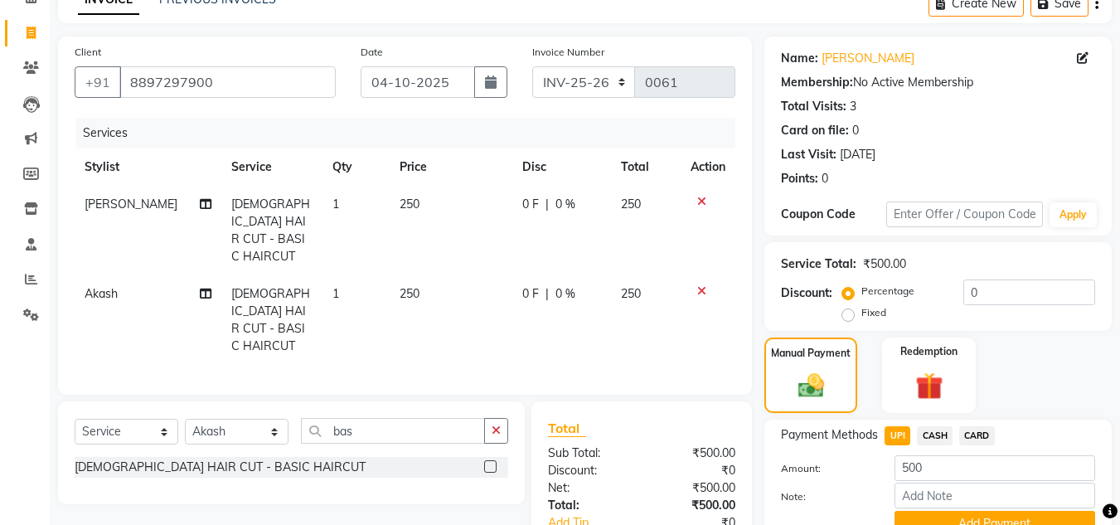
scroll to position [176, 0]
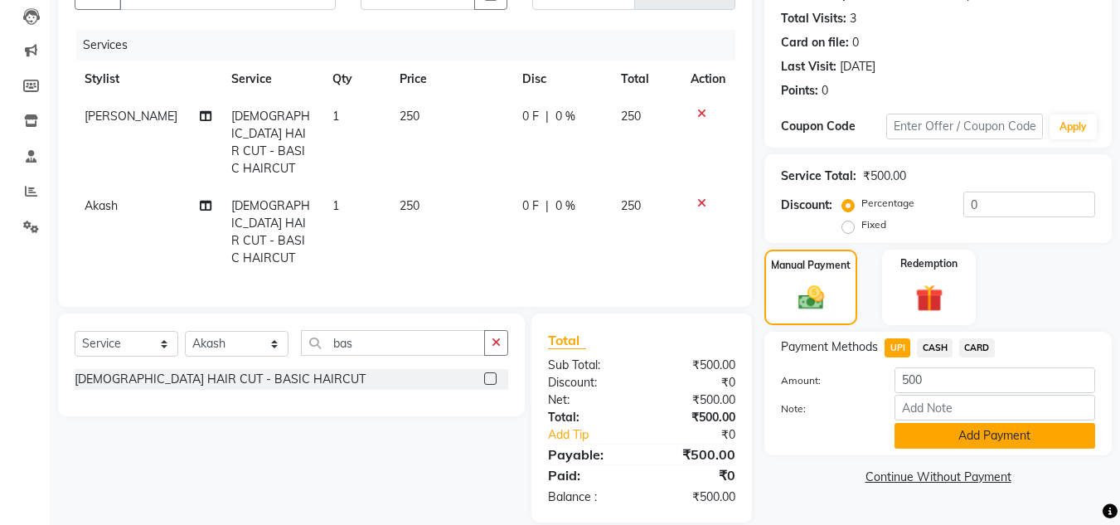
click at [909, 429] on button "Add Payment" at bounding box center [995, 436] width 201 height 26
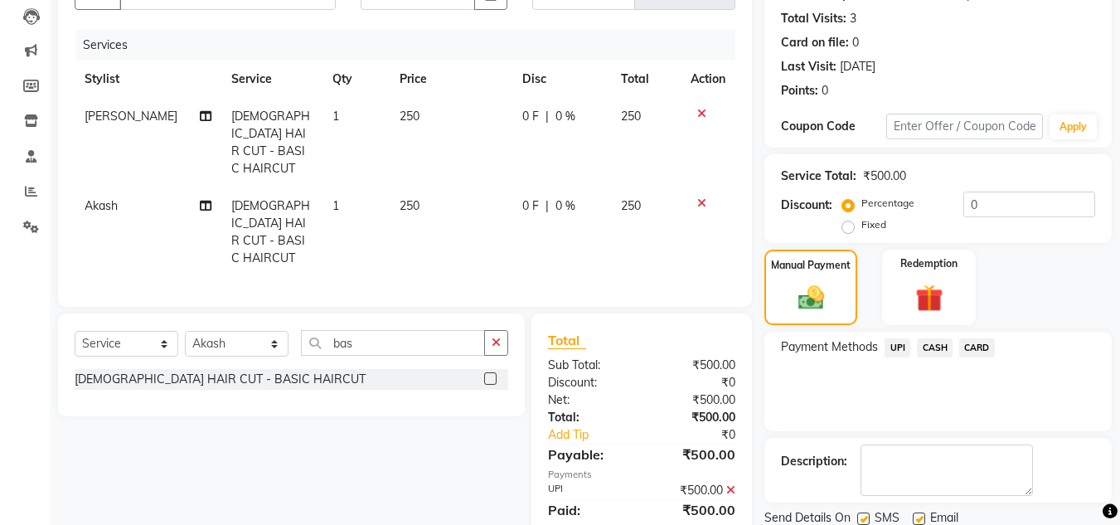
scroll to position [235, 0]
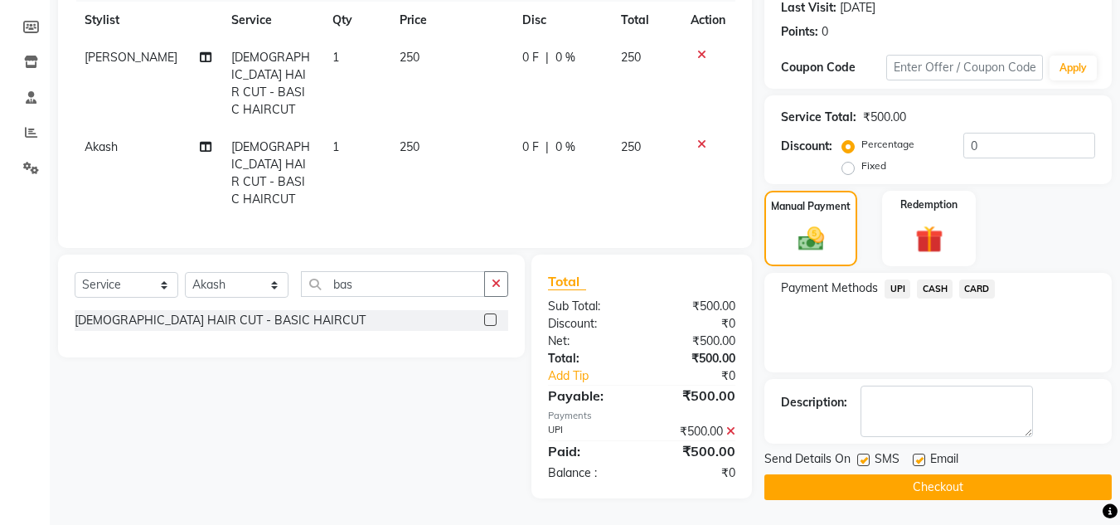
click at [909, 484] on button "Checkout" at bounding box center [937, 487] width 347 height 26
